Goal: Information Seeking & Learning: Learn about a topic

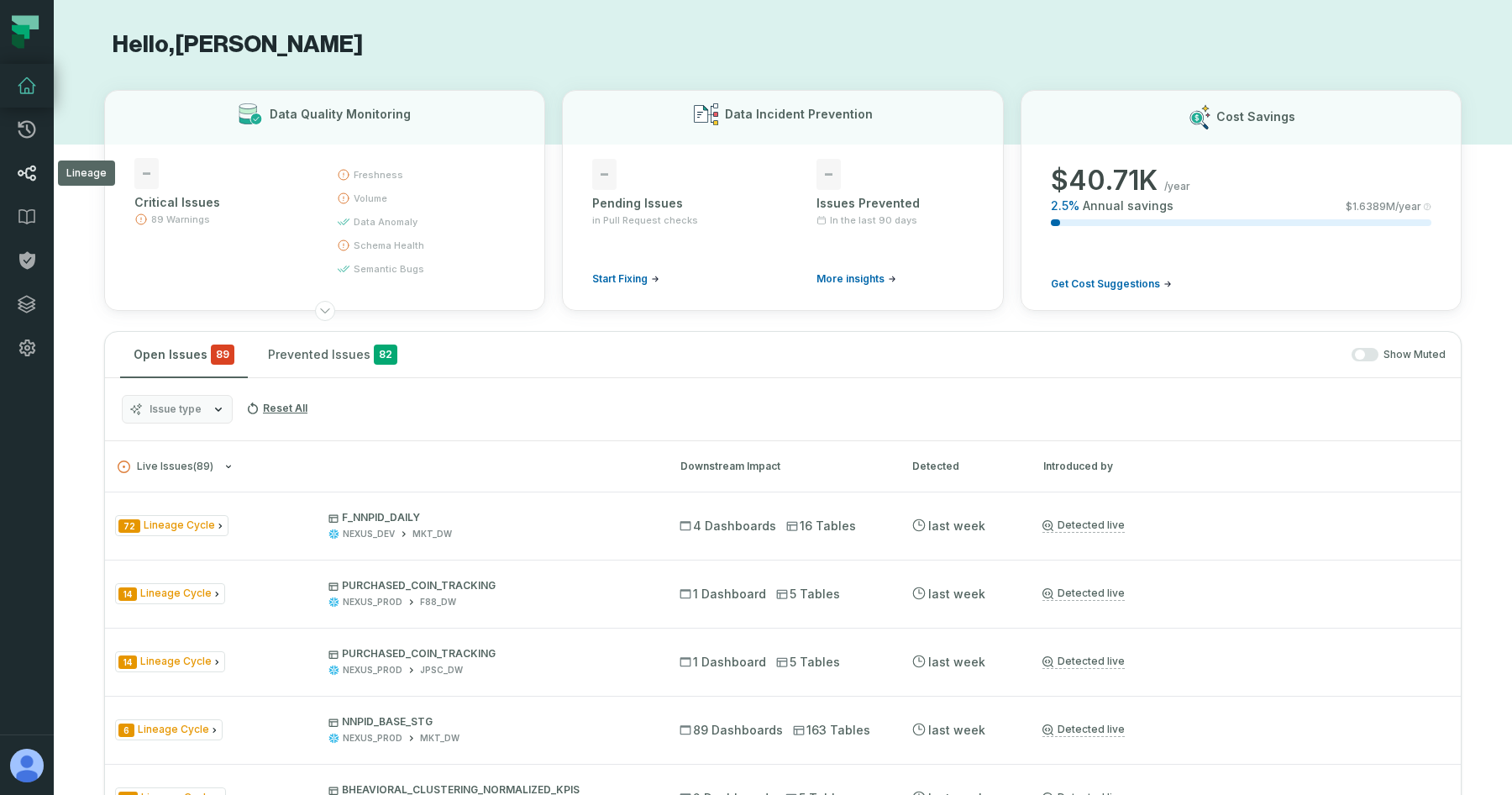
click at [20, 174] on icon at bounding box center [27, 173] width 20 height 20
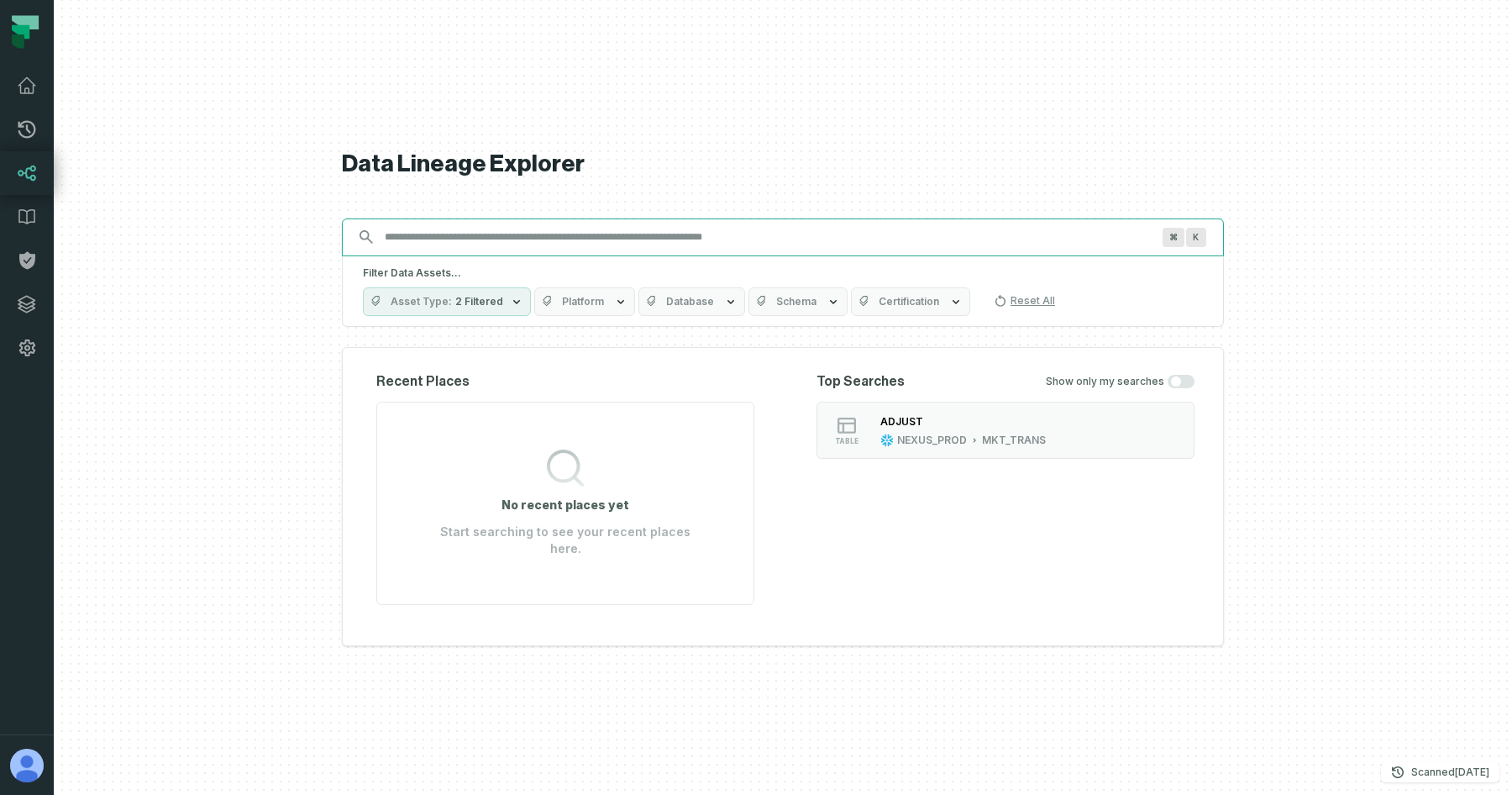
paste input "**********"
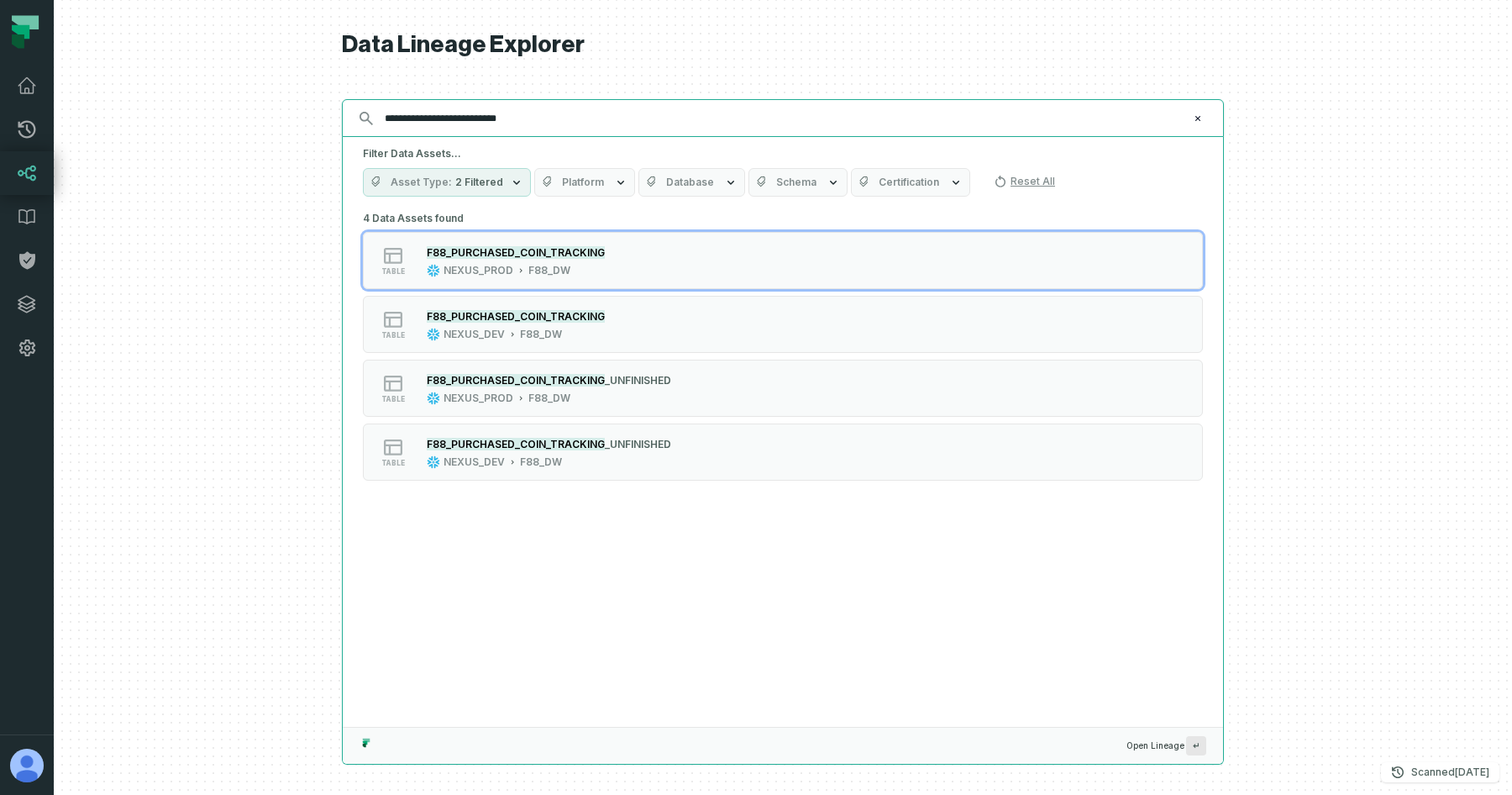
type input "**********"
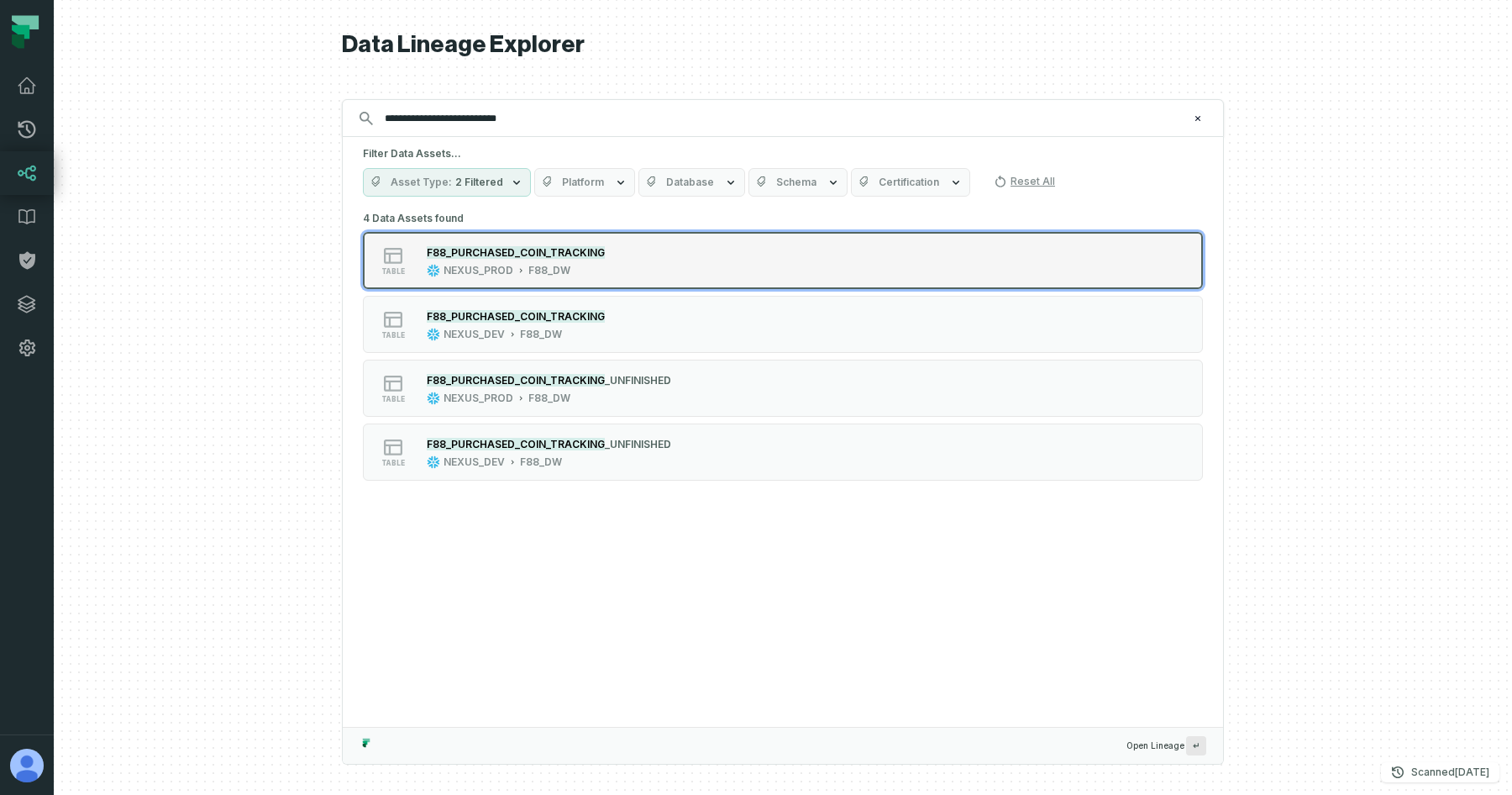
click at [639, 266] on div "table F88_PURCHASED_COIN_TRACKING NEXUS_PROD F88_DW" at bounding box center [575, 261] width 420 height 34
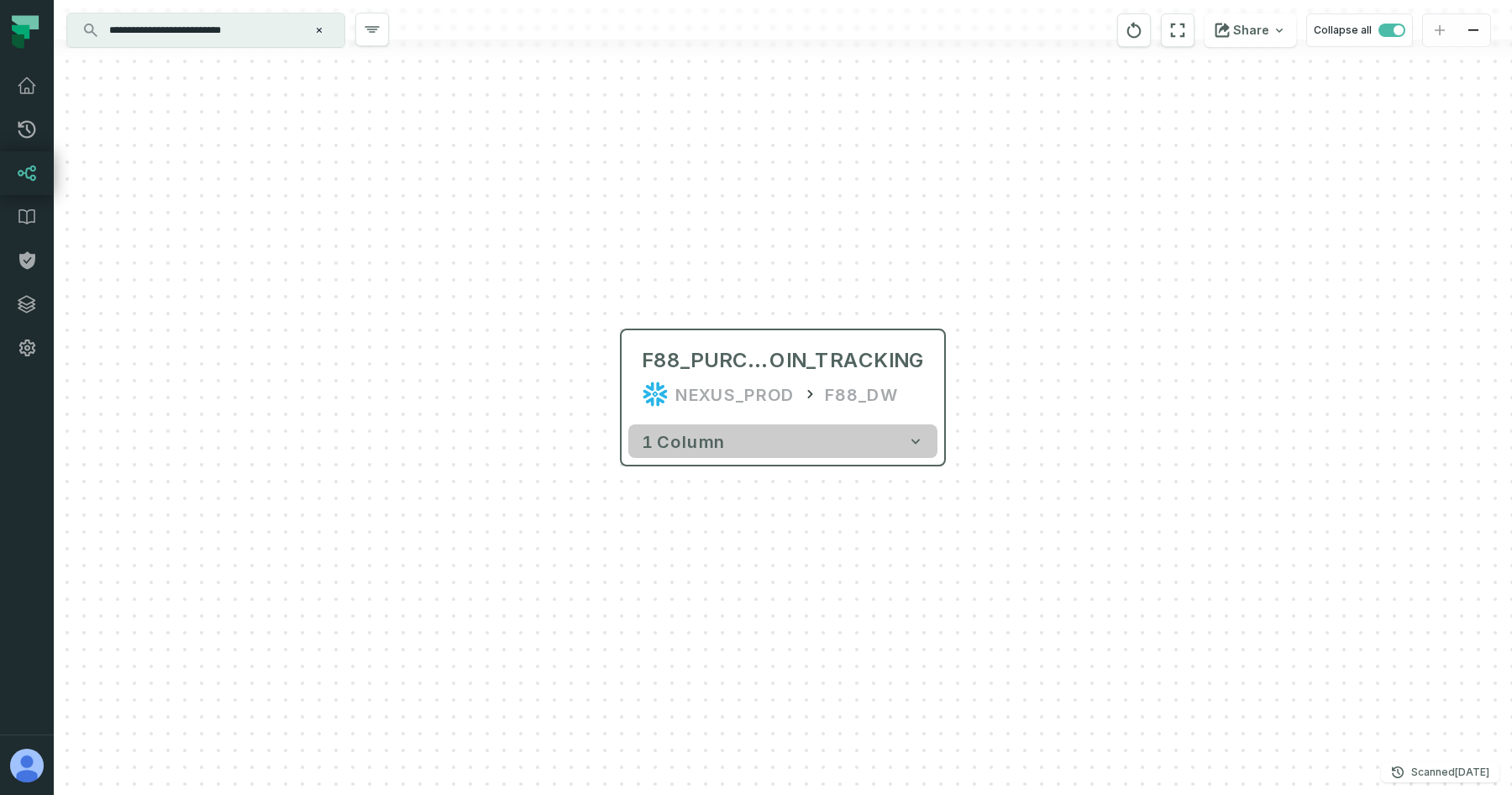
click at [758, 446] on button "1 column" at bounding box center [783, 442] width 310 height 34
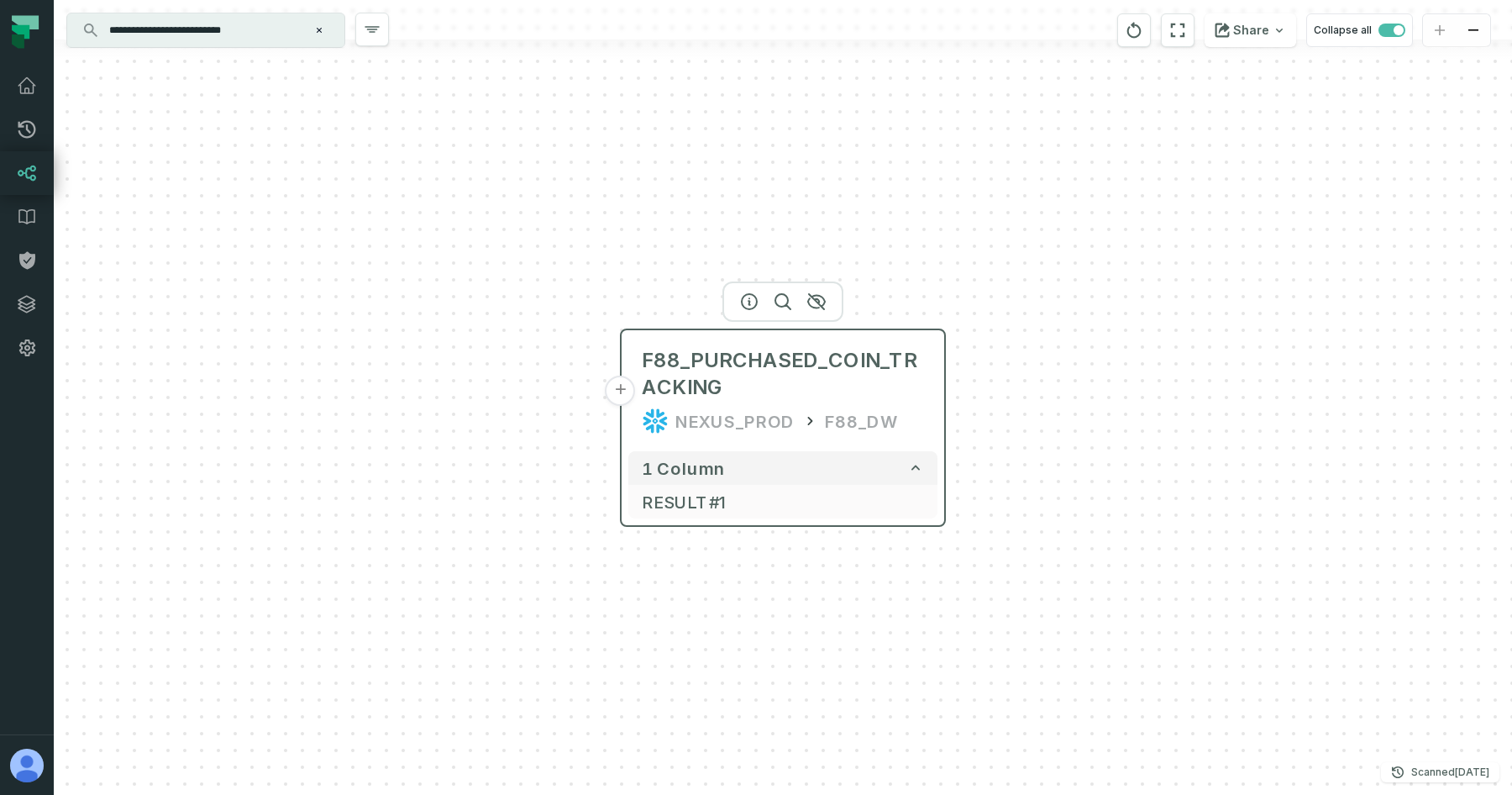
click at [742, 403] on div "F88_PURCHASED_COIN_TRACKING NEXUS_PROD F88_DW" at bounding box center [783, 391] width 310 height 107
click at [628, 390] on button "+" at bounding box center [620, 390] width 30 height 30
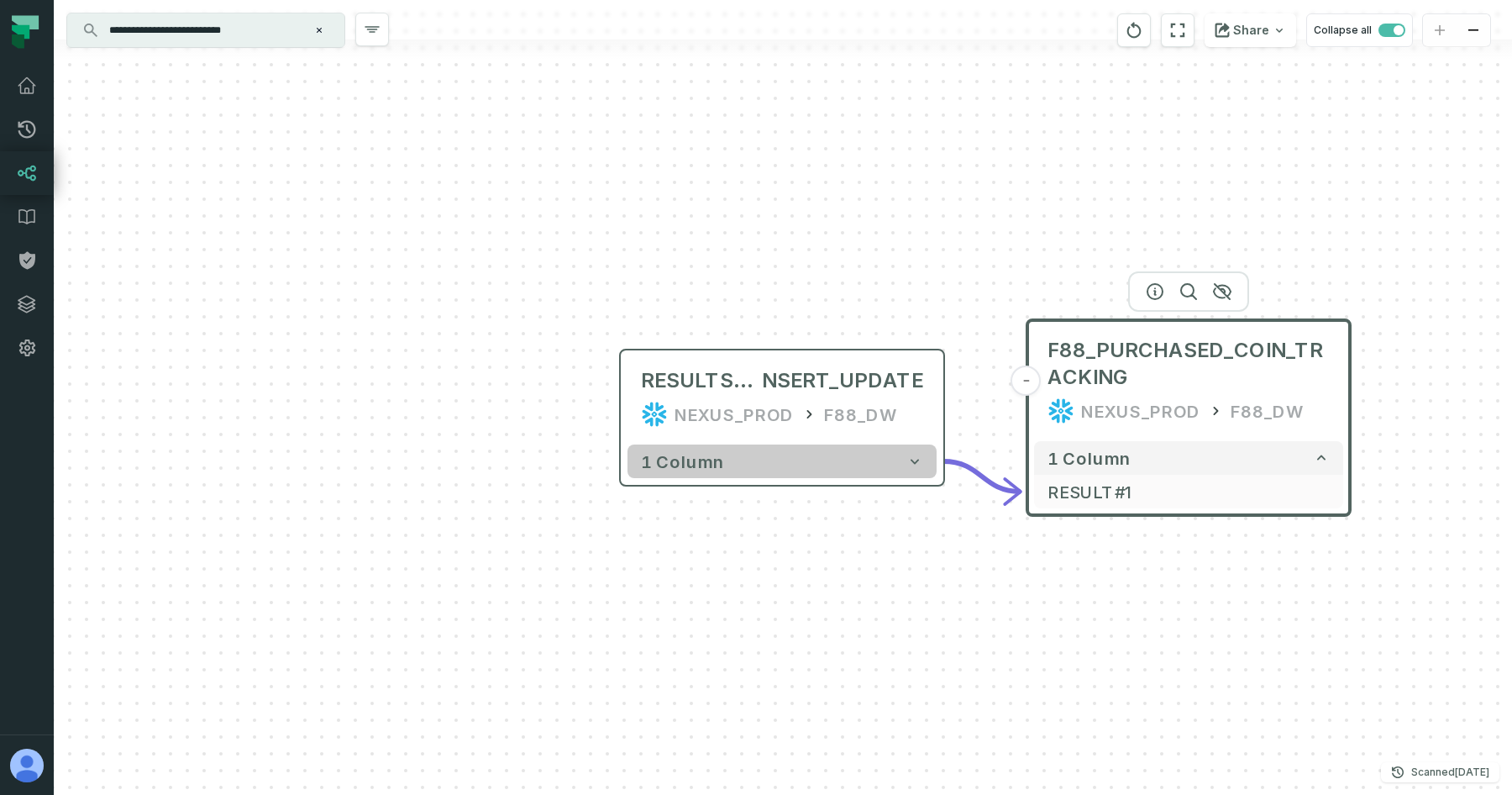
click at [742, 467] on button "1 column" at bounding box center [782, 462] width 310 height 34
click at [768, 461] on button "1 column" at bounding box center [782, 462] width 310 height 34
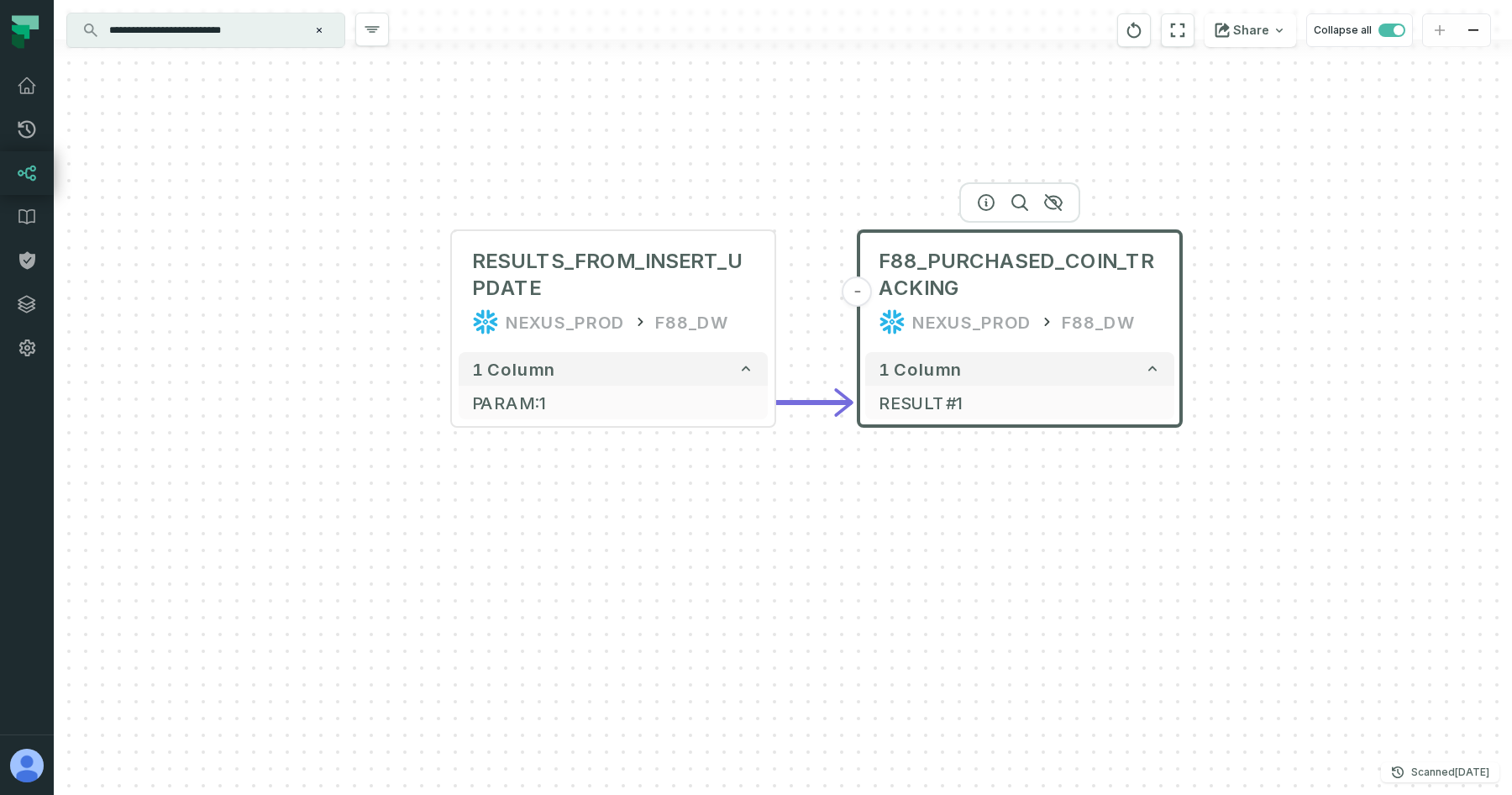
drag, startPoint x: 978, startPoint y: 360, endPoint x: 801, endPoint y: 233, distance: 217.8
click at [801, 234] on div "RESULTS_FROM_INSERT_UPDATE NEXUS_PROD F88_DW + 1 column PARAM:1 + - F88_PURCHAS…" at bounding box center [783, 397] width 1458 height 795
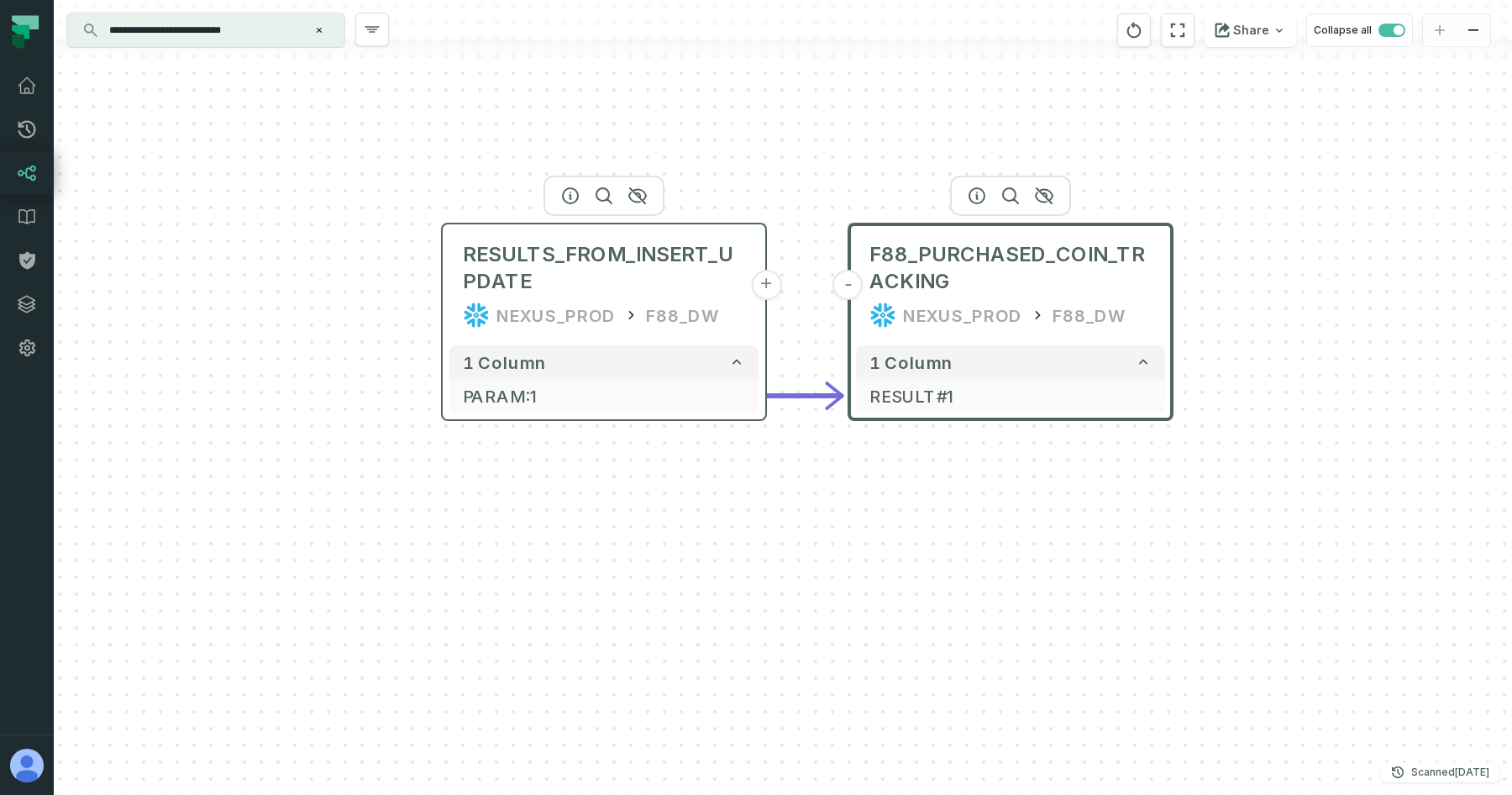
click at [764, 288] on button "+" at bounding box center [766, 285] width 30 height 30
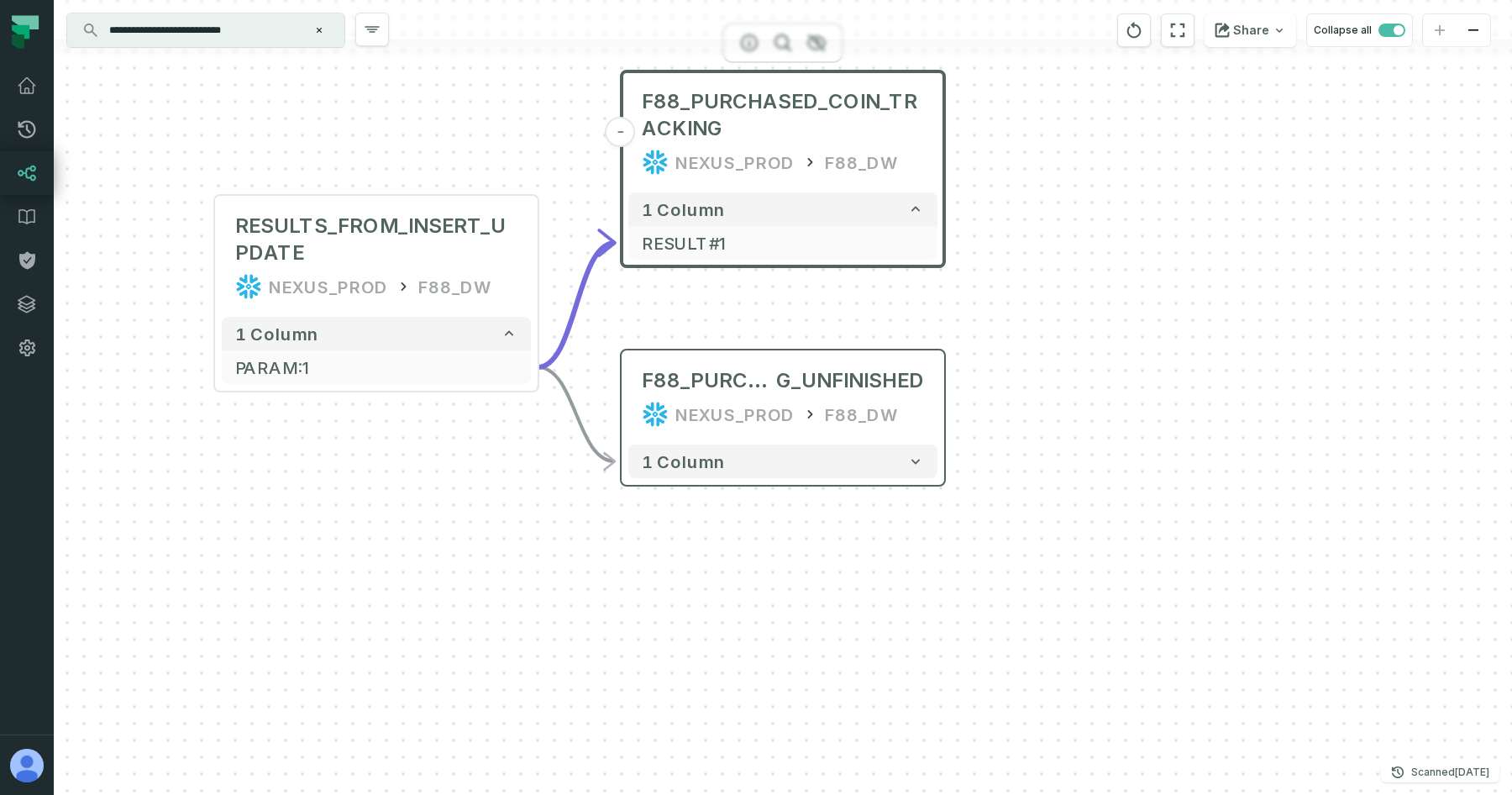
click at [704, 480] on div "1 column" at bounding box center [783, 461] width 322 height 47
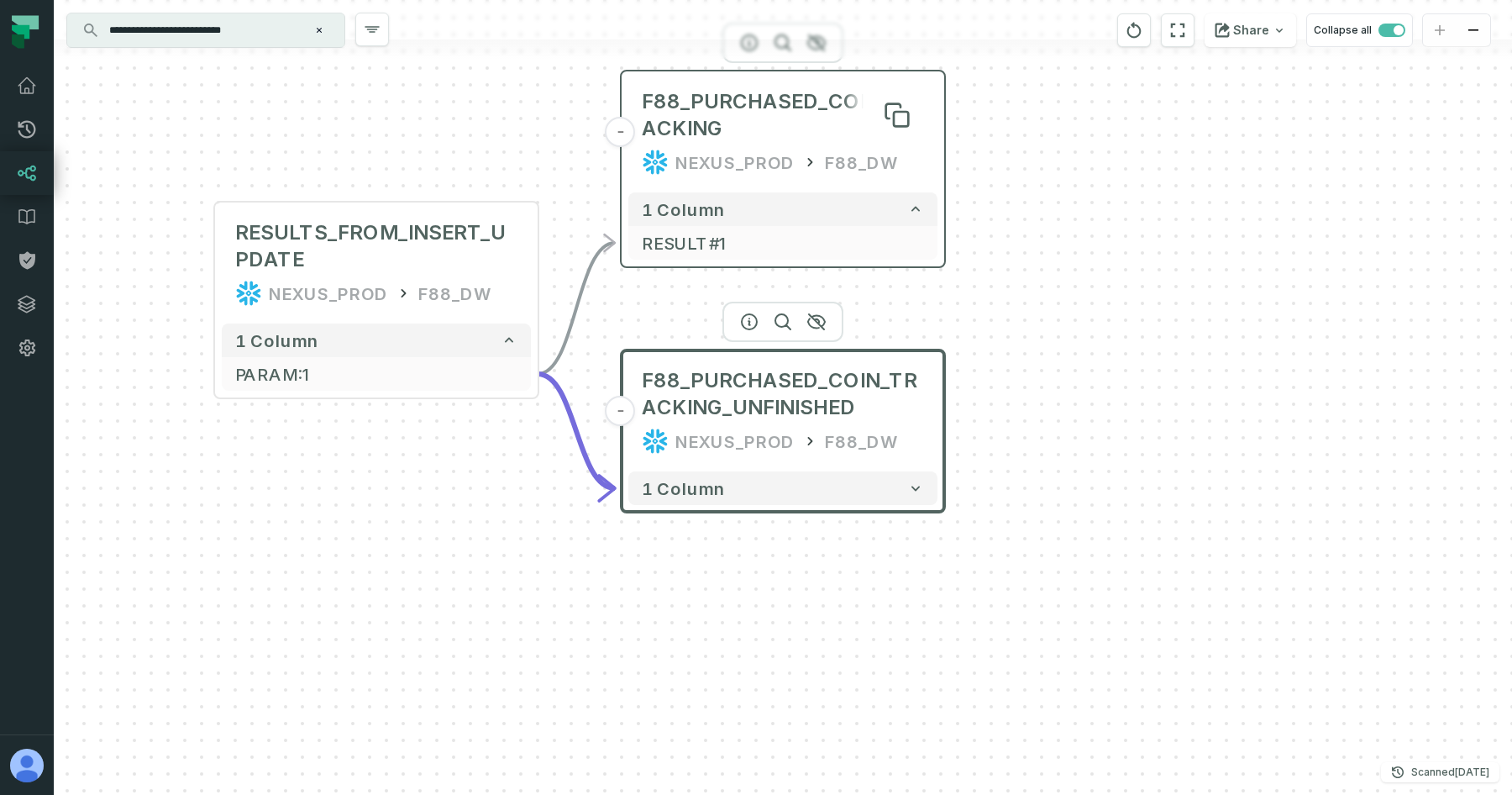
click at [790, 130] on span "F88_PURCHASED_COIN_TRACKING" at bounding box center [783, 115] width 282 height 54
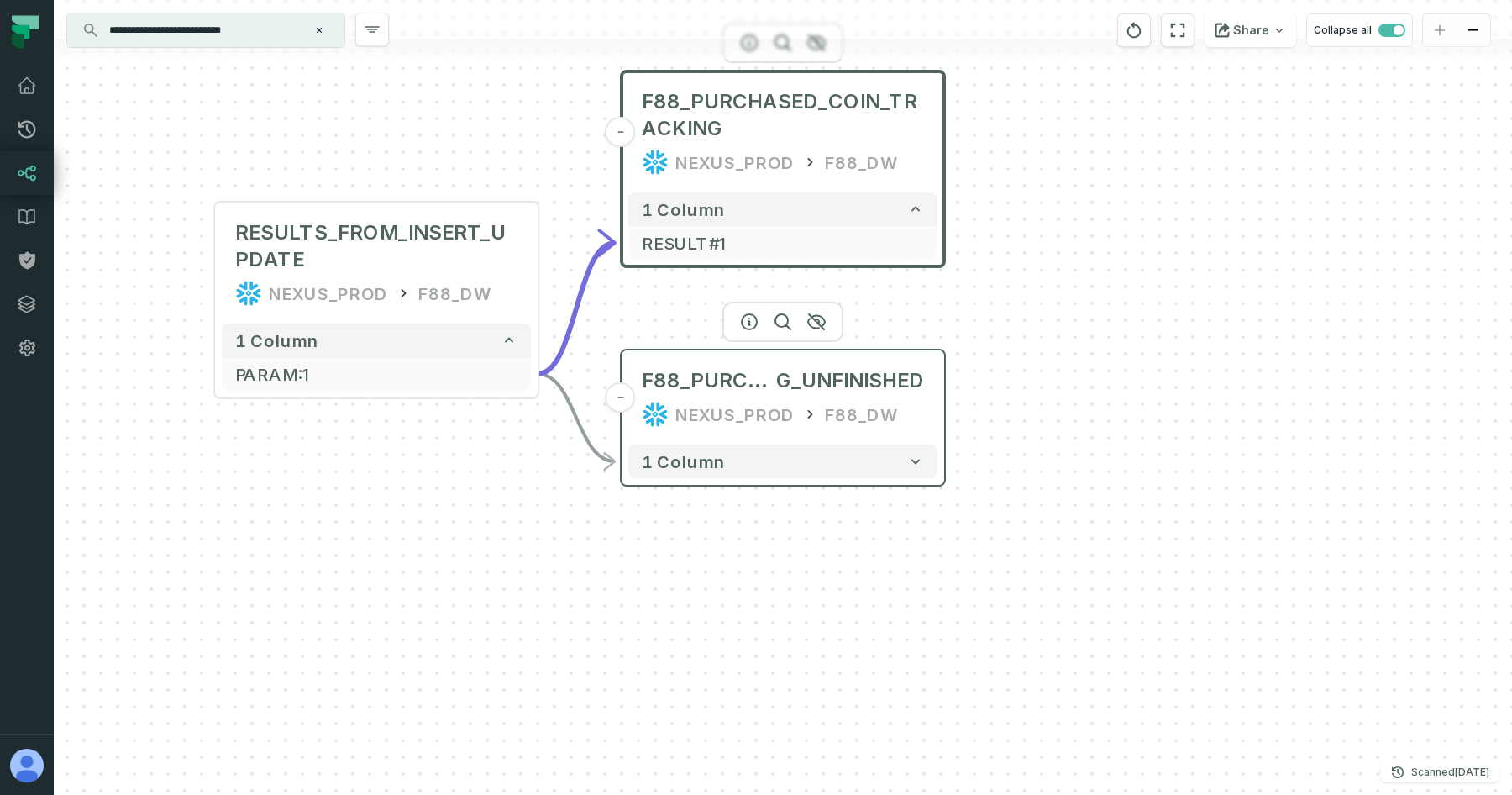
click at [758, 361] on div "F88_PURCHASED_COIN_TRACKIN G_UNFINISHED NEXUS_PROD F88_DW" at bounding box center [783, 397] width 310 height 80
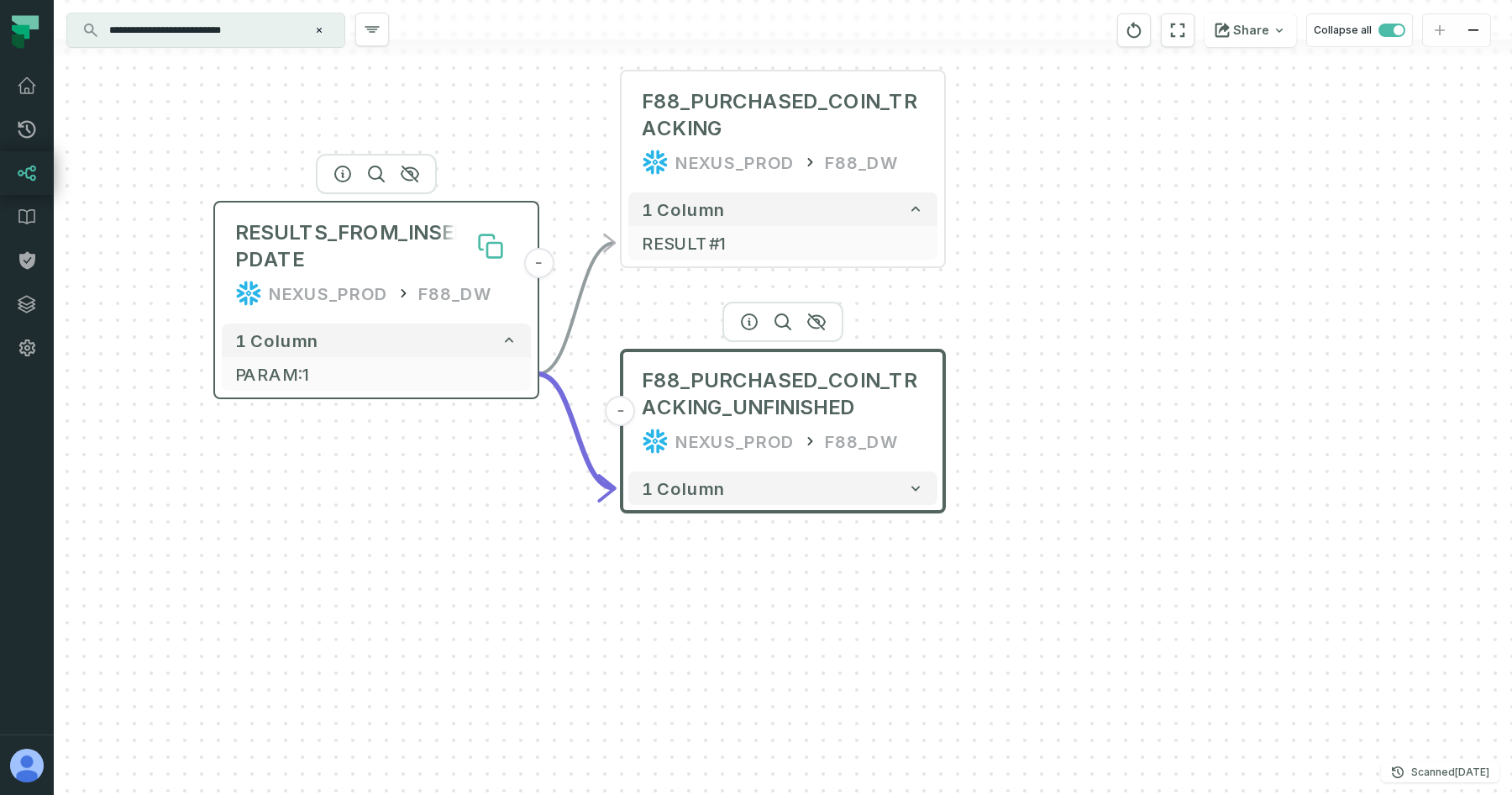
click at [483, 266] on button at bounding box center [490, 246] width 54 height 54
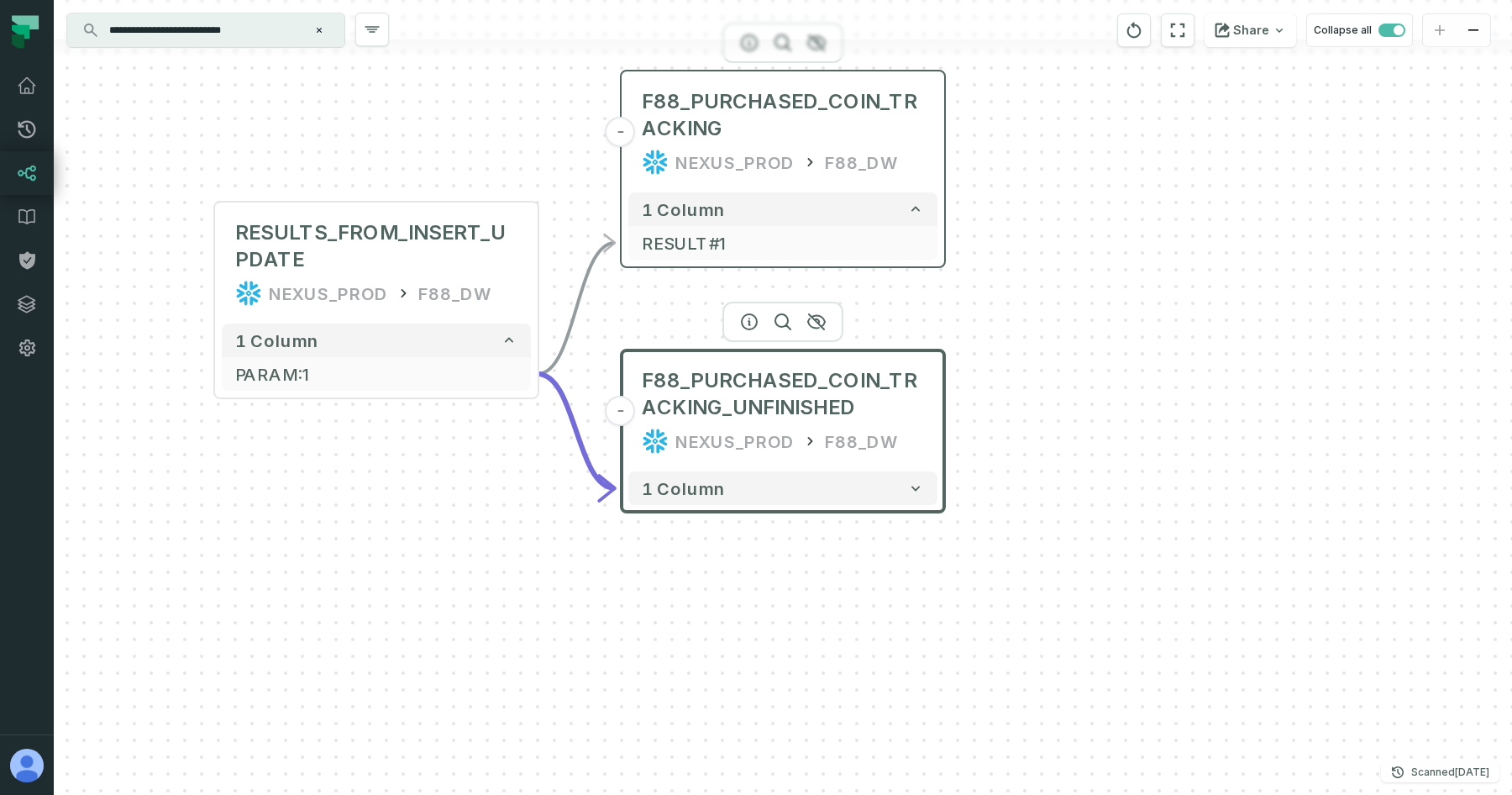
click at [769, 154] on div "NEXUS_PROD" at bounding box center [735, 162] width 119 height 27
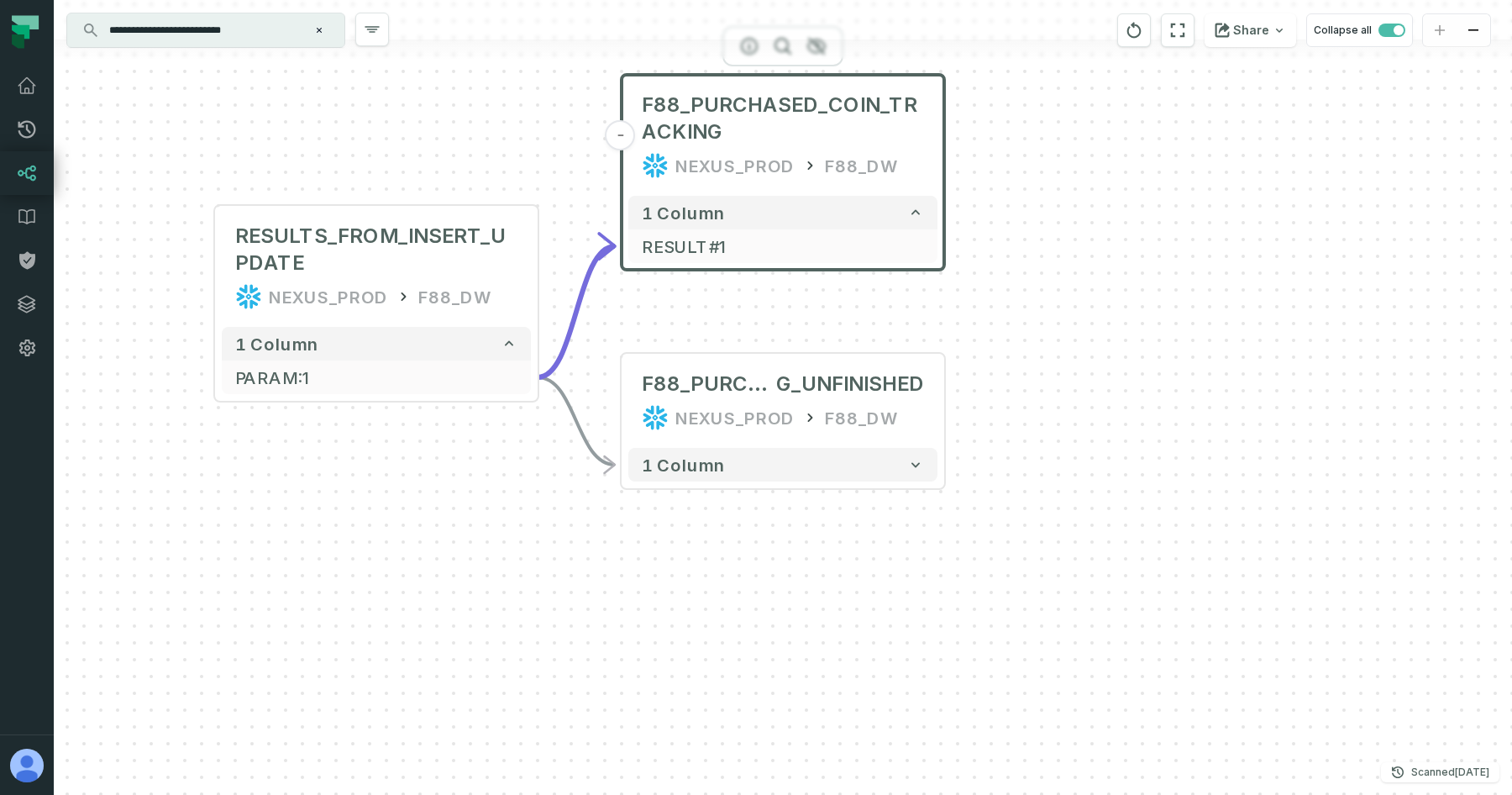
drag, startPoint x: 1033, startPoint y: 196, endPoint x: 1002, endPoint y: 373, distance: 179.7
click at [1002, 374] on div "- F88_PURCHASED_COIN_TRACKIN G_UNFINISHED NEXUS_PROD F88_DW 1 column RESULTS_FR…" at bounding box center [783, 397] width 1458 height 795
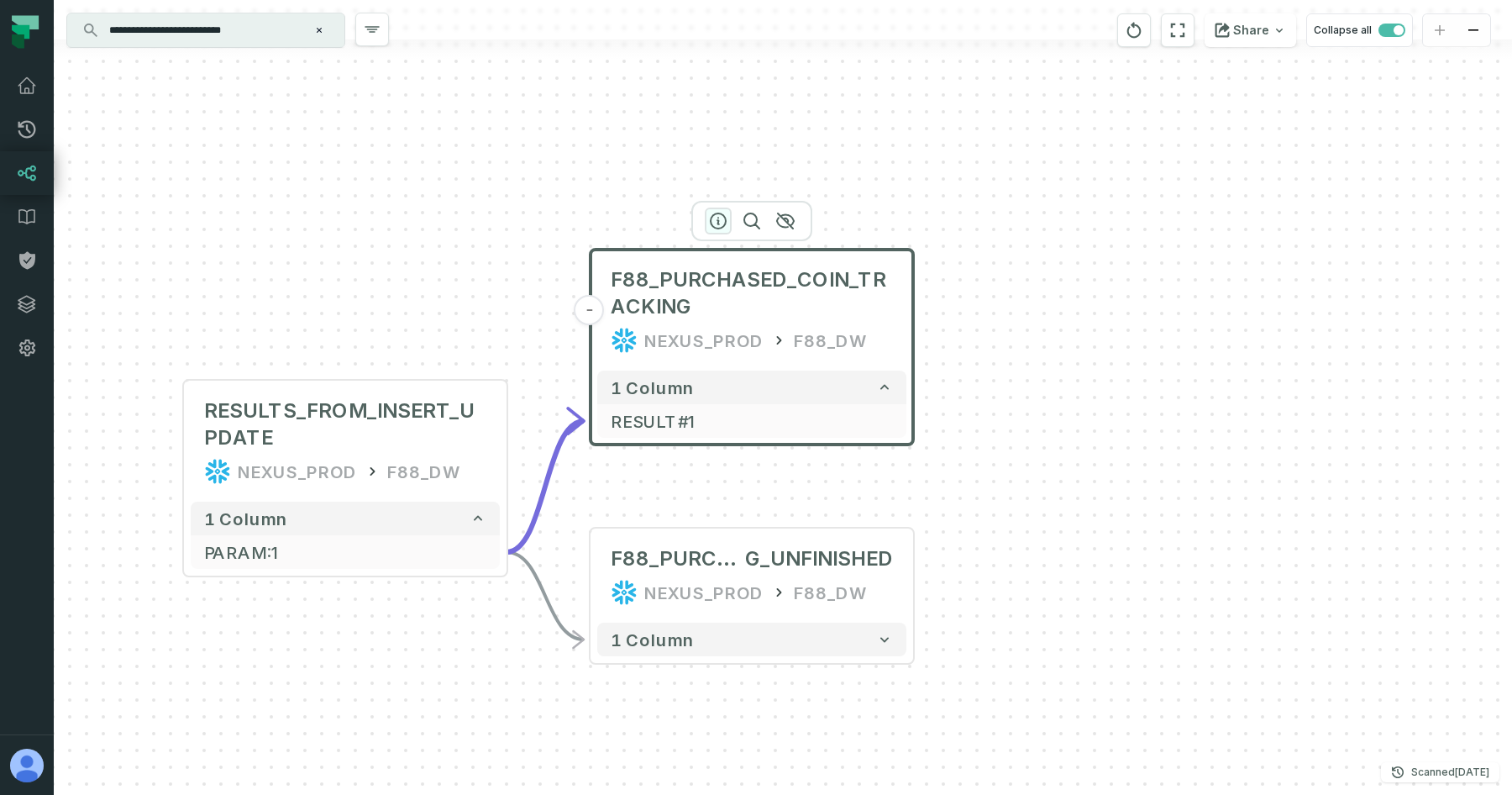
click at [718, 223] on icon "button" at bounding box center [717, 220] width 15 height 15
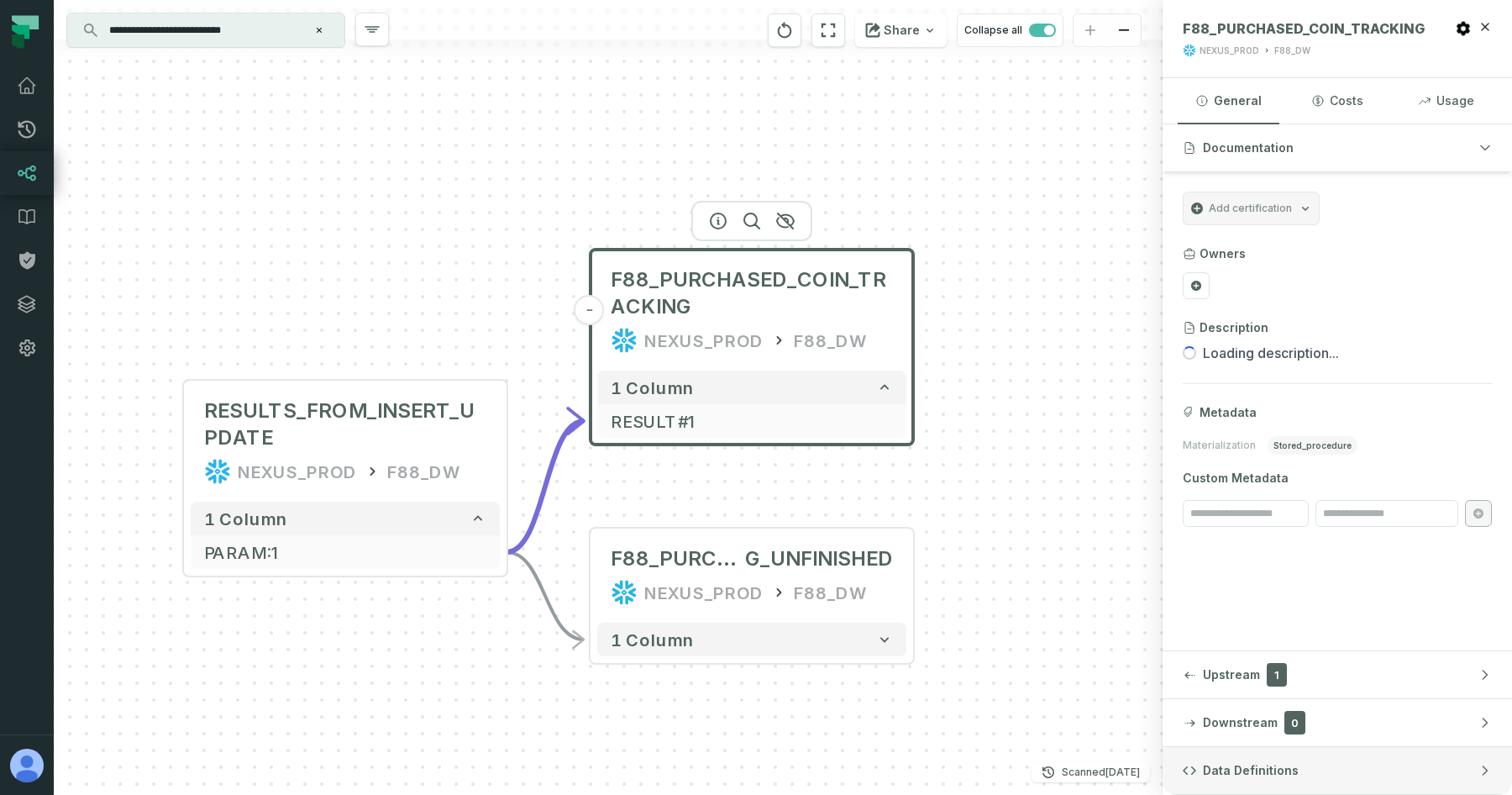
click at [1317, 755] on button "Data Definitions" at bounding box center [1337, 770] width 349 height 47
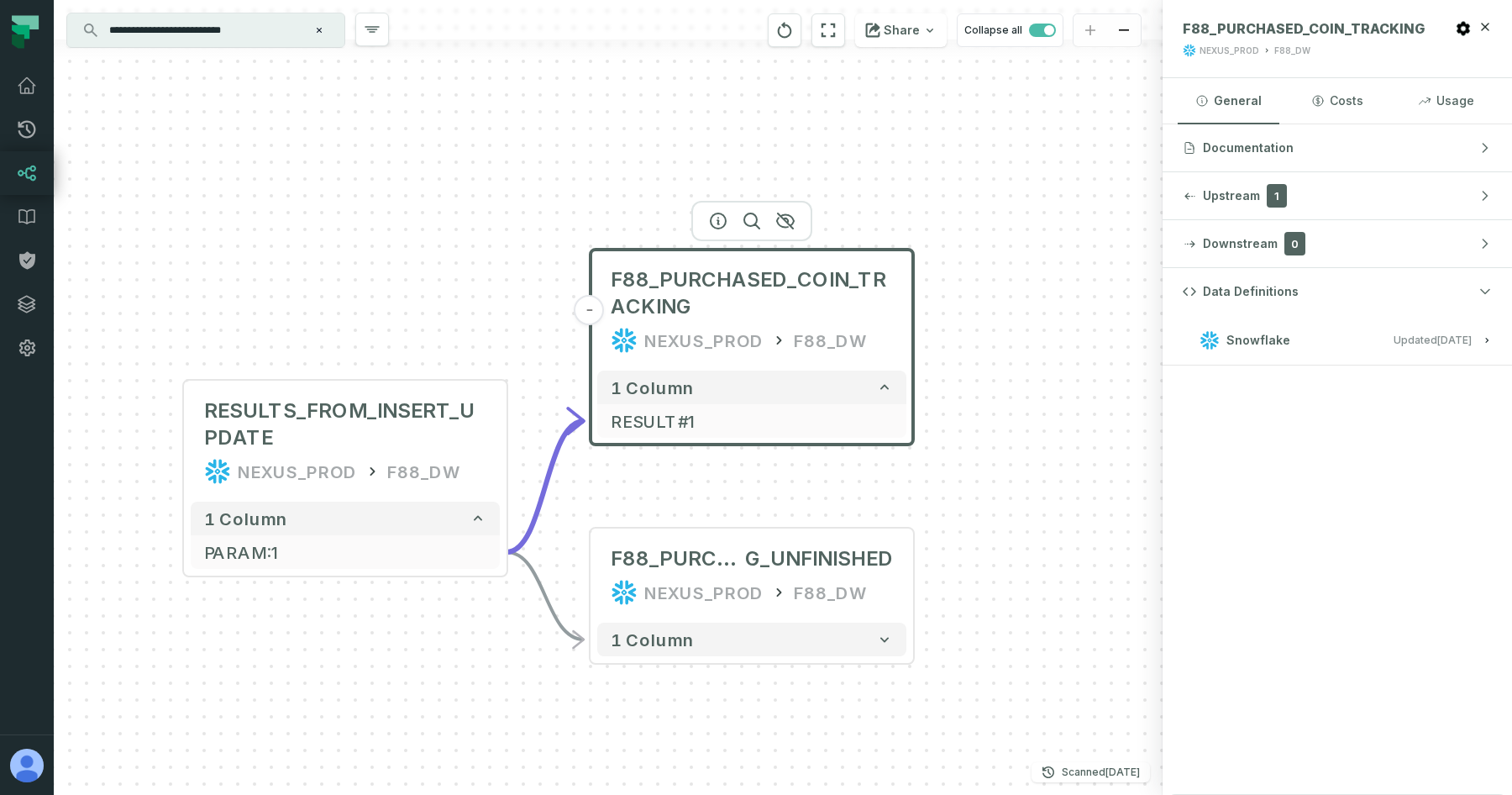
click at [1441, 341] on relative-time "[DATE] 1:05:26 AM" at bounding box center [1454, 339] width 35 height 13
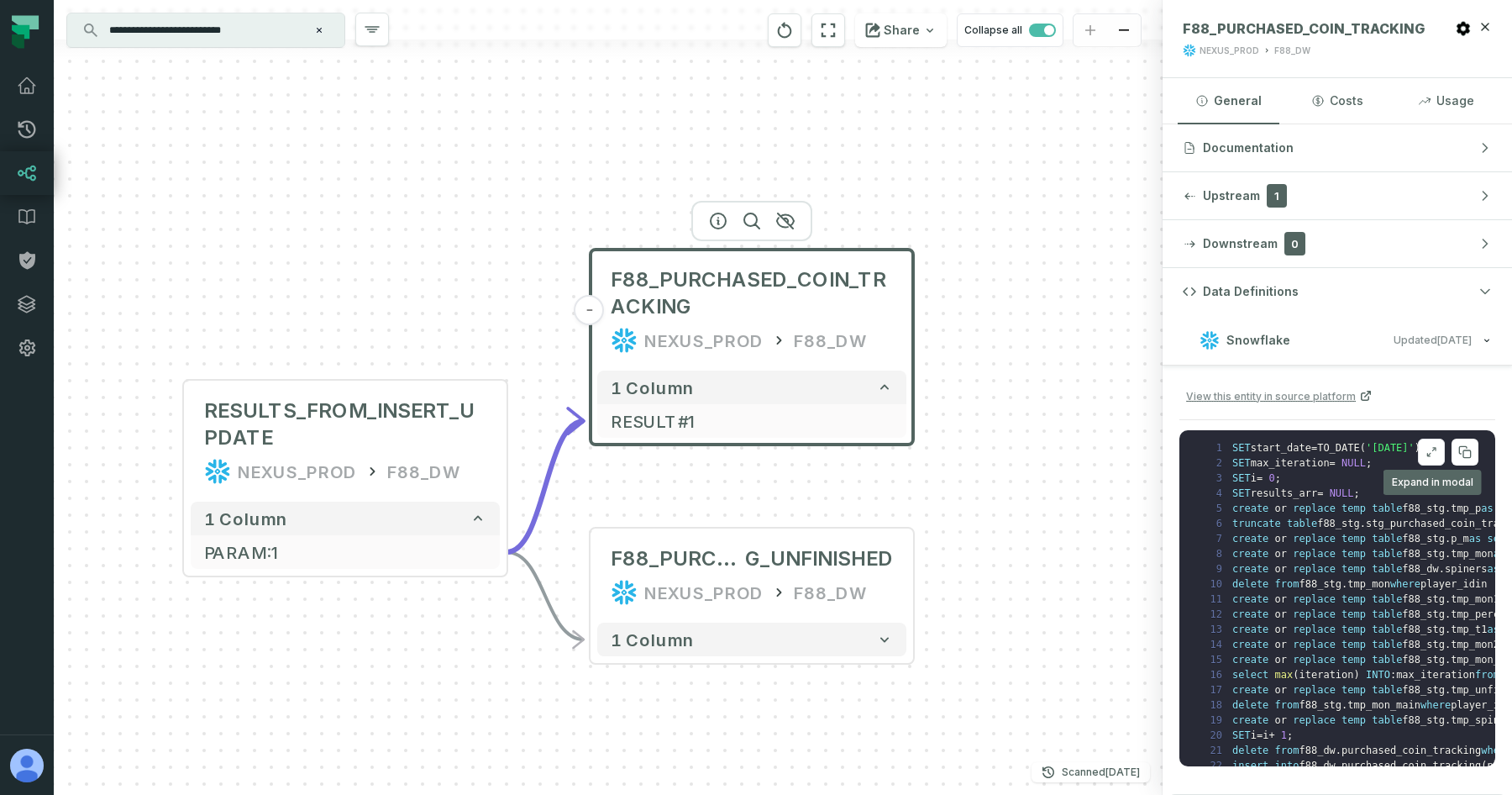
click at [1432, 452] on icon at bounding box center [1432, 453] width 12 height 14
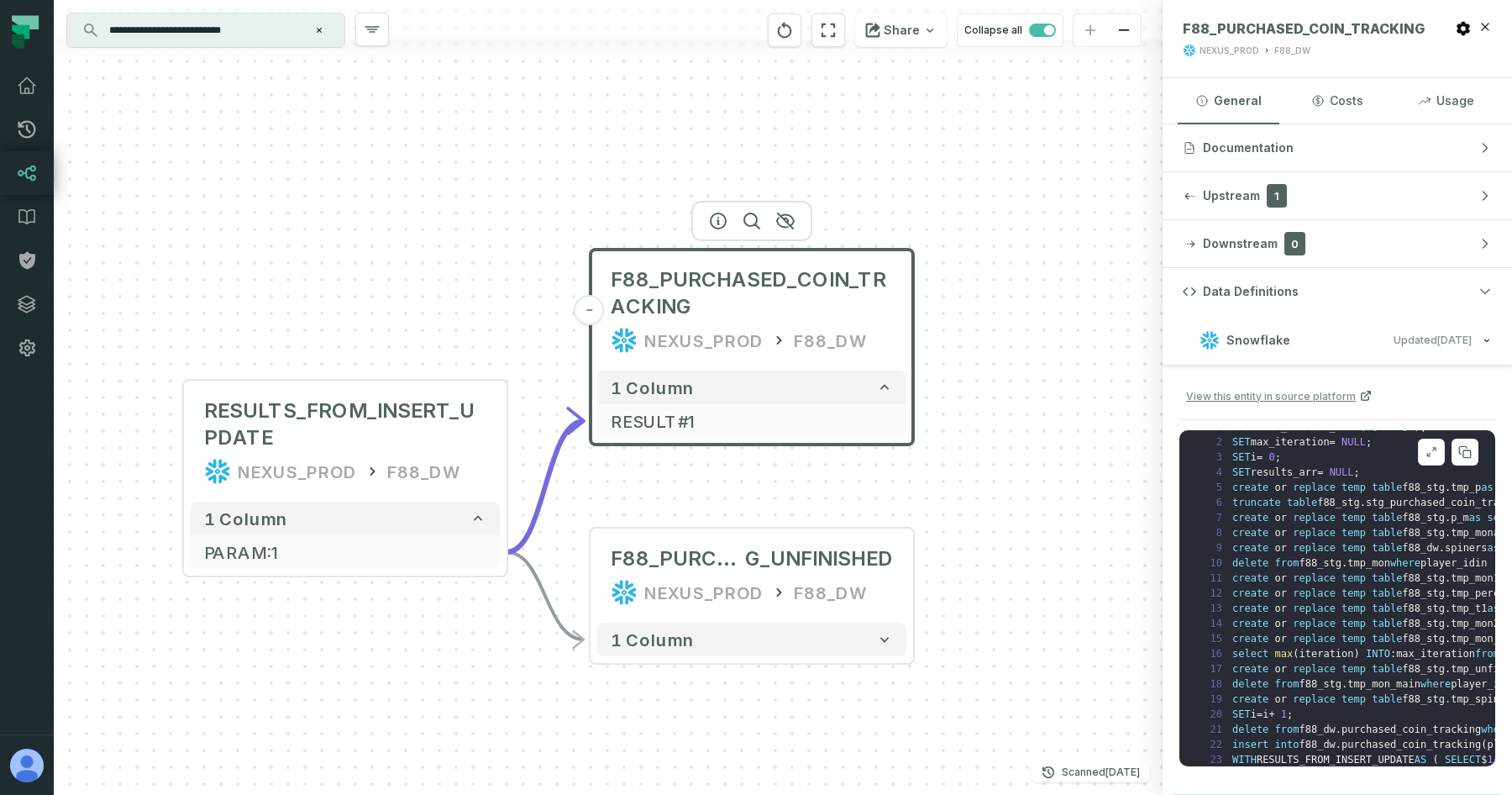
click at [1438, 466] on pre "1 SET start_date = TO_DATE ( '[DATE]' ) ; 2 SET max_iteration = NULL ; 3 SET i …" at bounding box center [1337, 597] width 315 height 336
click at [1433, 452] on icon at bounding box center [1432, 453] width 12 height 14
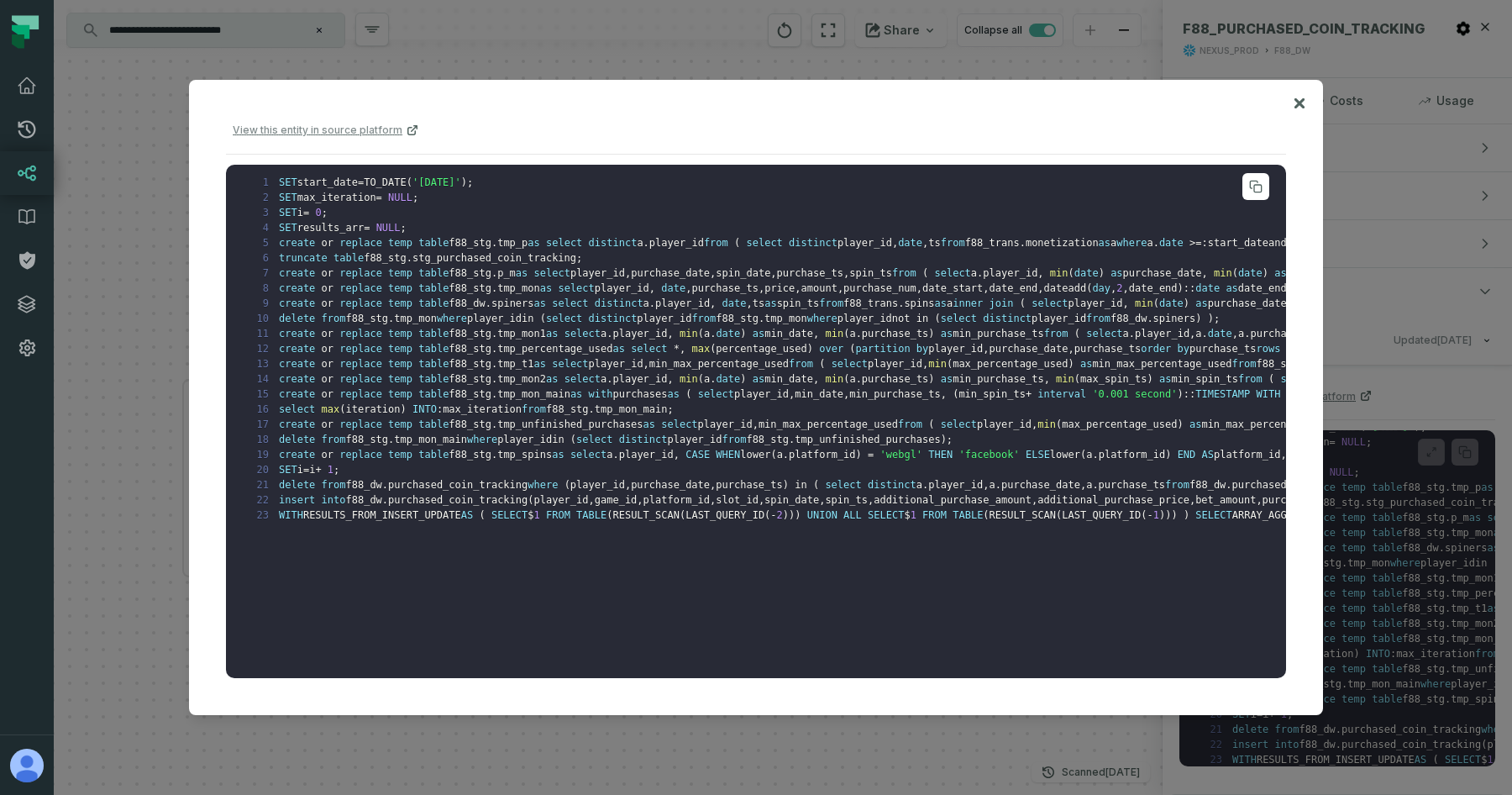
drag, startPoint x: 412, startPoint y: 181, endPoint x: 578, endPoint y: 554, distance: 408.3
click at [578, 554] on pre "1 SET start_date = TO_DATE ( '[DATE]' ) ; 2 SET max_iteration = NULL ; 3 SET i …" at bounding box center [756, 422] width 1060 height 514
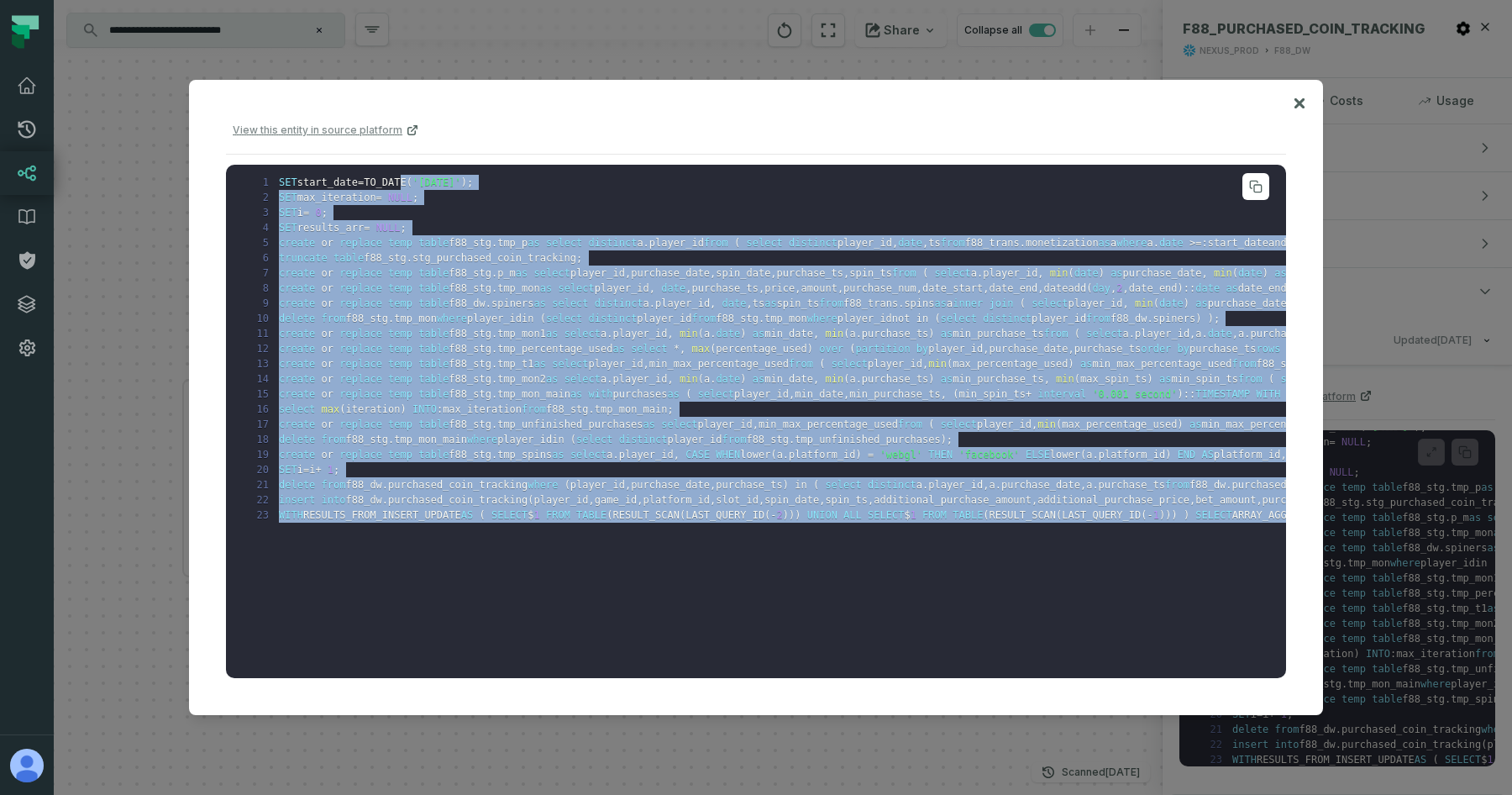
click at [576, 520] on span at bounding box center [573, 515] width 6 height 12
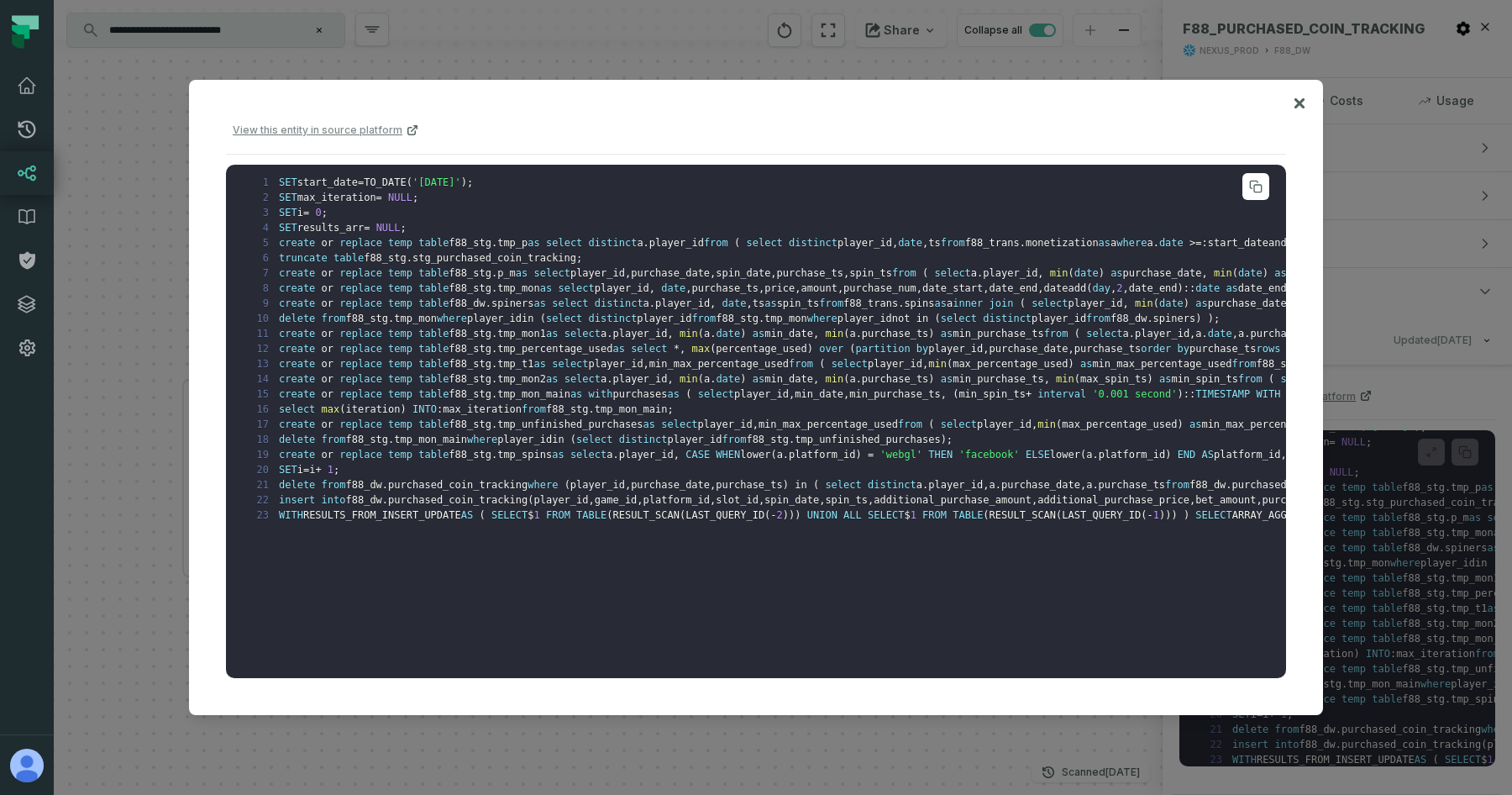
click at [490, 499] on span "purchased_coin_tracking" at bounding box center [457, 500] width 140 height 12
copy span "purchased_coin_tracking"
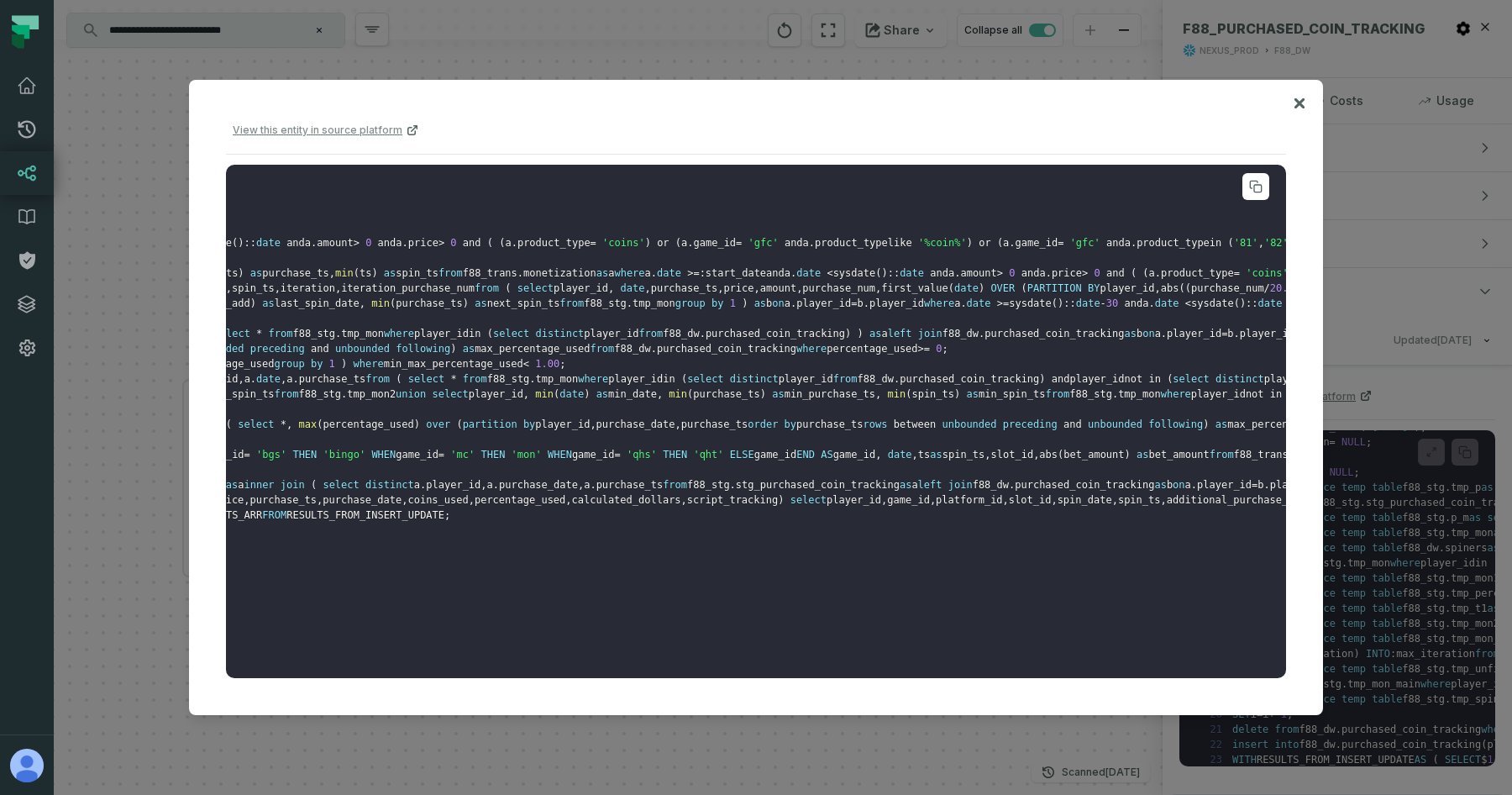
scroll to position [0, 1153]
click at [1297, 103] on icon at bounding box center [1300, 102] width 10 height 10
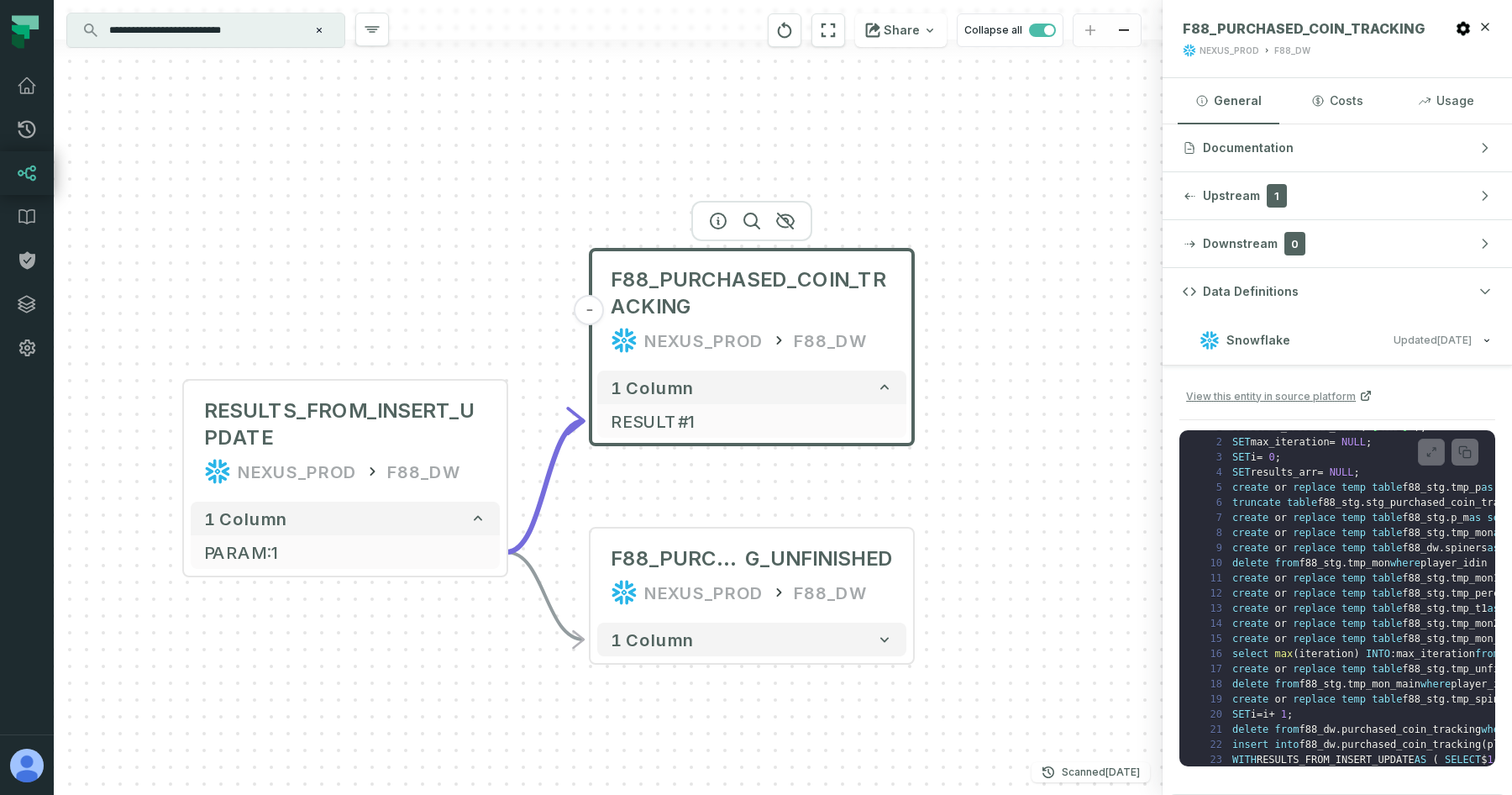
click at [249, 30] on input "**********" at bounding box center [204, 30] width 210 height 27
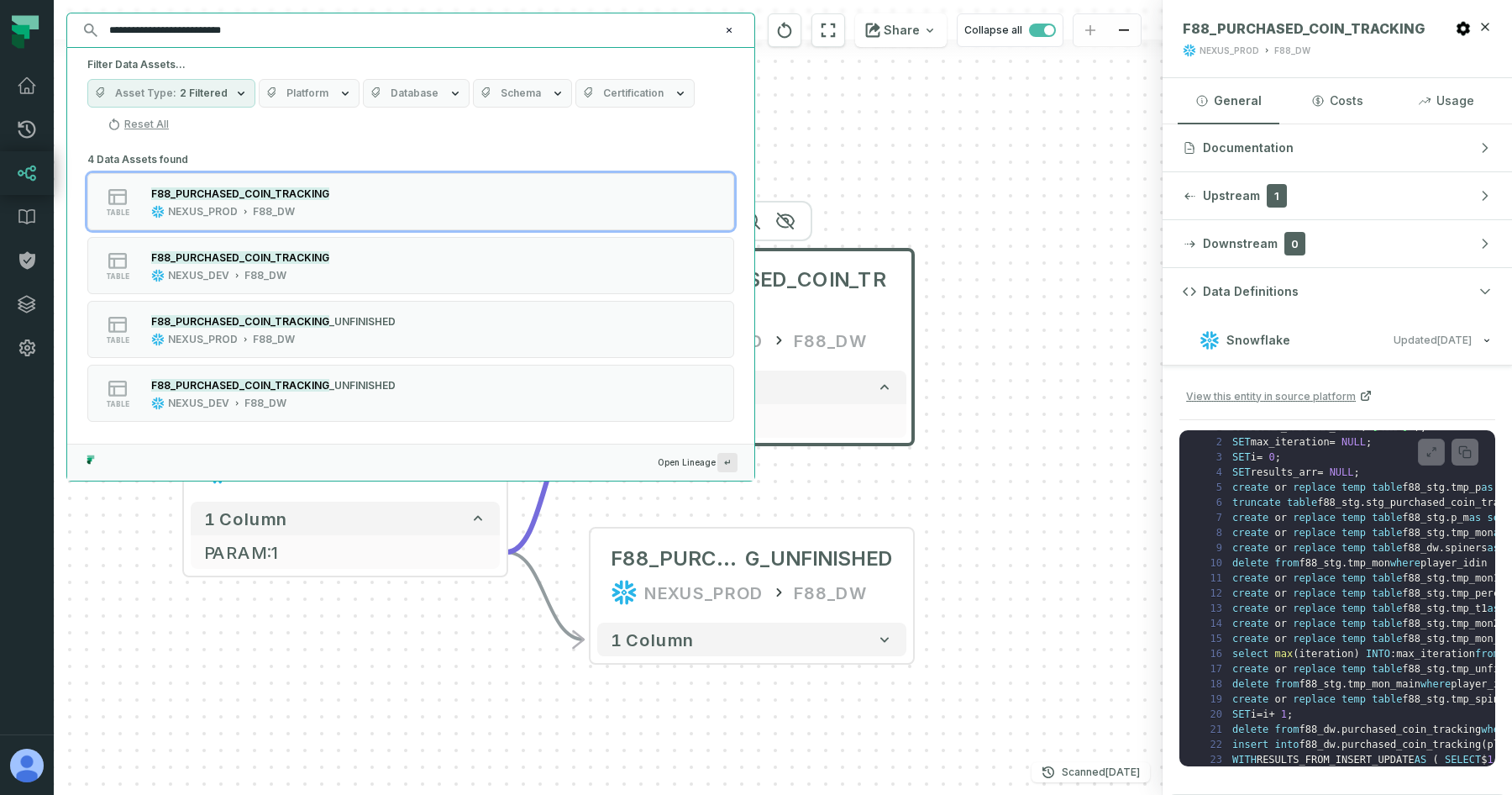
paste input "text"
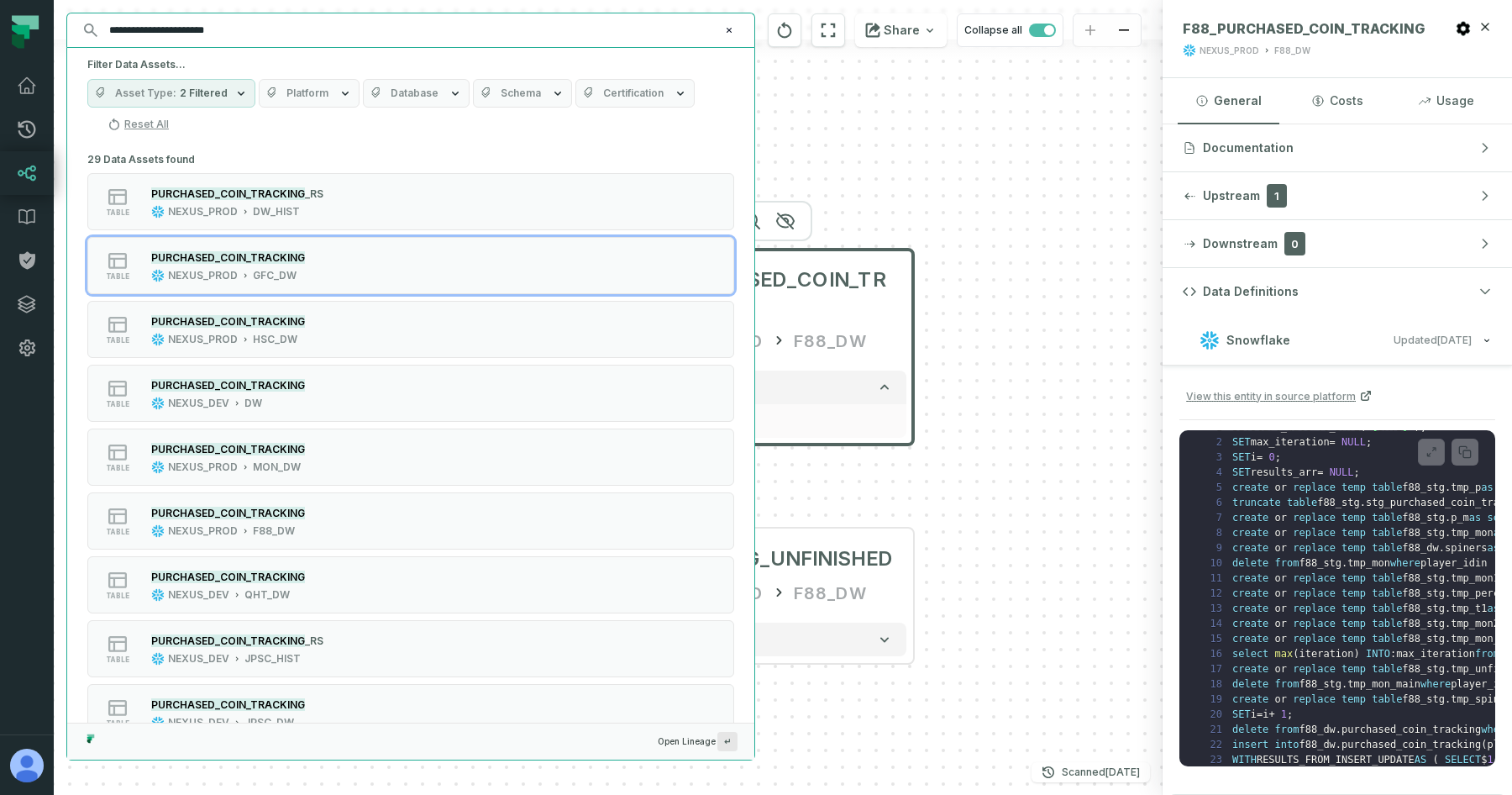
type input "**********"
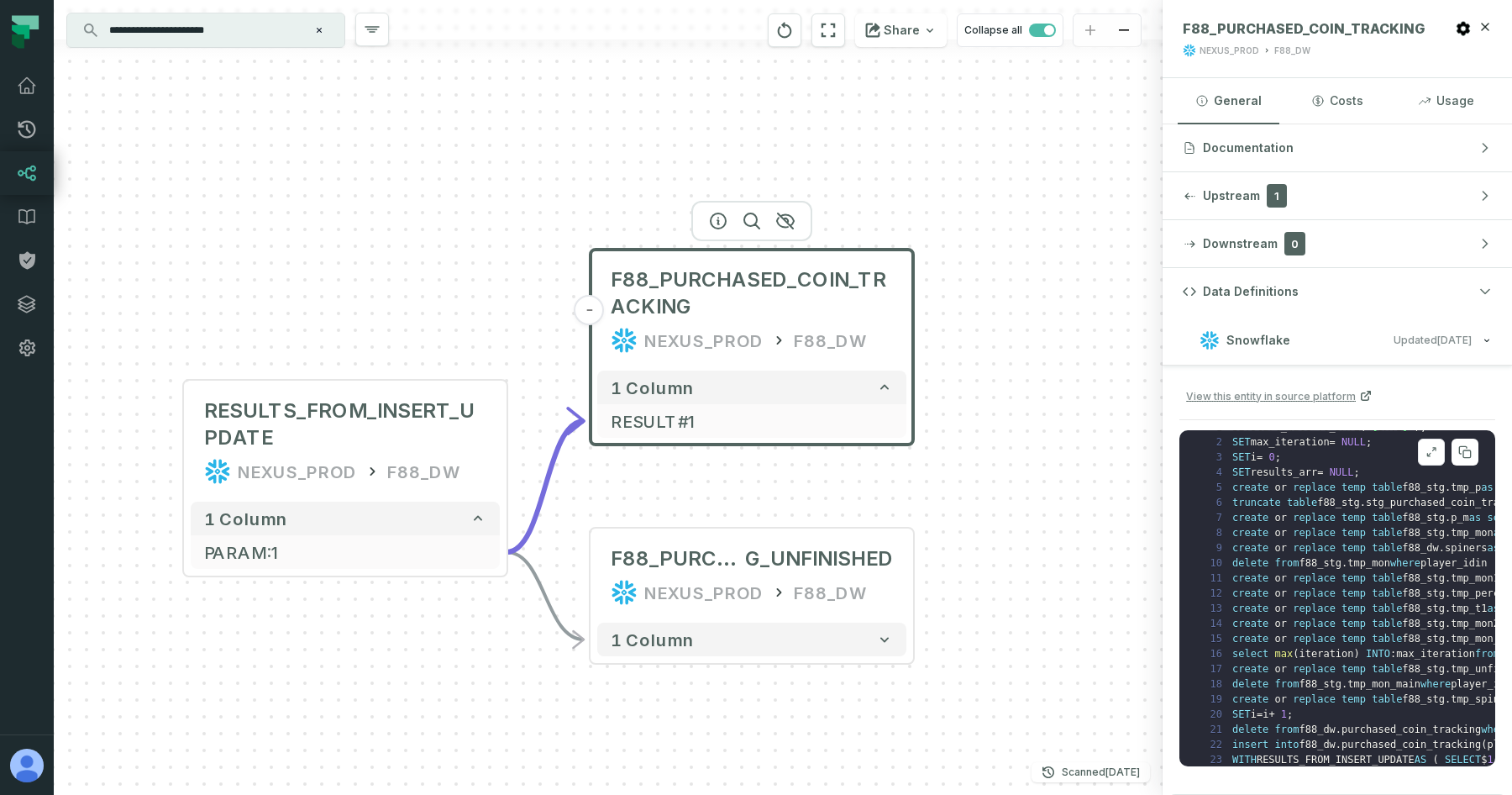
click at [1323, 746] on span "f88_dw" at bounding box center [1318, 744] width 36 height 12
click at [242, 37] on input "**********" at bounding box center [204, 30] width 210 height 27
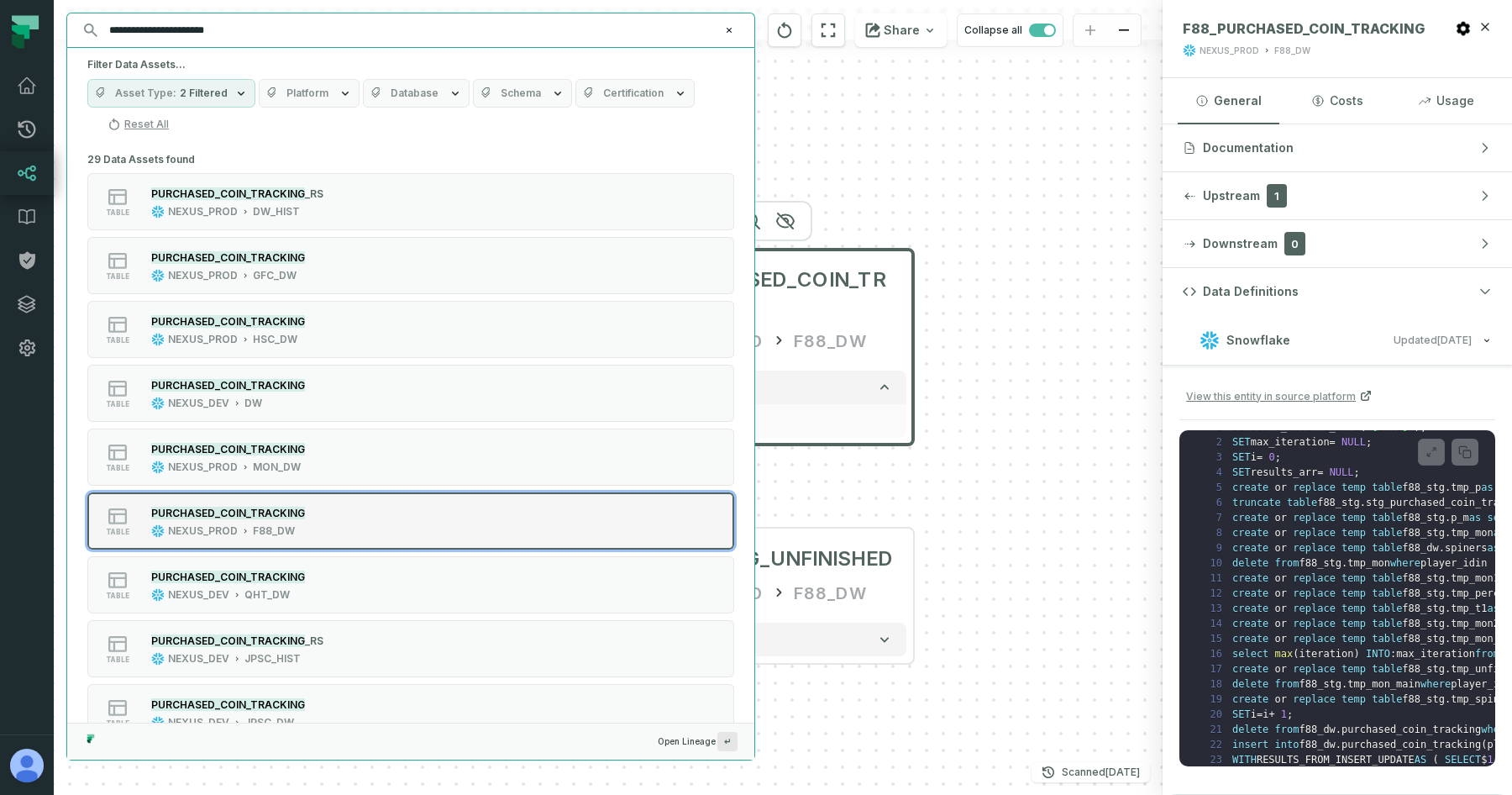
click at [322, 531] on div "table PURCHASED_COIN_TRACKING NEXUS_PROD F88_DW" at bounding box center [300, 521] width 420 height 34
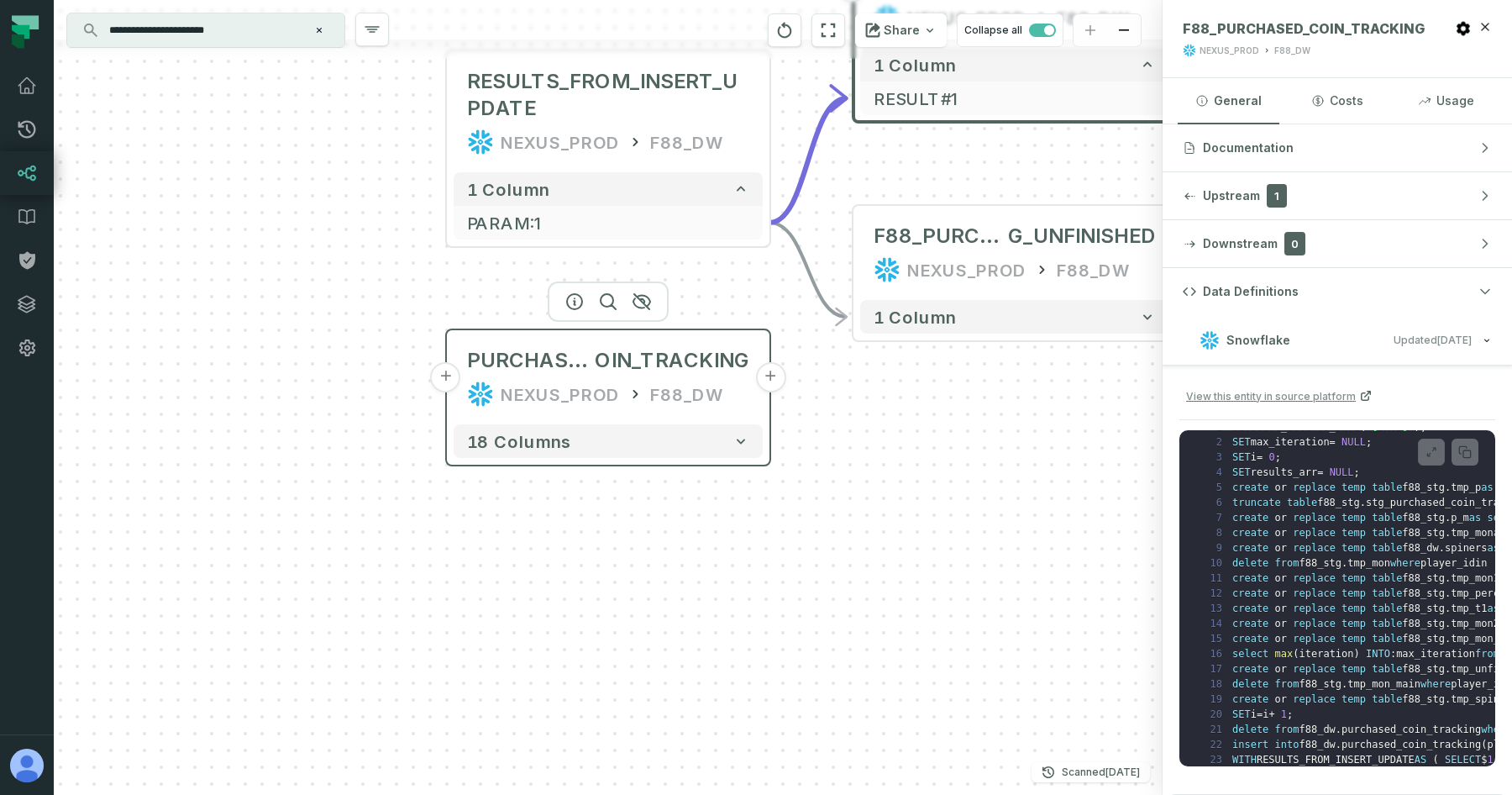
click at [562, 386] on div "NEXUS_PROD" at bounding box center [561, 394] width 119 height 27
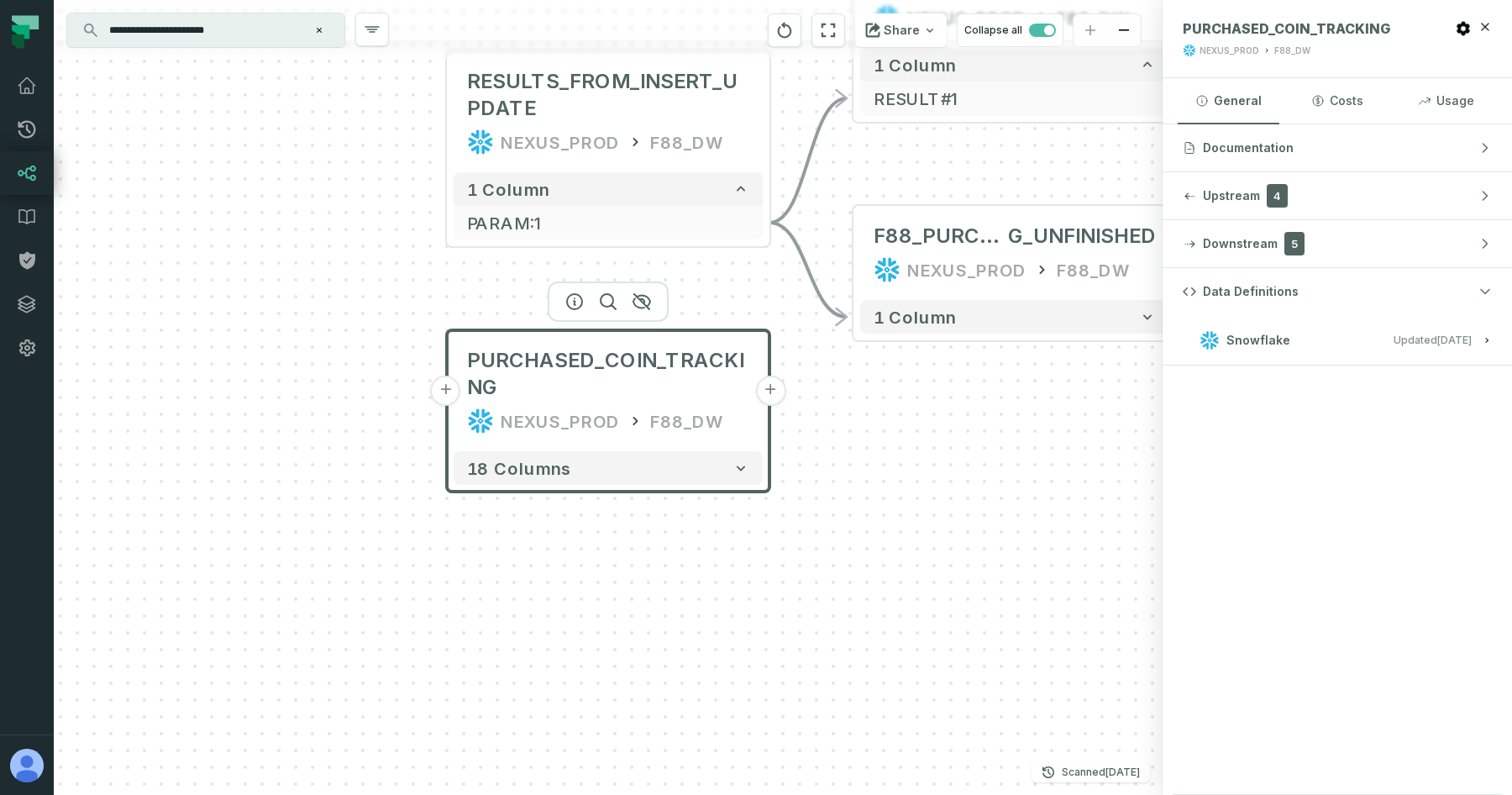
click at [1377, 346] on button "Snowflake Updated [DATE] 1:05:26 AM" at bounding box center [1337, 339] width 310 height 23
click at [1440, 345] on button "Snowflake Updated [DATE] 1:05:26 AM" at bounding box center [1337, 339] width 310 height 23
click at [1447, 345] on relative-time "[DATE] 1:05:26 AM" at bounding box center [1454, 339] width 35 height 13
click at [446, 392] on button "+" at bounding box center [445, 390] width 30 height 30
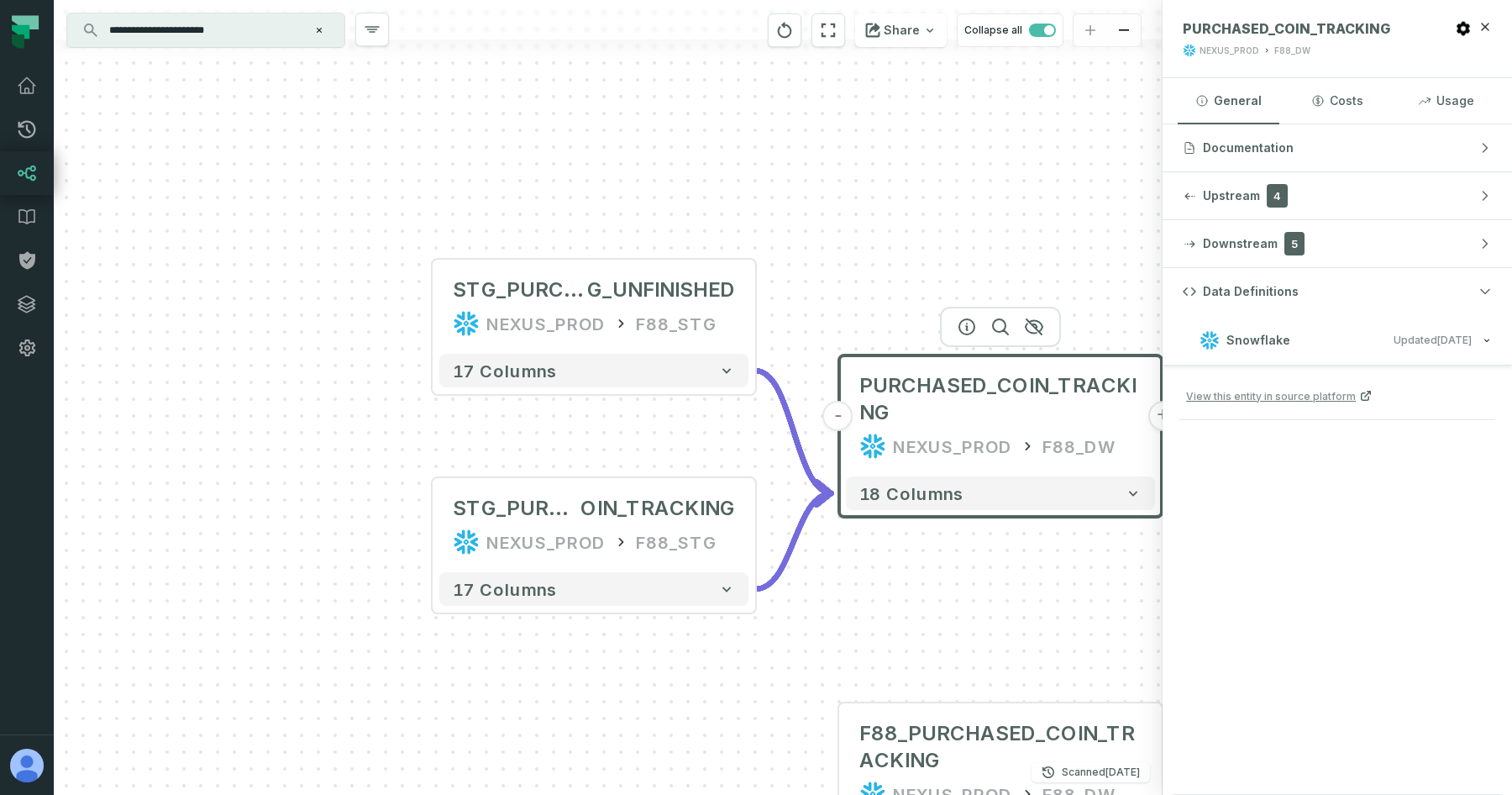
drag, startPoint x: 716, startPoint y: 447, endPoint x: 608, endPoint y: 385, distance: 124.5
click at [608, 385] on div "+ STG_PURCHASED_COIN_TRACKIN G_UNFINISHED NEXUS_PROD F88_STG + 17 columns + STG…" at bounding box center [608, 397] width 1109 height 795
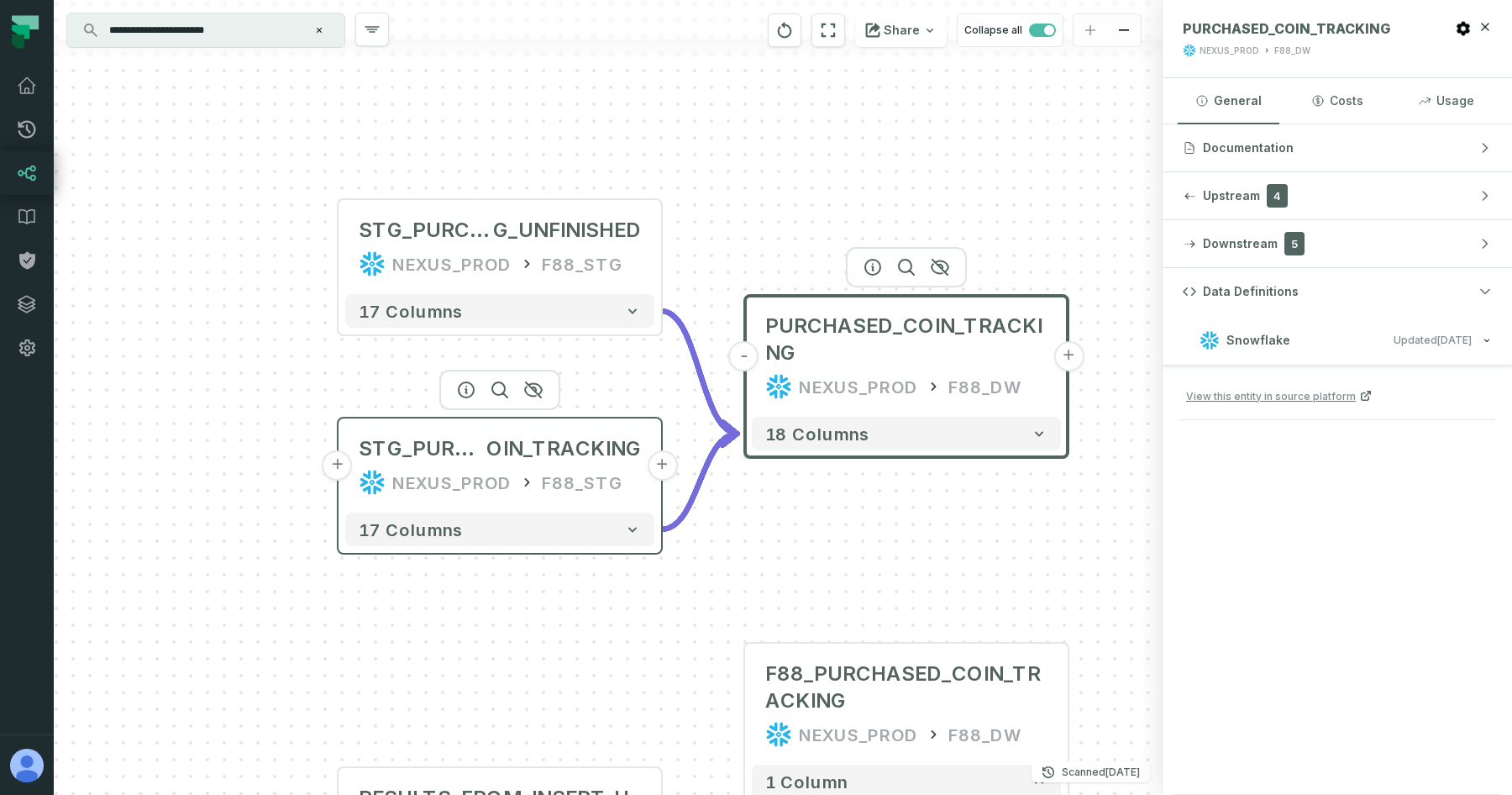
click at [415, 464] on div "STG_PURCHASED_C OIN_TRACKING NEXUS_PROD F88_STG" at bounding box center [500, 464] width 310 height 80
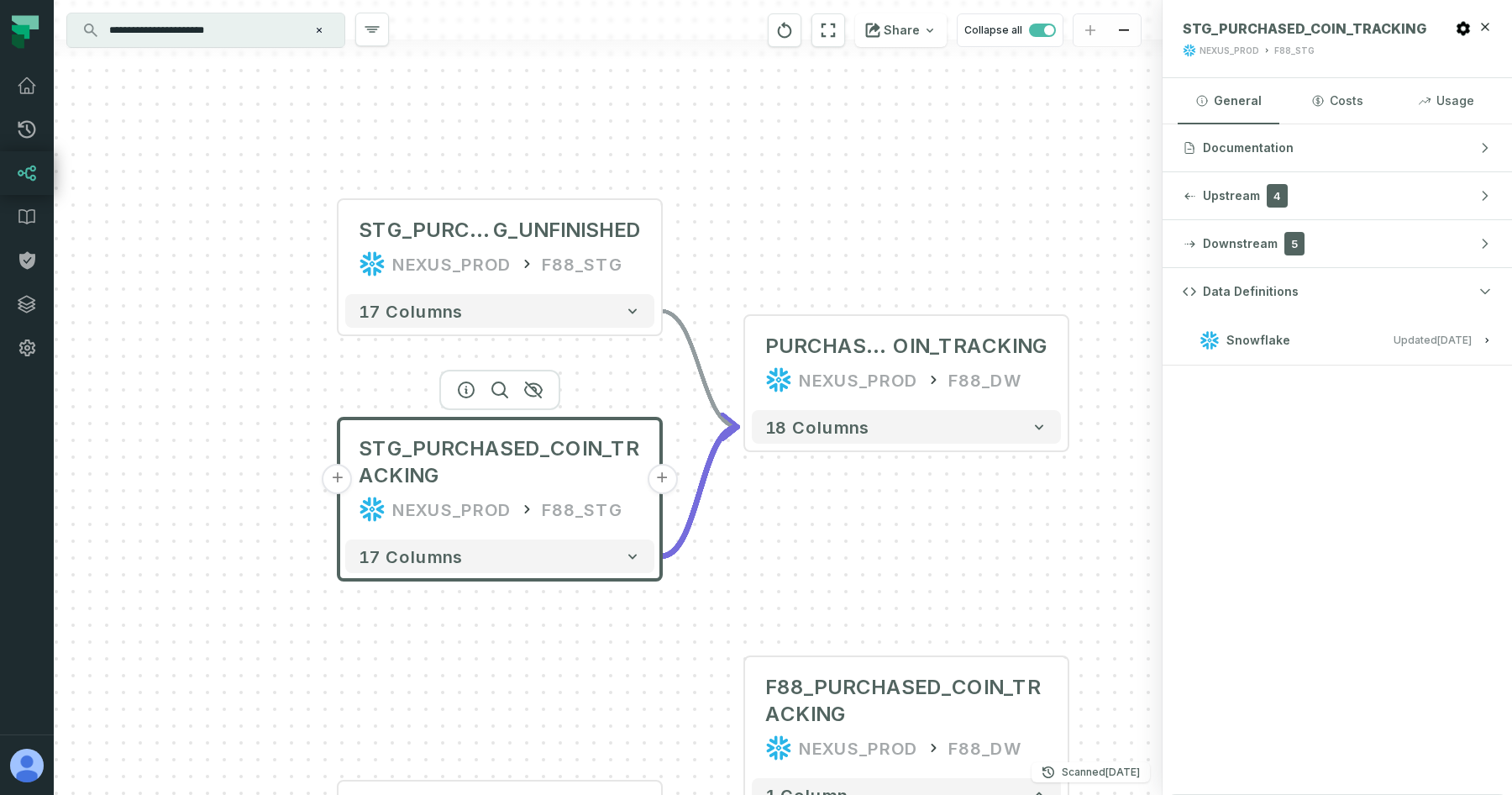
click at [1329, 337] on button "Snowflake Updated [DATE] 1:05:26 AM" at bounding box center [1337, 339] width 310 height 23
click at [343, 476] on button "+" at bounding box center [337, 478] width 30 height 30
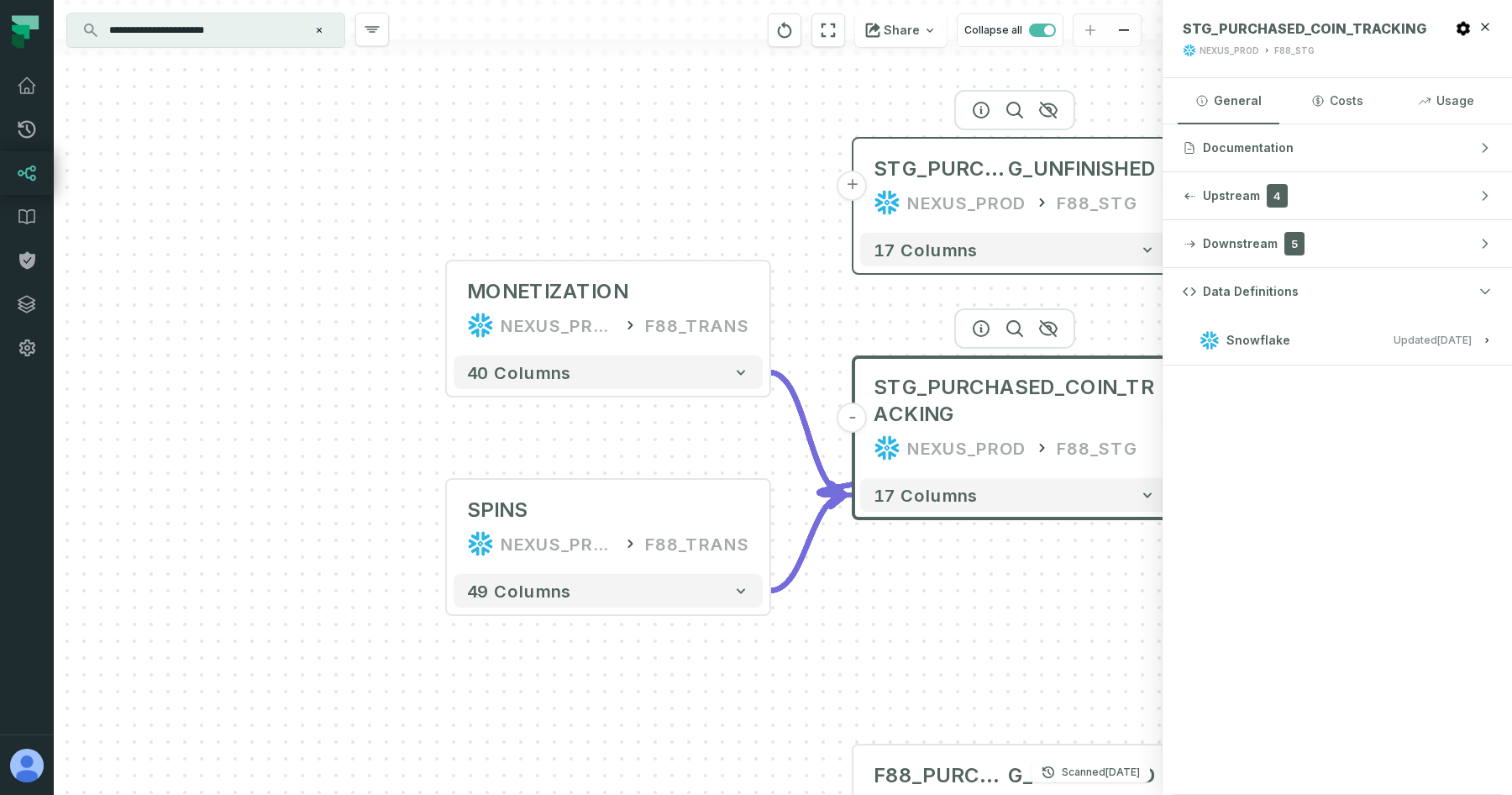
click at [858, 195] on button "+" at bounding box center [852, 186] width 30 height 30
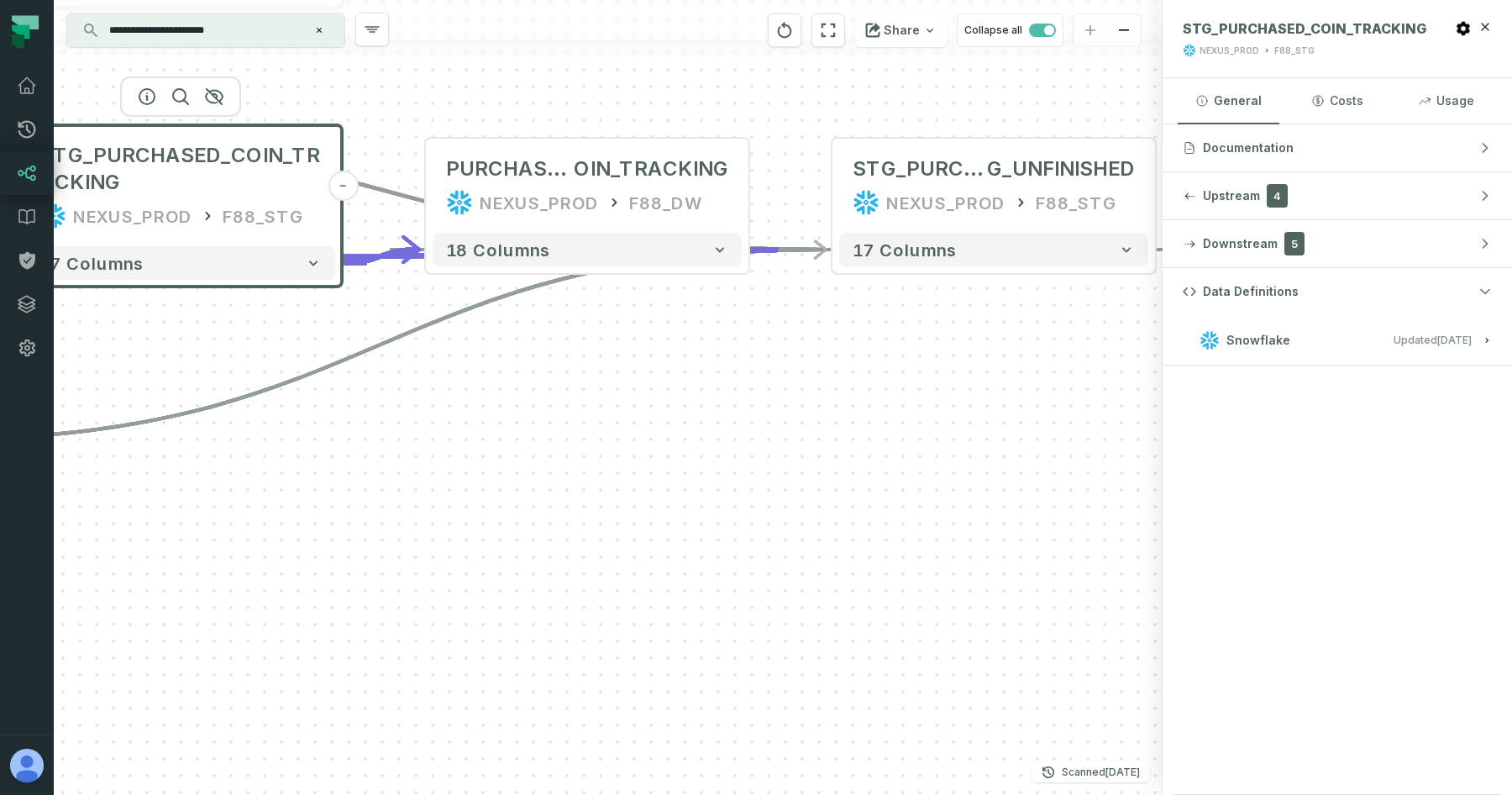
drag, startPoint x: 871, startPoint y: 471, endPoint x: 646, endPoint y: 576, distance: 248.3
click at [646, 576] on div "MONETIZATION NEXUS_PROD F88_TRANS + 40 columns SPINS NEXUS_PROD F88_TRANS + 49 …" at bounding box center [608, 397] width 1109 height 795
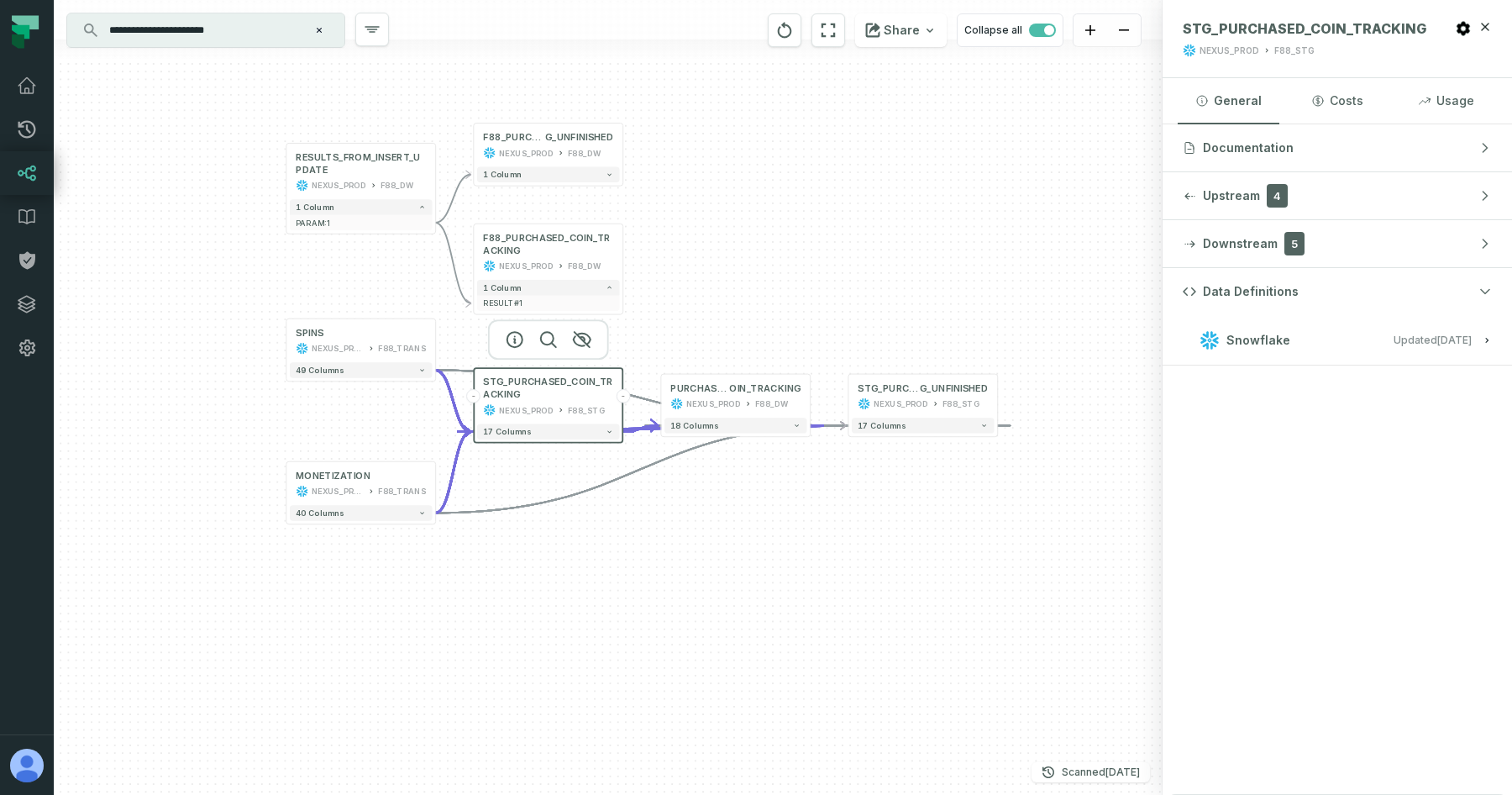
drag, startPoint x: 406, startPoint y: 638, endPoint x: 616, endPoint y: 590, distance: 215.4
click at [616, 589] on div "MONETIZATION NEXUS_PROD F88_TRANS + 40 columns SPINS NEXUS_PROD F88_TRANS + 49 …" at bounding box center [608, 397] width 1109 height 795
click at [523, 397] on span "STG_PURCHASED_COIN_TRACKING" at bounding box center [548, 386] width 130 height 25
click at [732, 414] on div "18 columns" at bounding box center [735, 424] width 149 height 22
click at [721, 404] on div "NEXUS_PROD" at bounding box center [714, 402] width 55 height 13
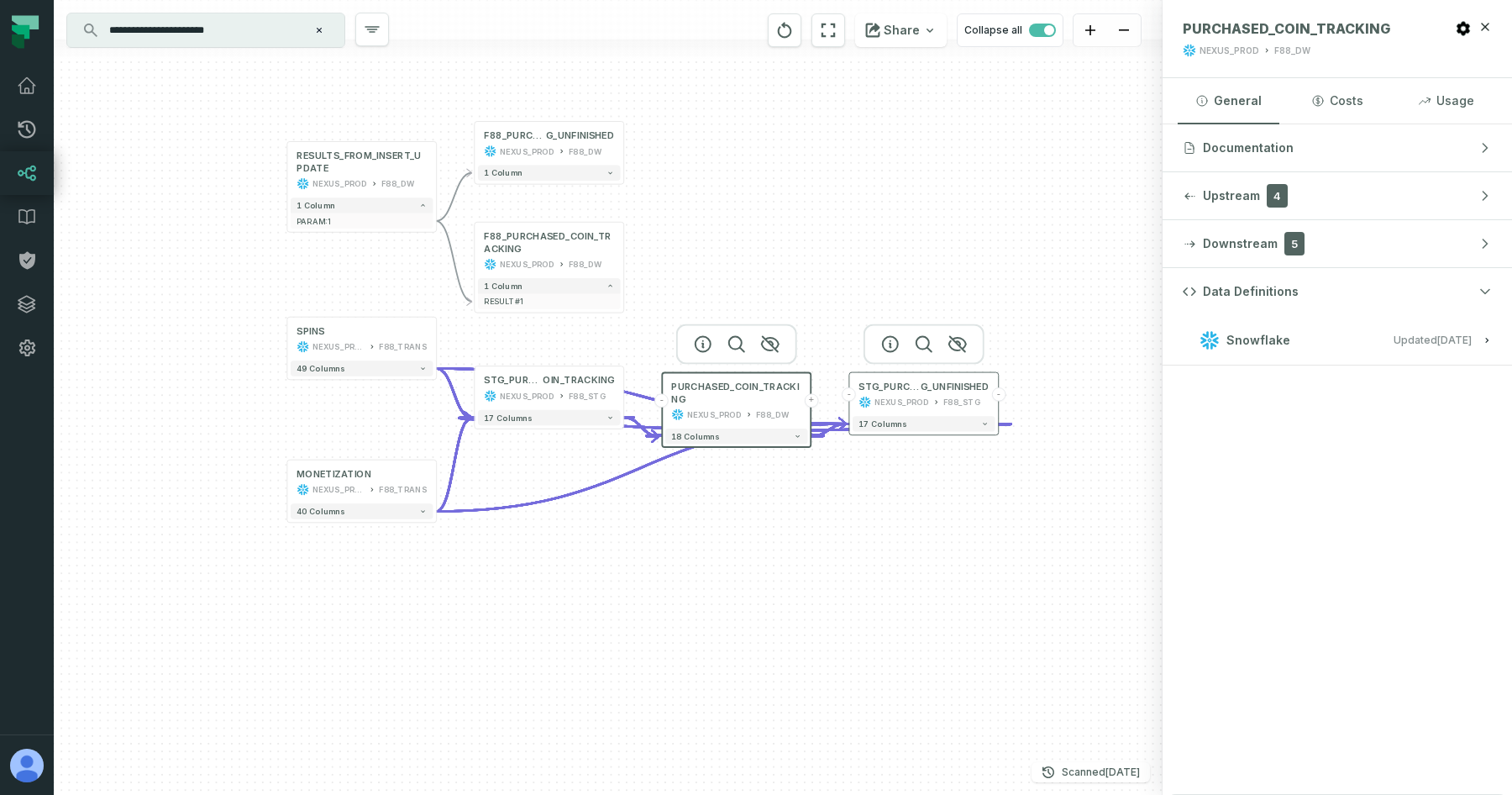
click at [938, 395] on div "STG_PURCHASED_COIN_TRACKIN G_UNFINISHED NEXUS_PROD F88_STG" at bounding box center [924, 393] width 143 height 37
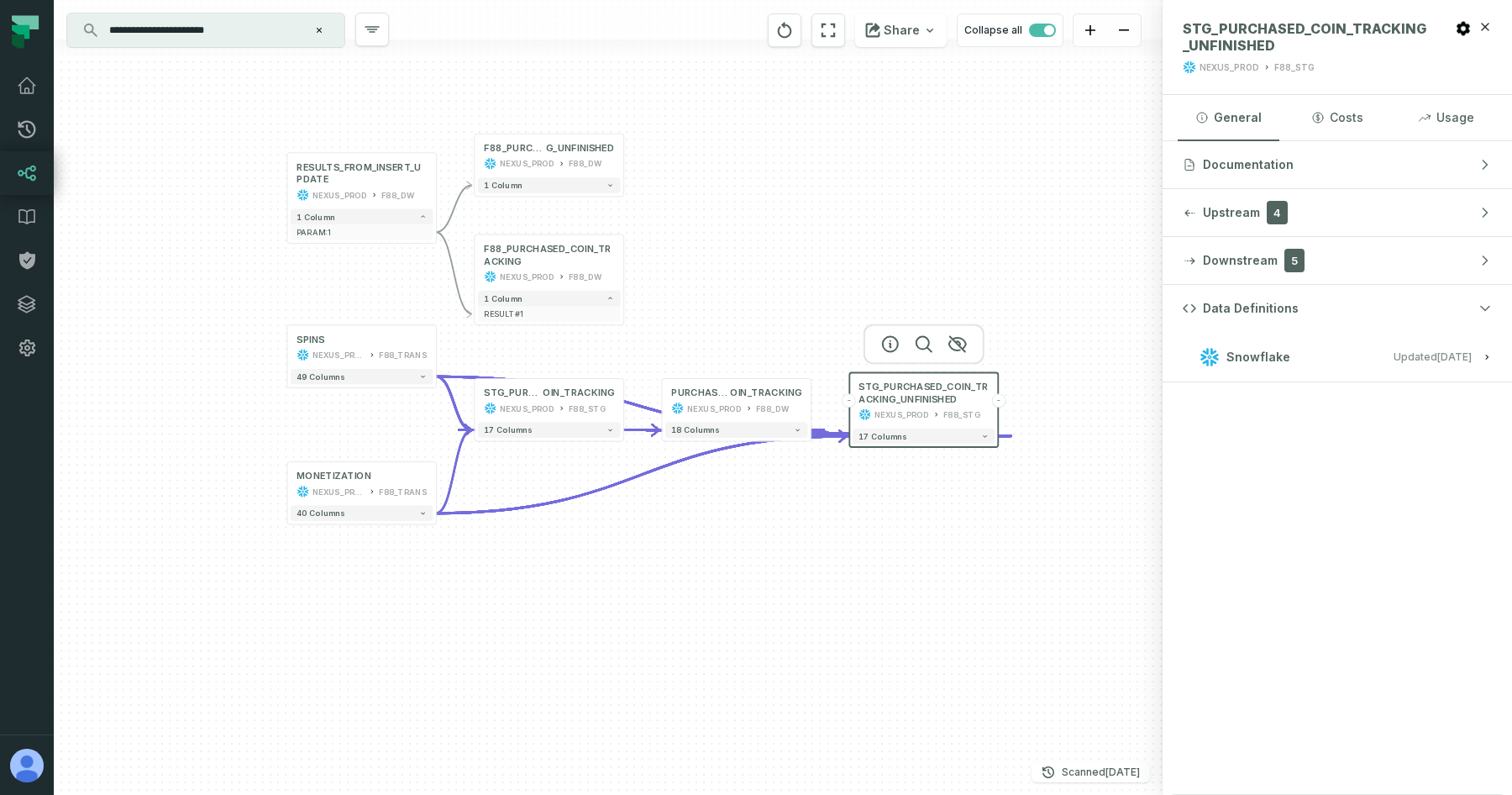
click at [1355, 356] on button "Snowflake Updated [DATE] 1:05:26 AM" at bounding box center [1337, 356] width 310 height 23
click at [568, 272] on div "F88_DW" at bounding box center [585, 277] width 34 height 13
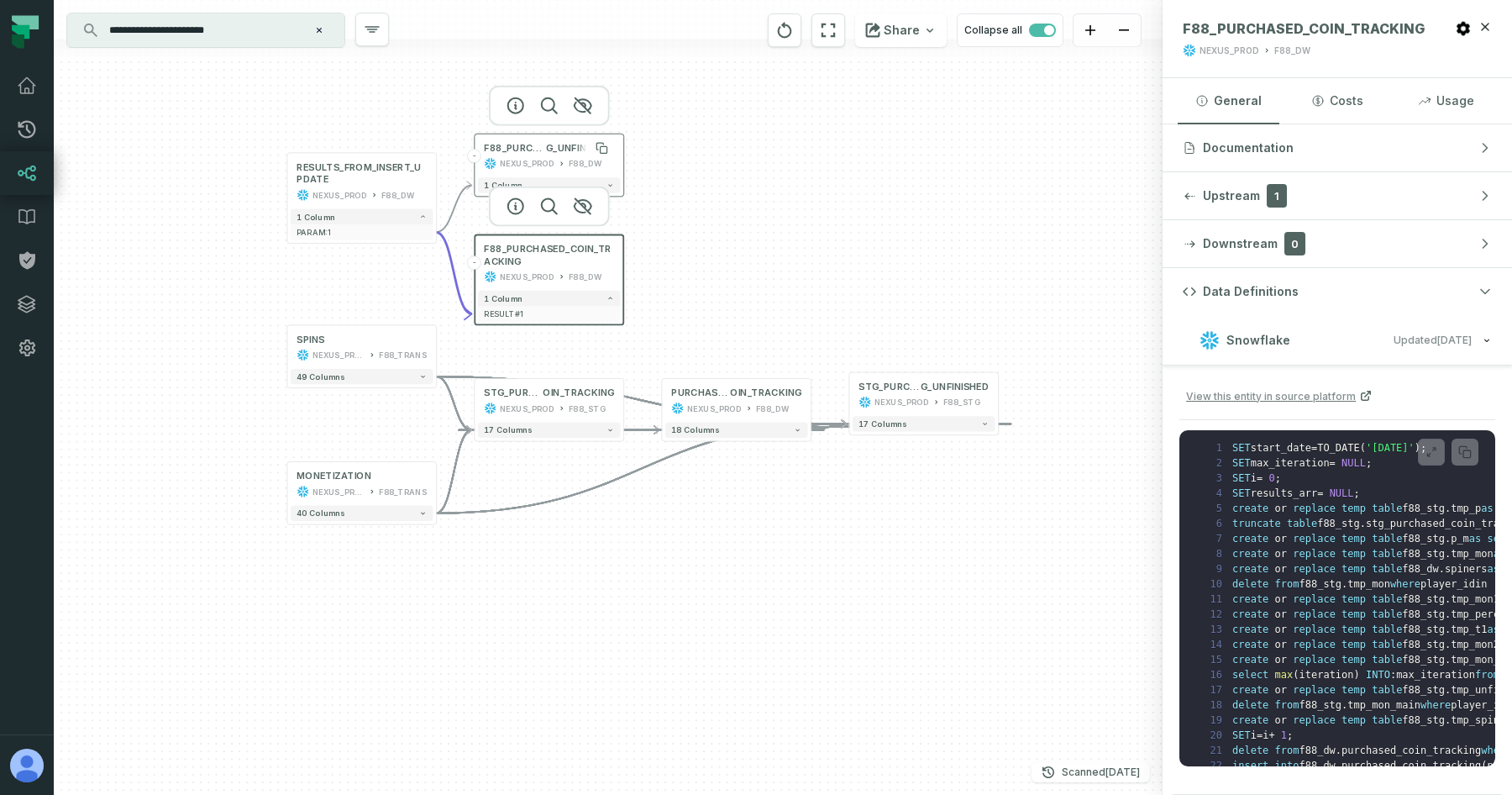
click at [524, 152] on span "F88_PURCHASED_COIN_TRACKIN" at bounding box center [515, 148] width 63 height 13
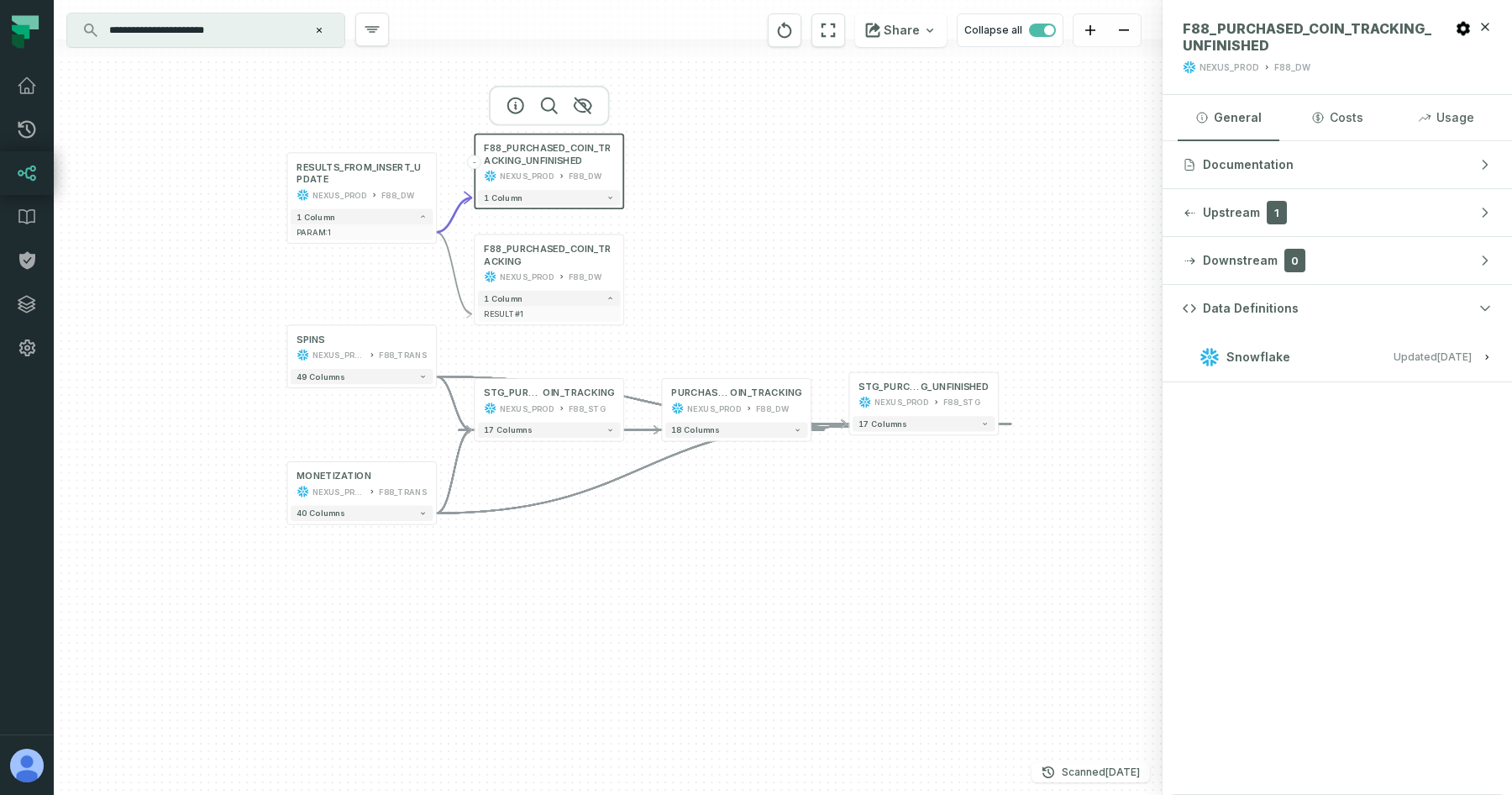
click at [1397, 356] on span "Updated [DATE] 1:05:26 AM" at bounding box center [1433, 356] width 78 height 13
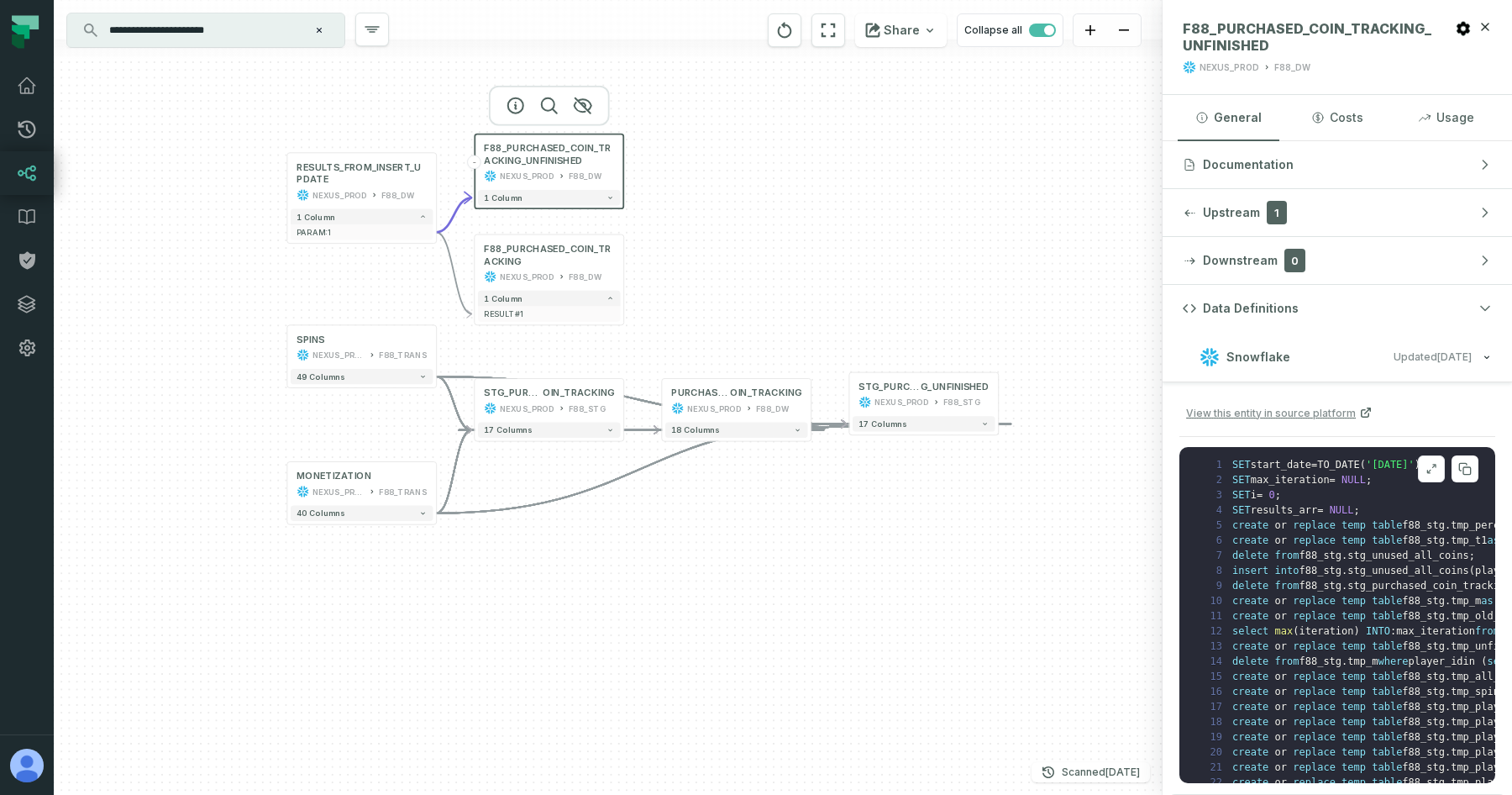
click at [1426, 470] on icon at bounding box center [1432, 469] width 12 height 14
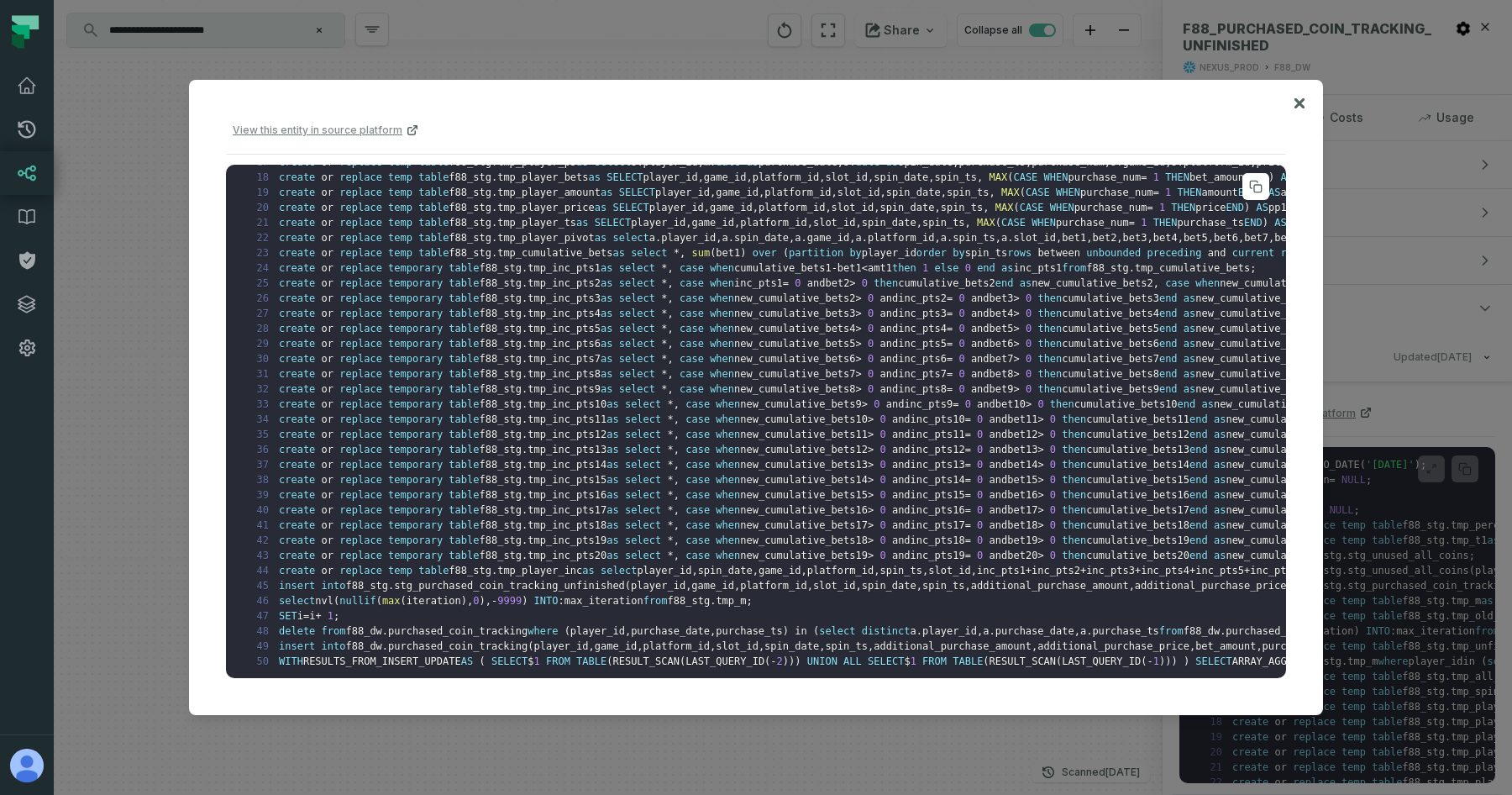
scroll to position [0, 0]
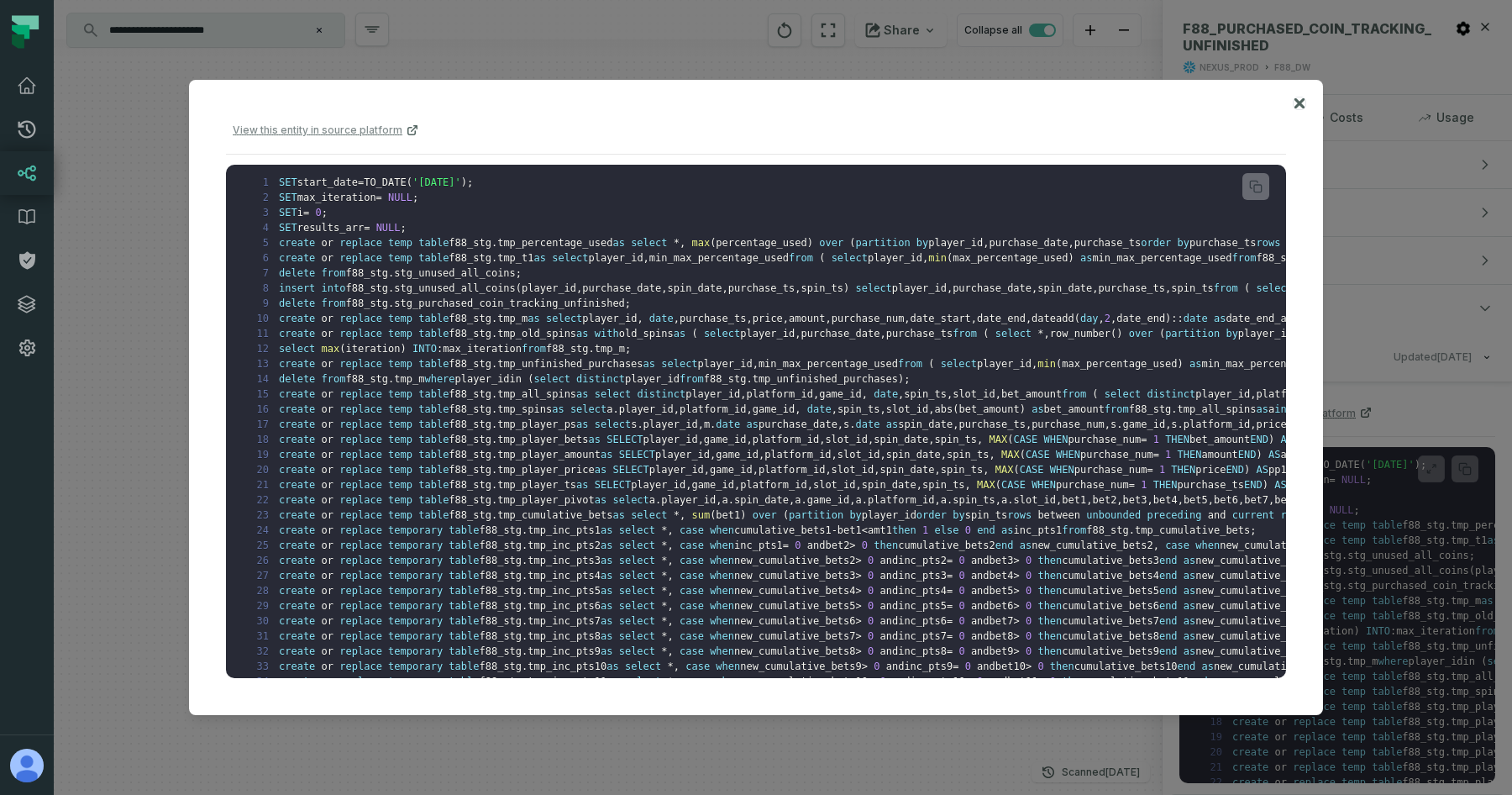
click at [1300, 103] on icon at bounding box center [1300, 102] width 10 height 10
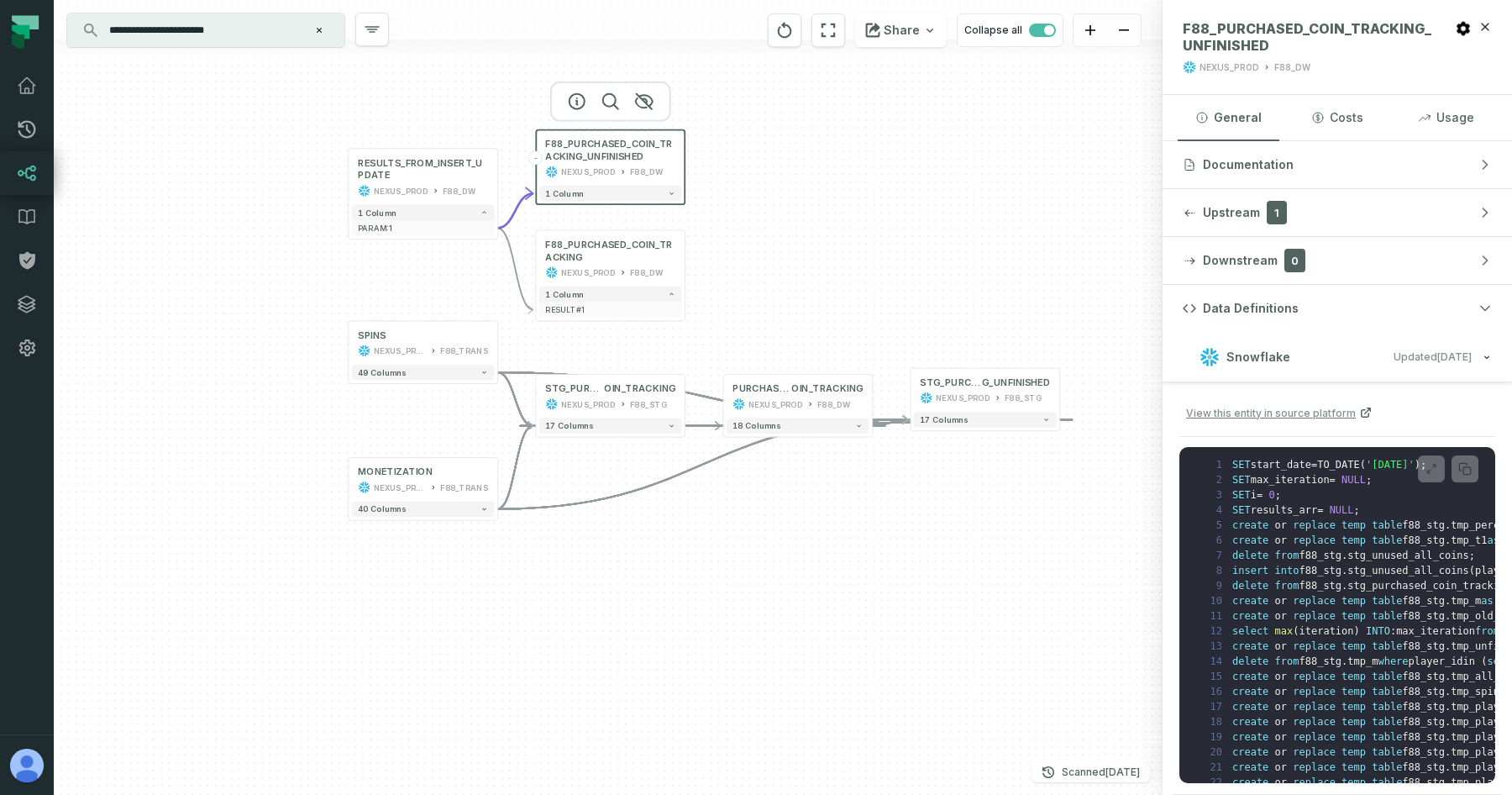
drag, startPoint x: 411, startPoint y: 289, endPoint x: 475, endPoint y: 281, distance: 64.5
click at [477, 282] on div "MONETIZATION NEXUS_PROD F88_TRANS + 40 columns SPINS NEXUS_PROD F88_TRANS + 49 …" at bounding box center [608, 397] width 1109 height 795
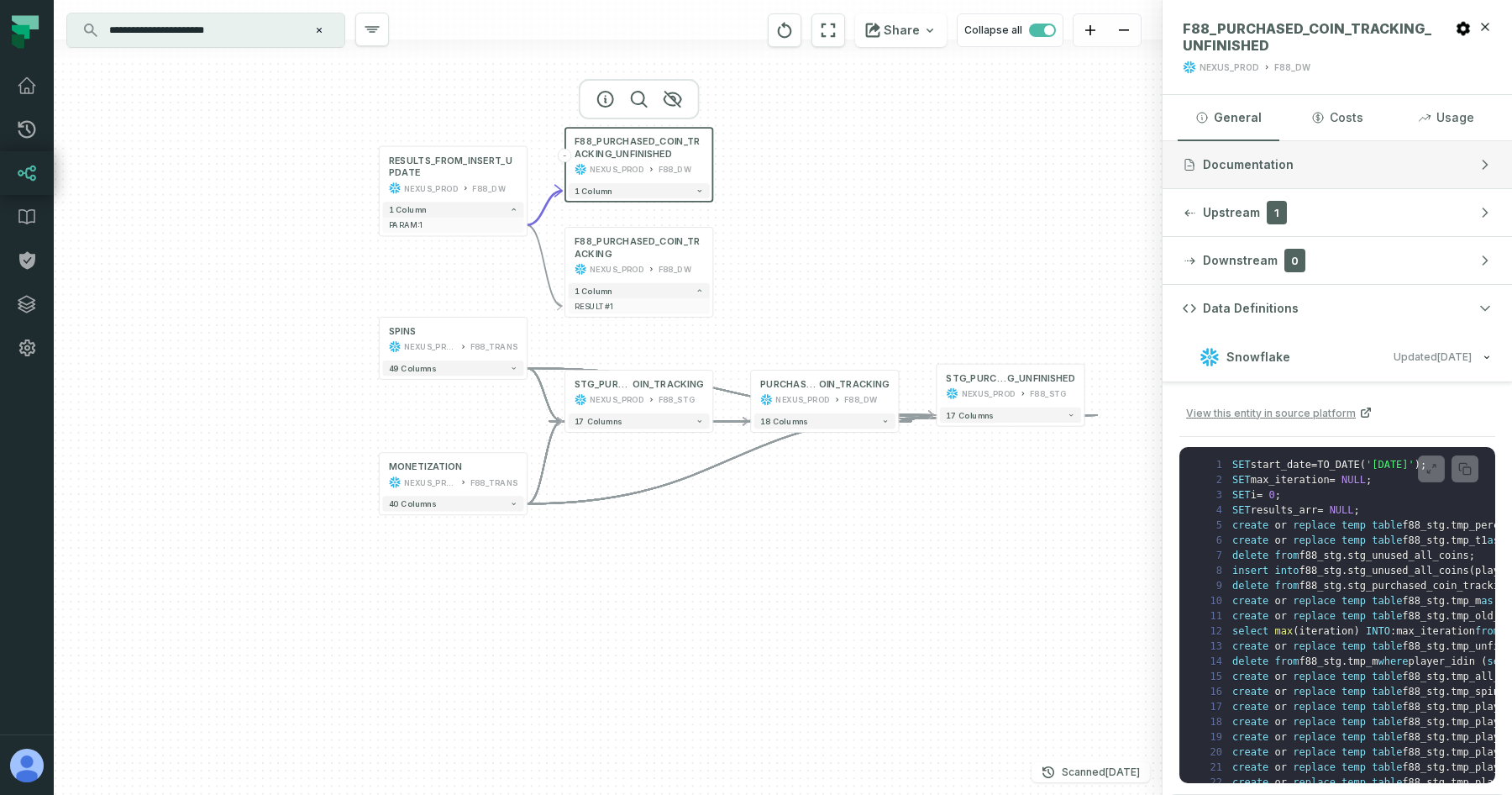
click at [1302, 184] on button "Documentation" at bounding box center [1337, 164] width 349 height 47
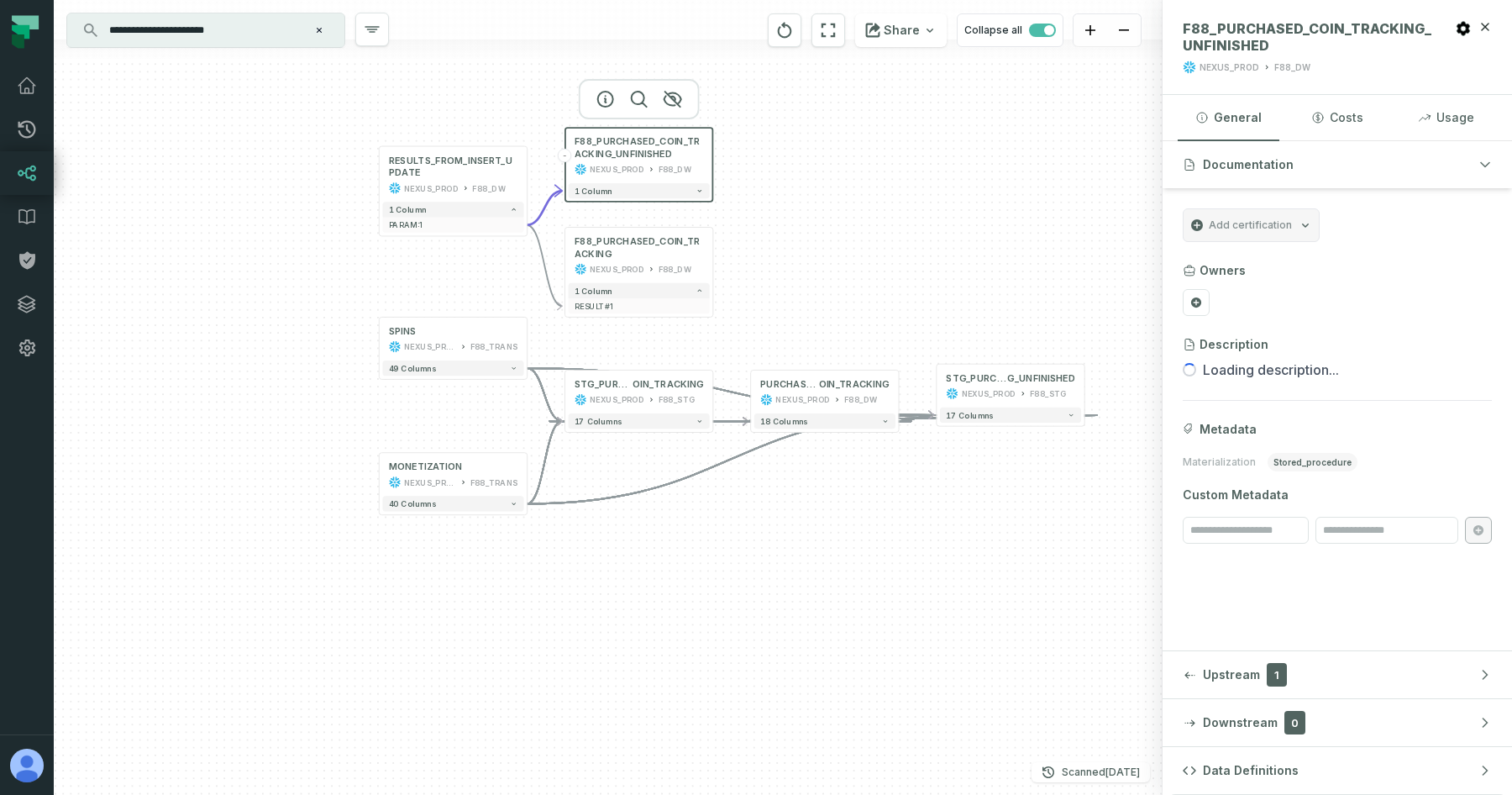
click at [1307, 462] on span "stored_procedure" at bounding box center [1313, 462] width 90 height 19
click at [1235, 464] on span "Materialization" at bounding box center [1219, 463] width 73 height 14
drag, startPoint x: 1368, startPoint y: 468, endPoint x: 1269, endPoint y: 479, distance: 99.6
click at [1269, 479] on div "Metadata Materialization stored_procedure Custom Metadata" at bounding box center [1337, 482] width 310 height 123
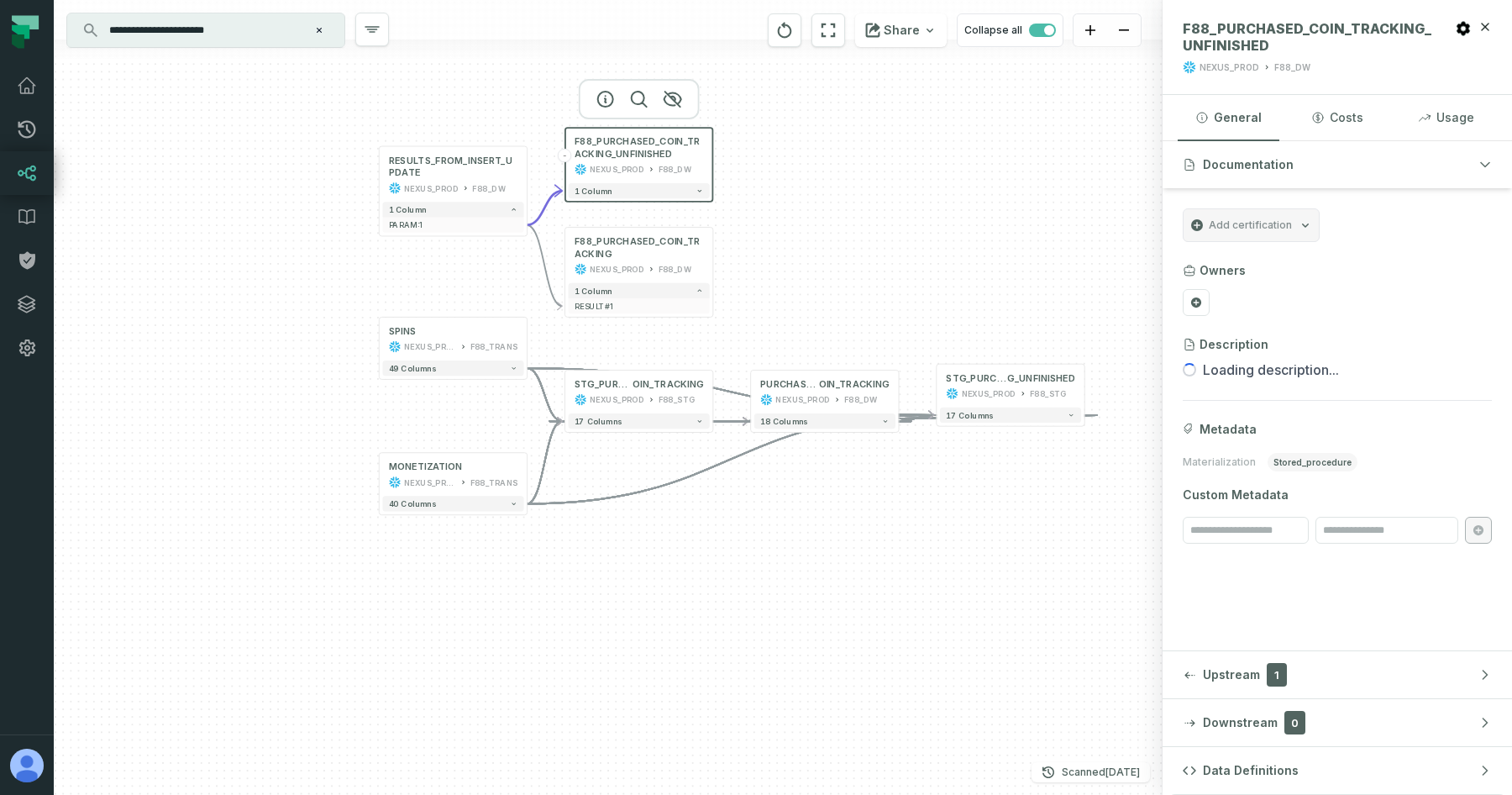
click at [1255, 478] on div "Metadata Materialization stored_procedure Custom Metadata" at bounding box center [1337, 482] width 310 height 123
click at [1334, 107] on button "Costs" at bounding box center [1336, 118] width 101 height 46
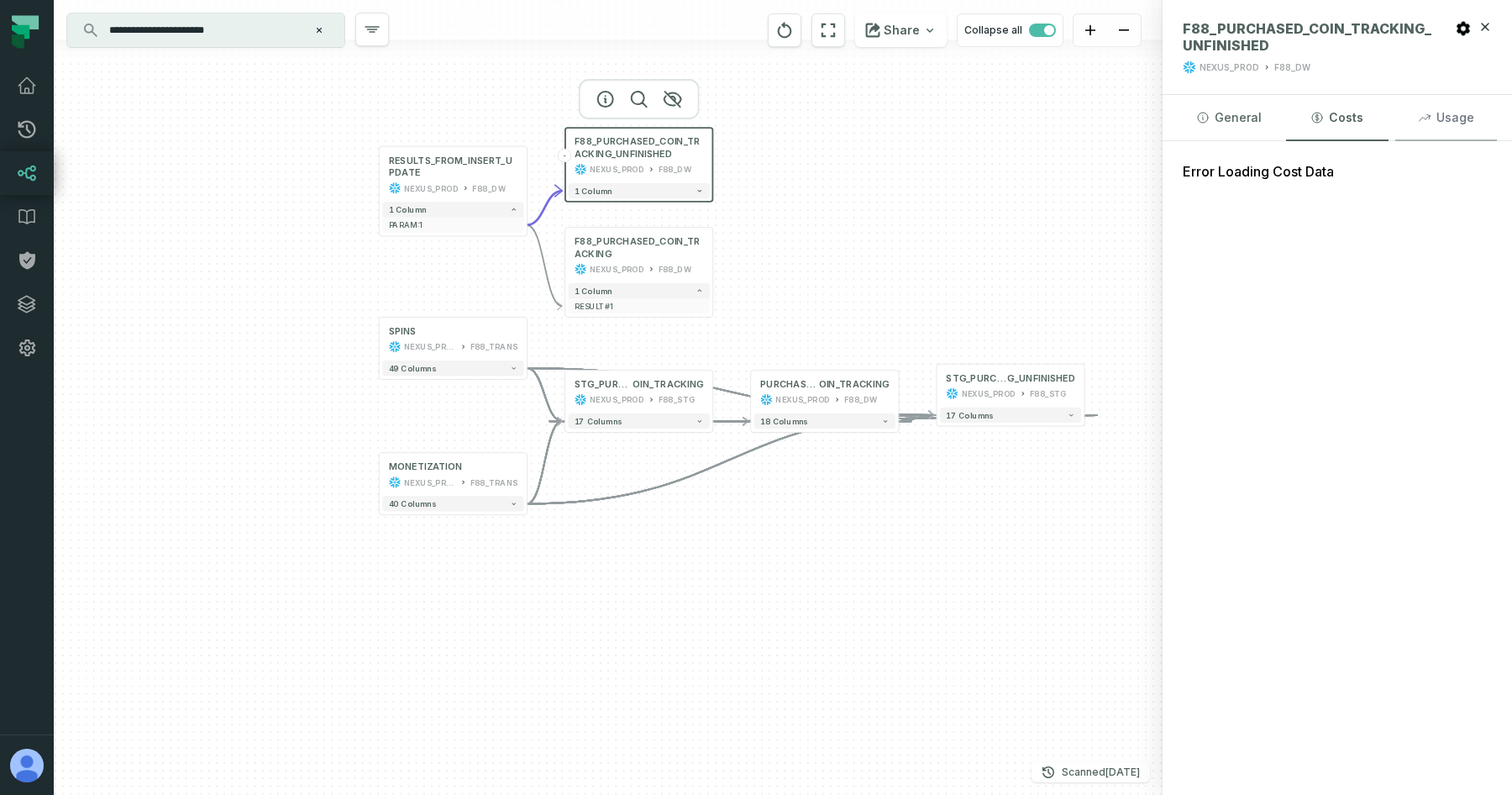
click at [1419, 118] on icon "button" at bounding box center [1425, 118] width 14 height 14
click at [1235, 121] on button "General" at bounding box center [1228, 118] width 101 height 46
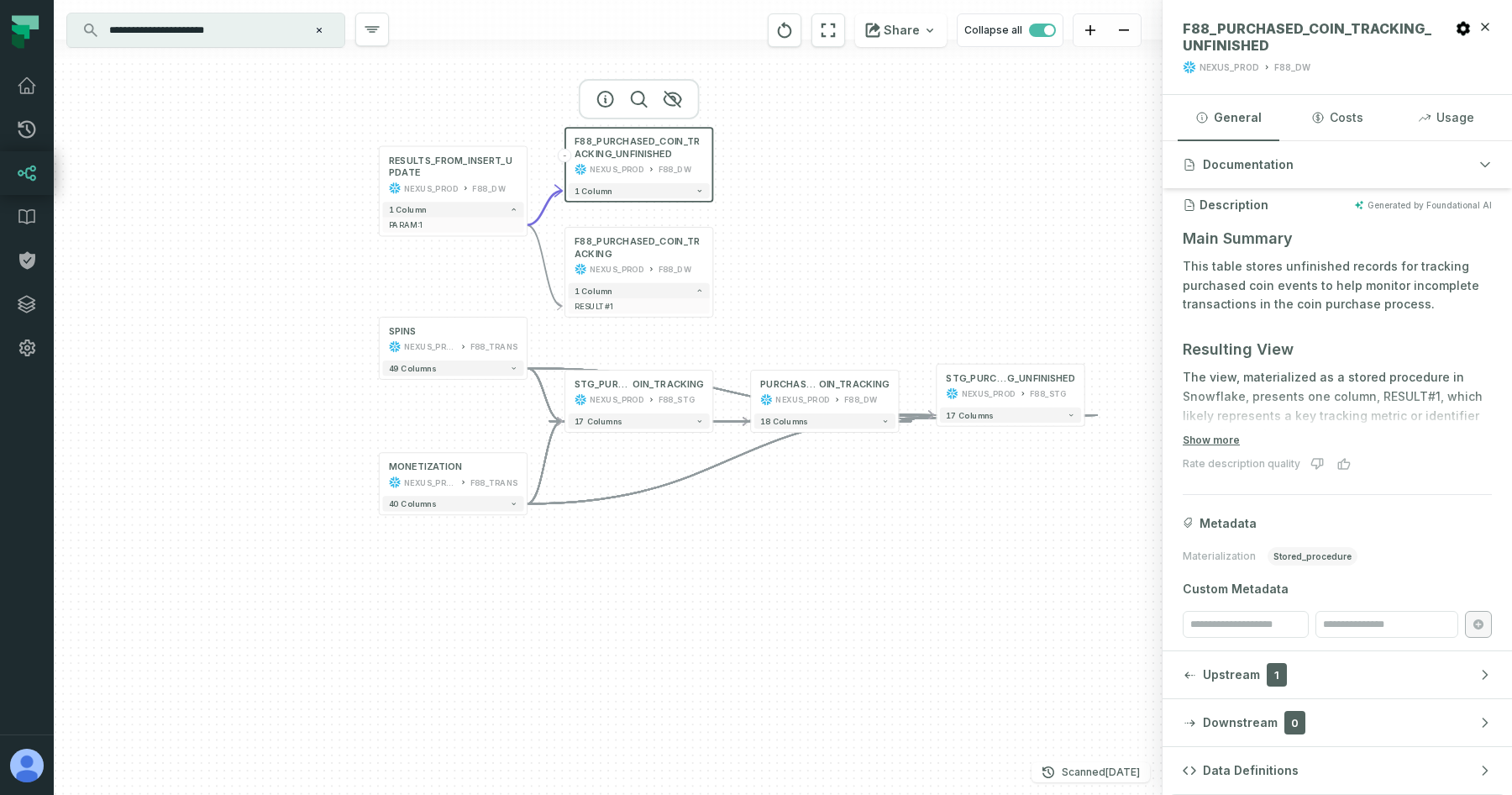
scroll to position [147, 0]
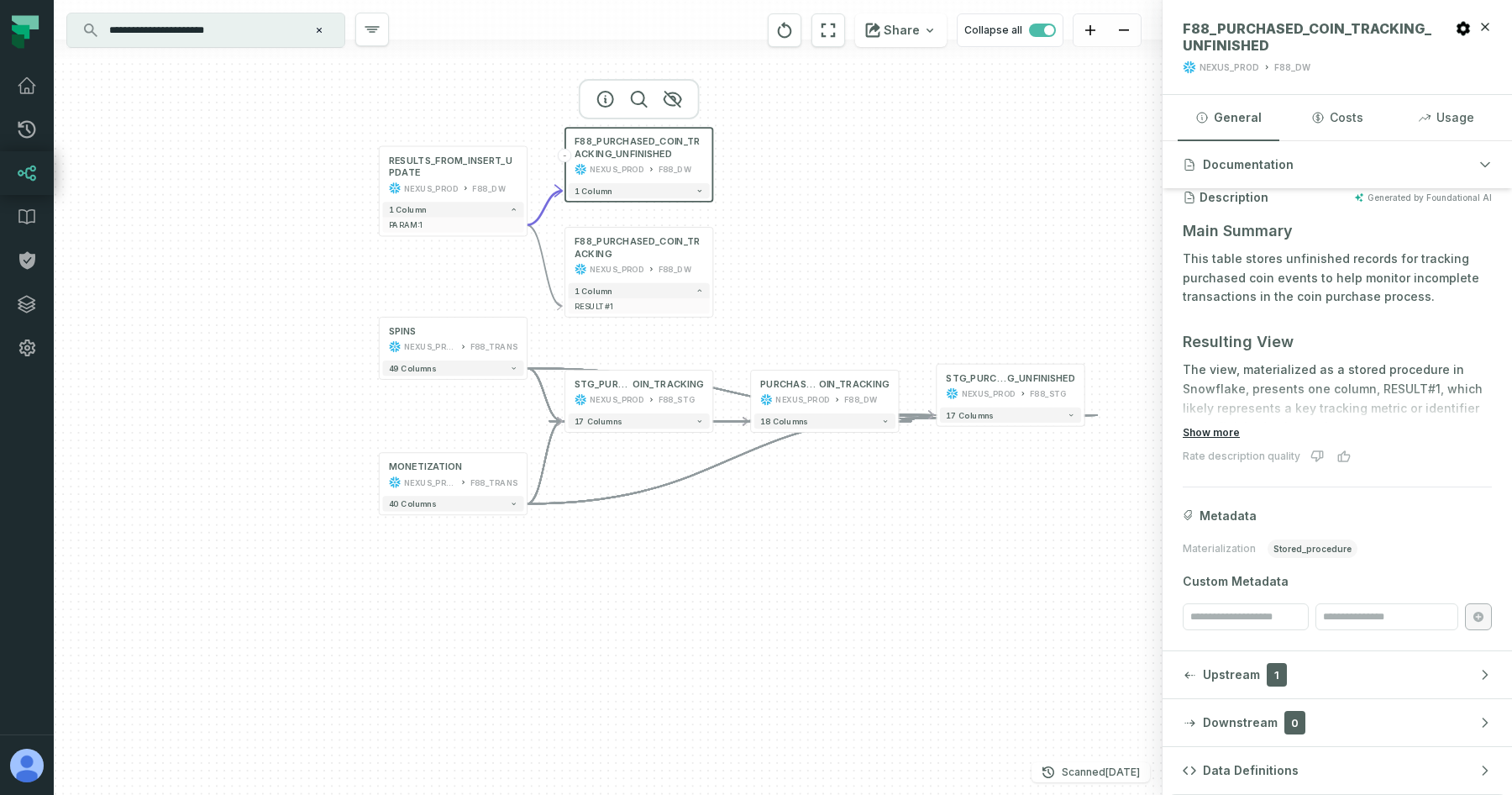
click at [1214, 435] on button "Show more" at bounding box center [1211, 433] width 58 height 14
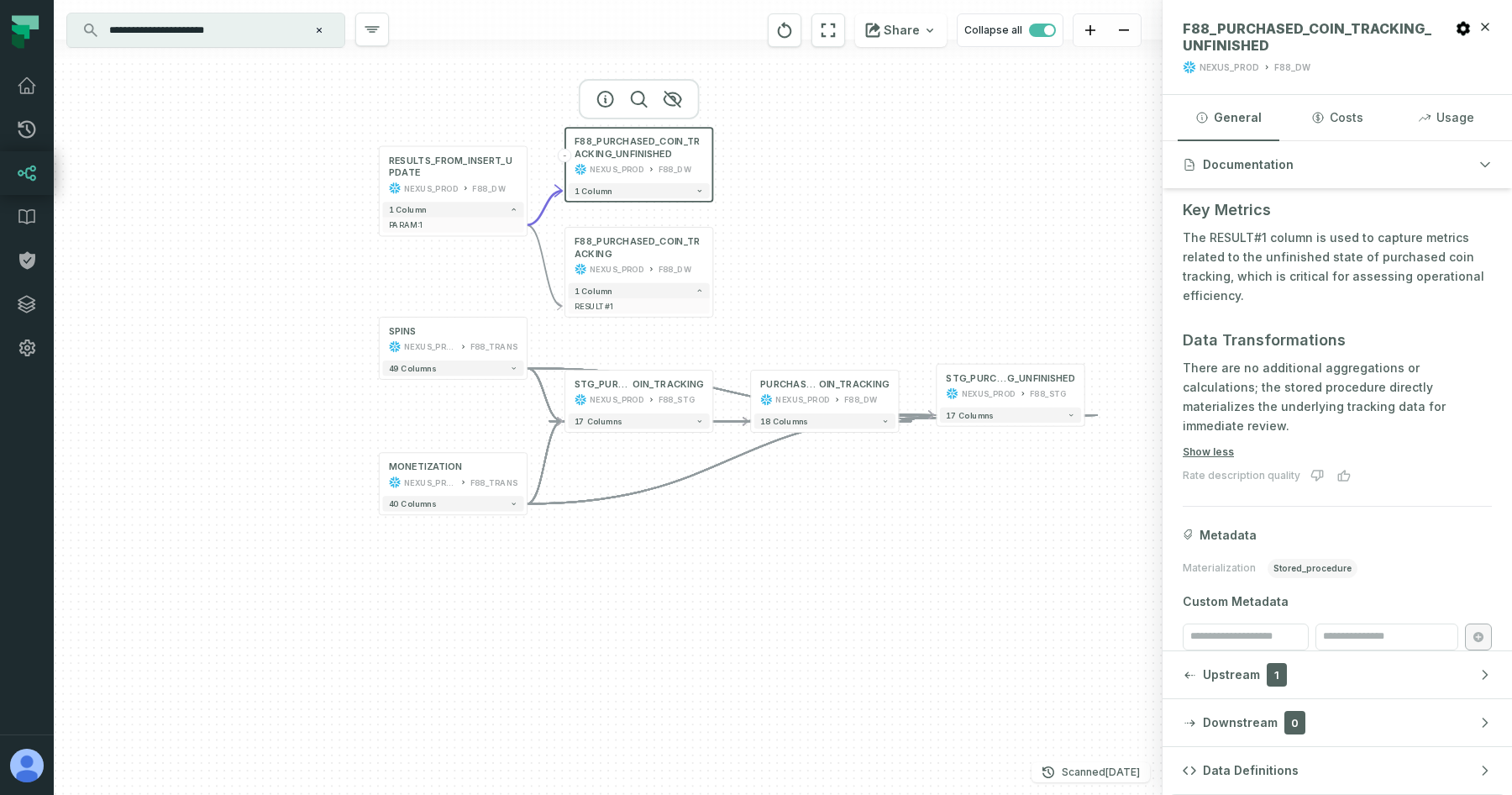
scroll to position [651, 0]
click at [1220, 445] on button "Show less" at bounding box center [1208, 452] width 52 height 14
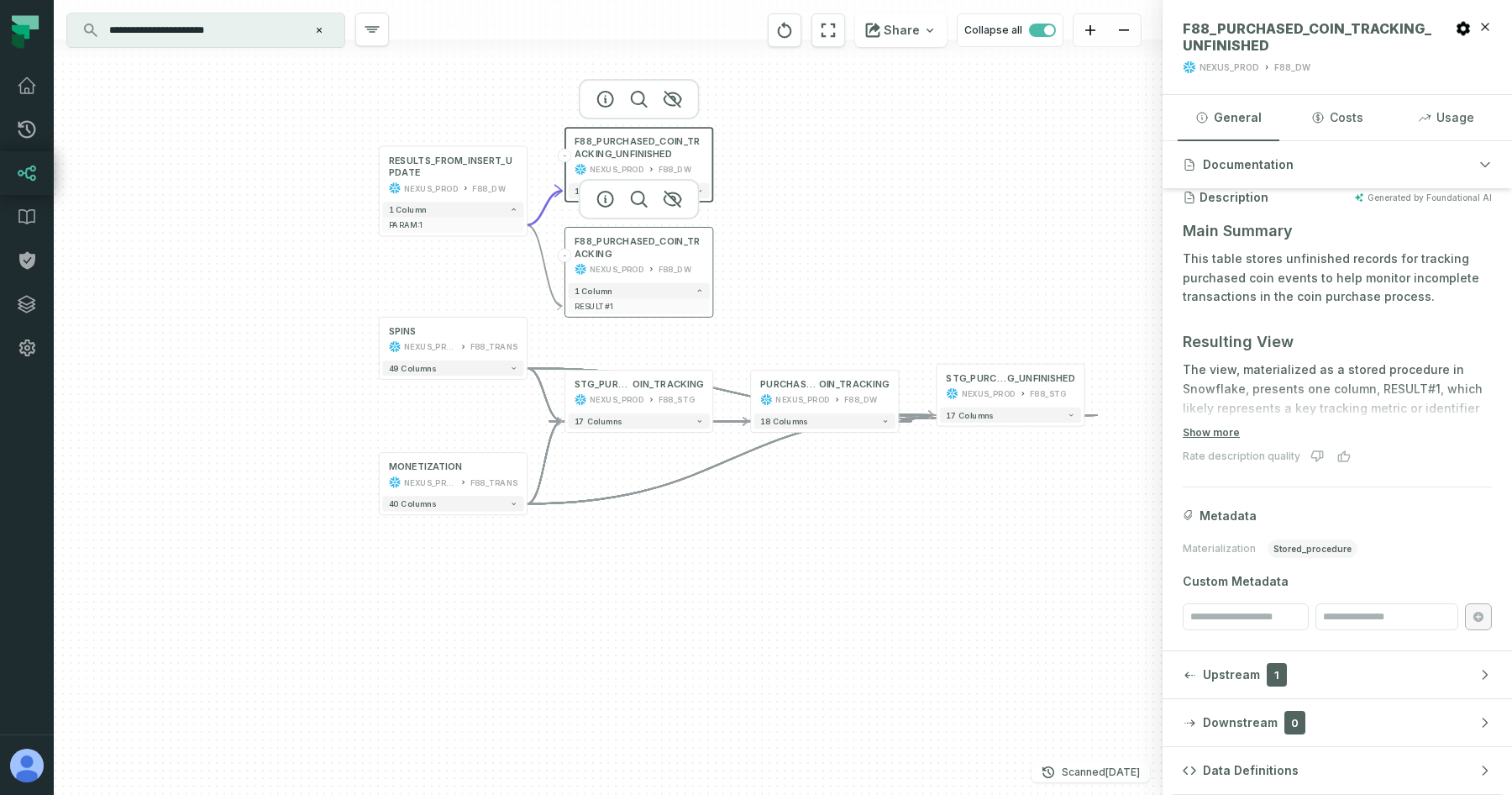
click at [650, 267] on icon at bounding box center [651, 269] width 3 height 4
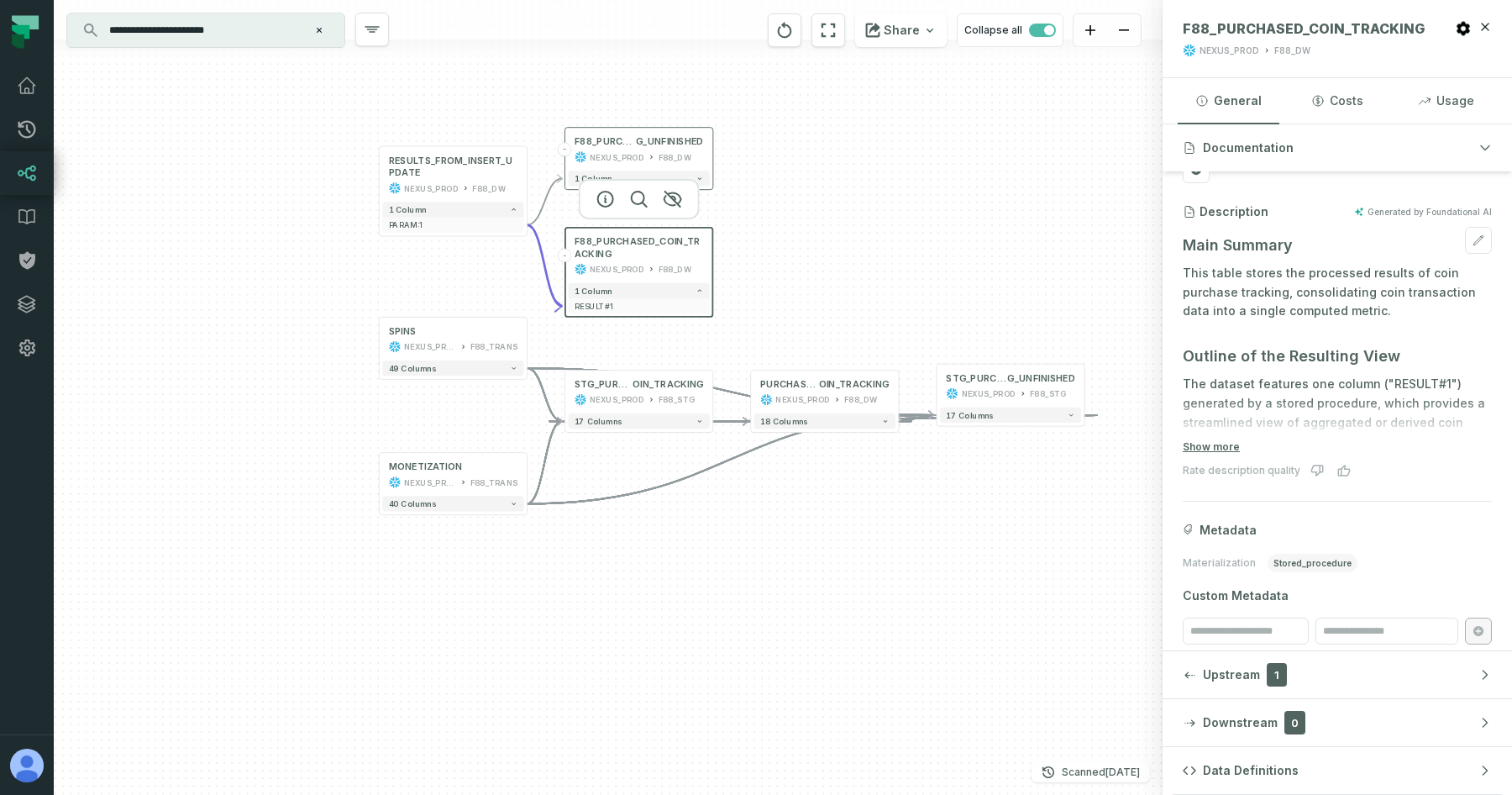
scroll to position [123, 0]
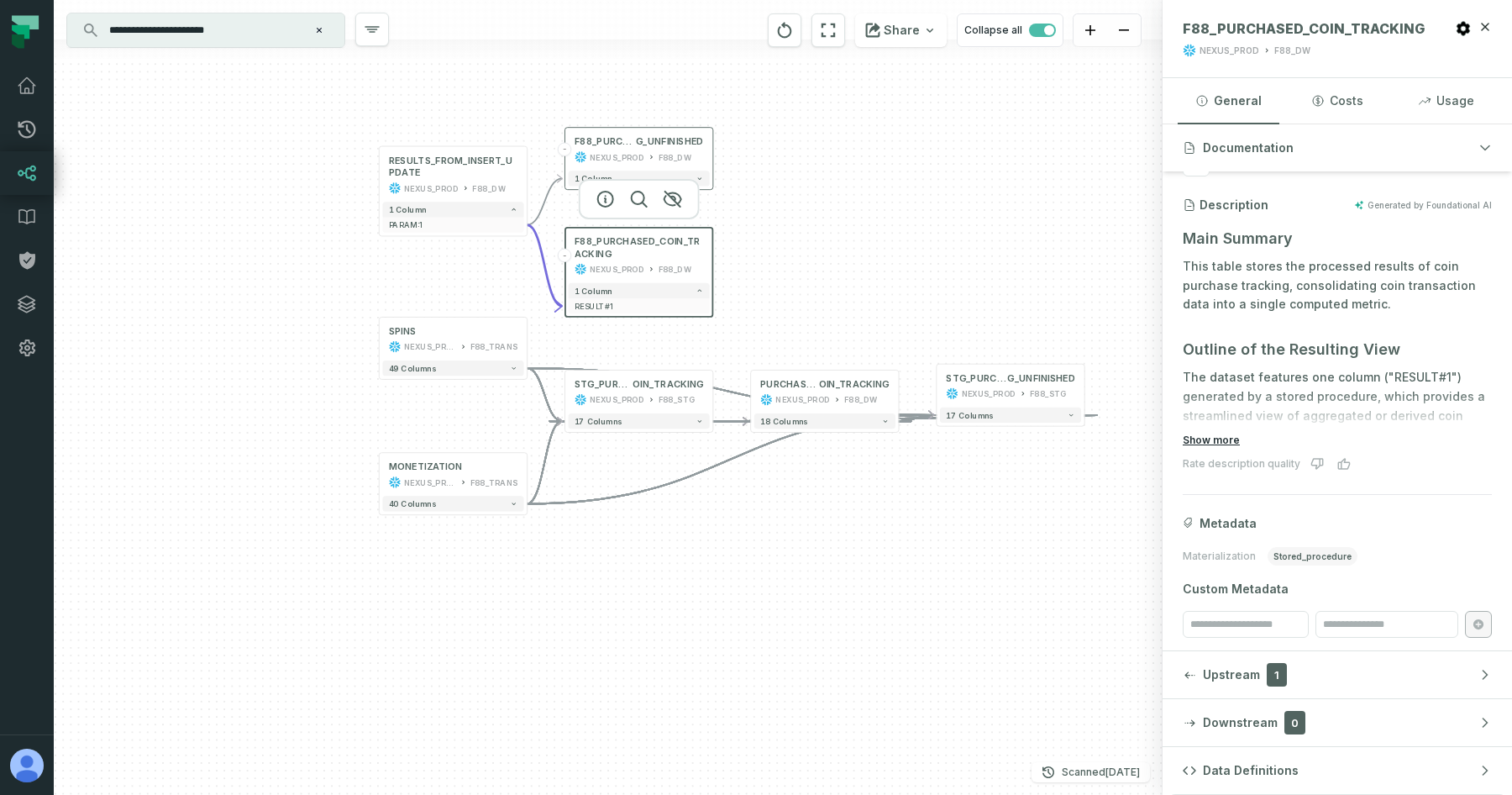
click at [1231, 442] on button "Show more" at bounding box center [1211, 441] width 58 height 14
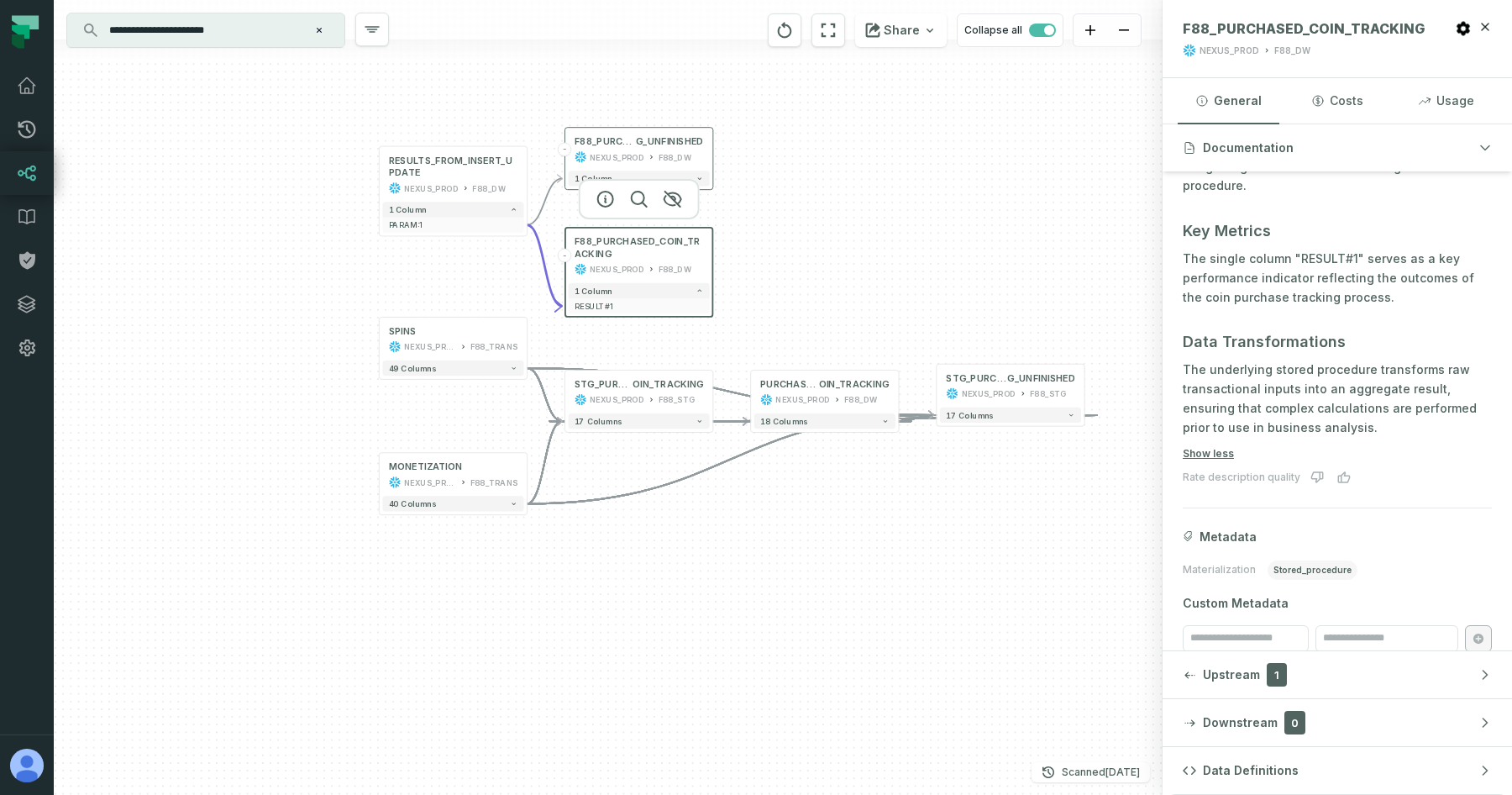
scroll to position [653, 0]
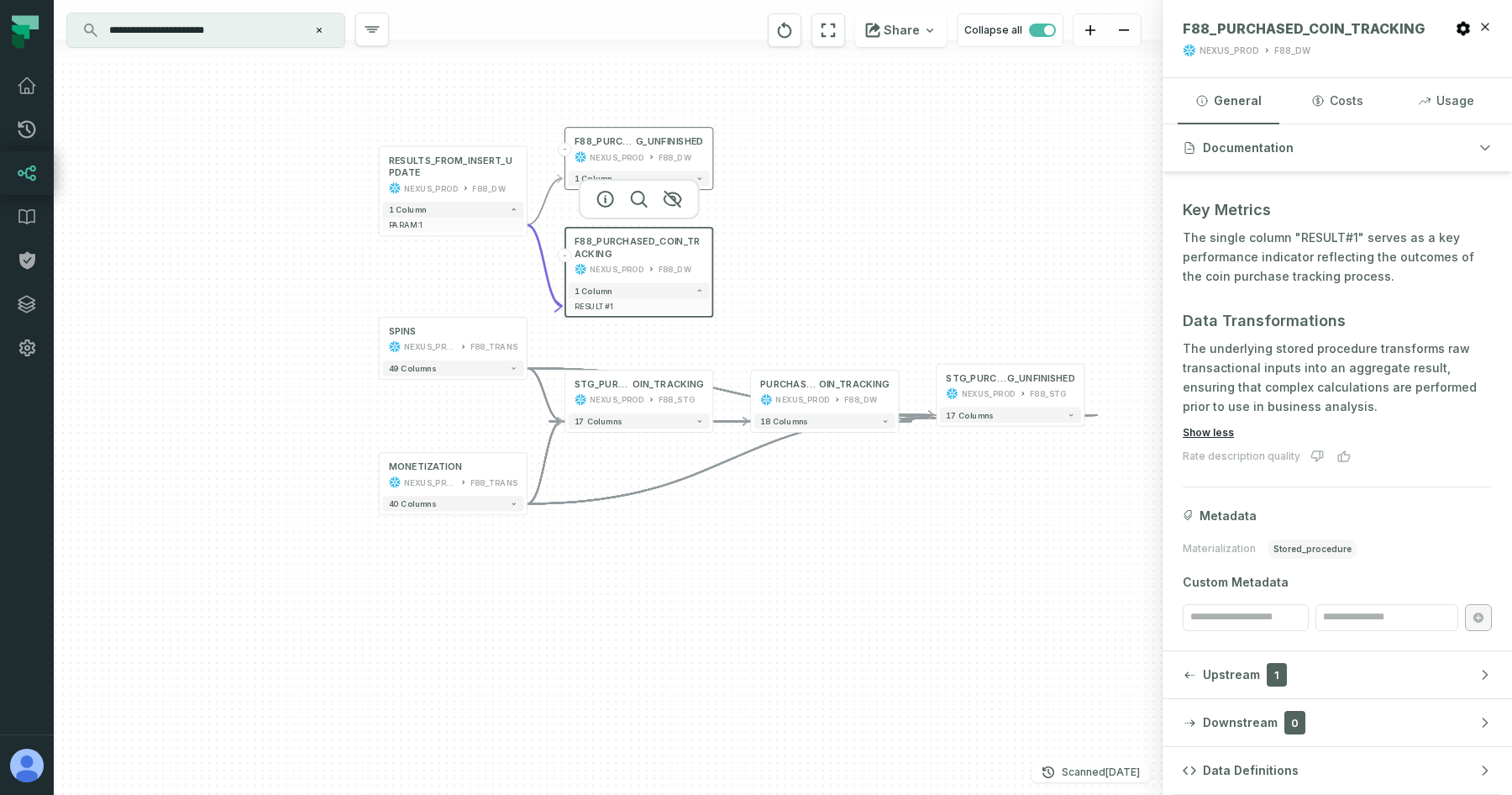
click at [1213, 437] on button "Show less" at bounding box center [1208, 433] width 52 height 14
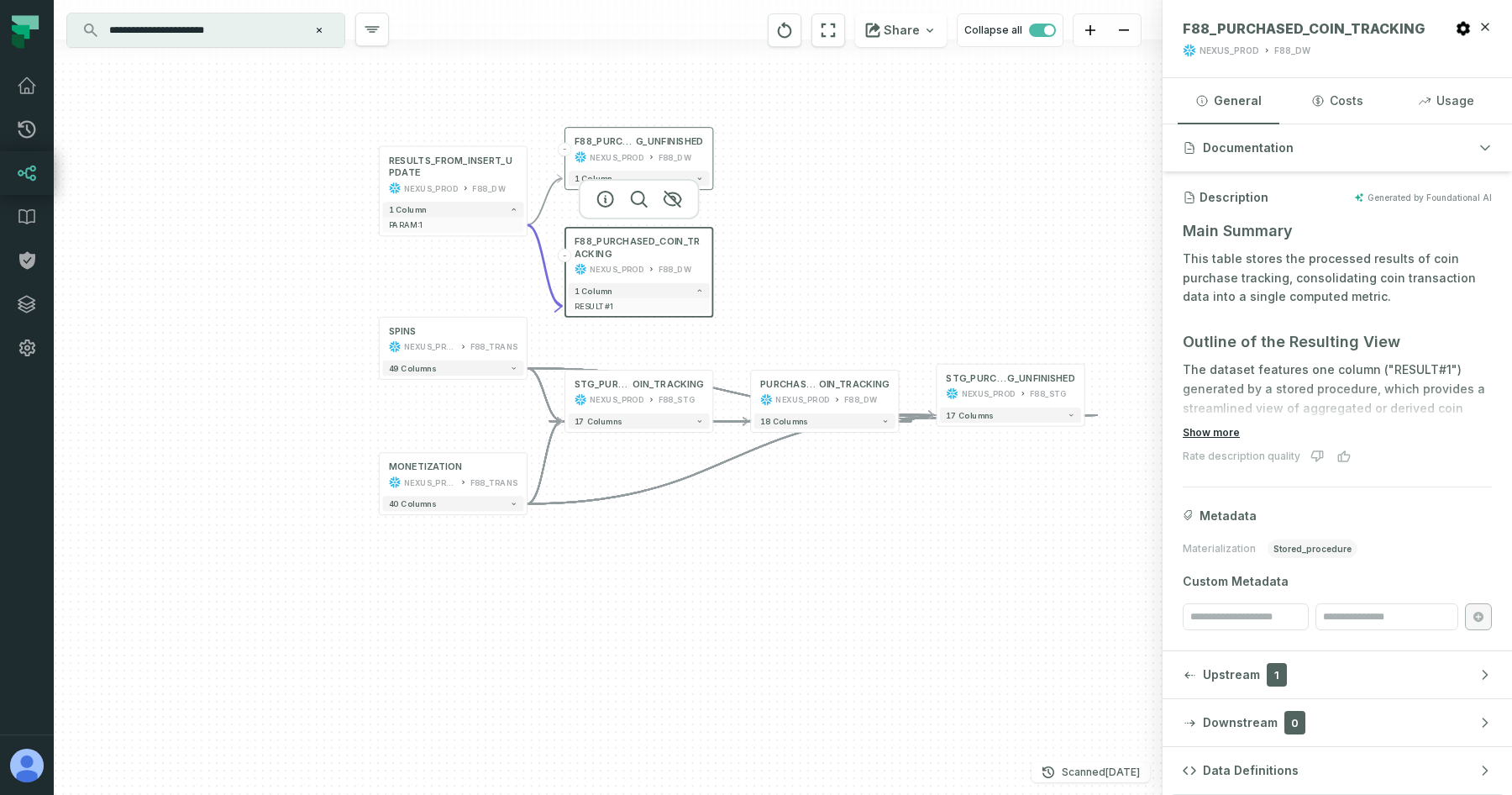
scroll to position [130, 0]
click at [790, 573] on div "MONETIZATION NEXUS_PROD F88_TRANS + 40 columns SPINS NEXUS_PROD F88_TRANS + 49 …" at bounding box center [608, 397] width 1109 height 795
